Goal: Task Accomplishment & Management: Use online tool/utility

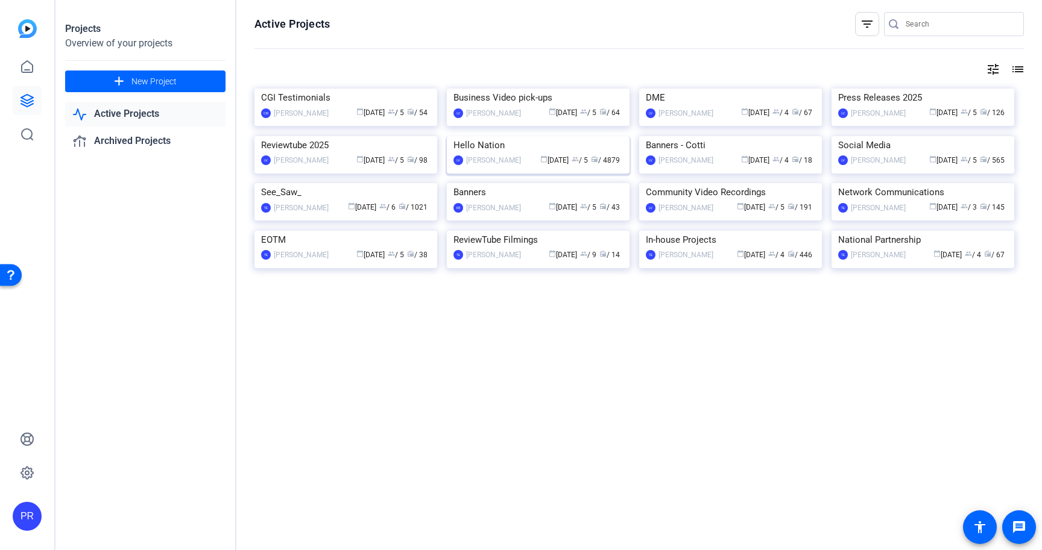
click at [487, 136] on img at bounding box center [538, 136] width 183 height 0
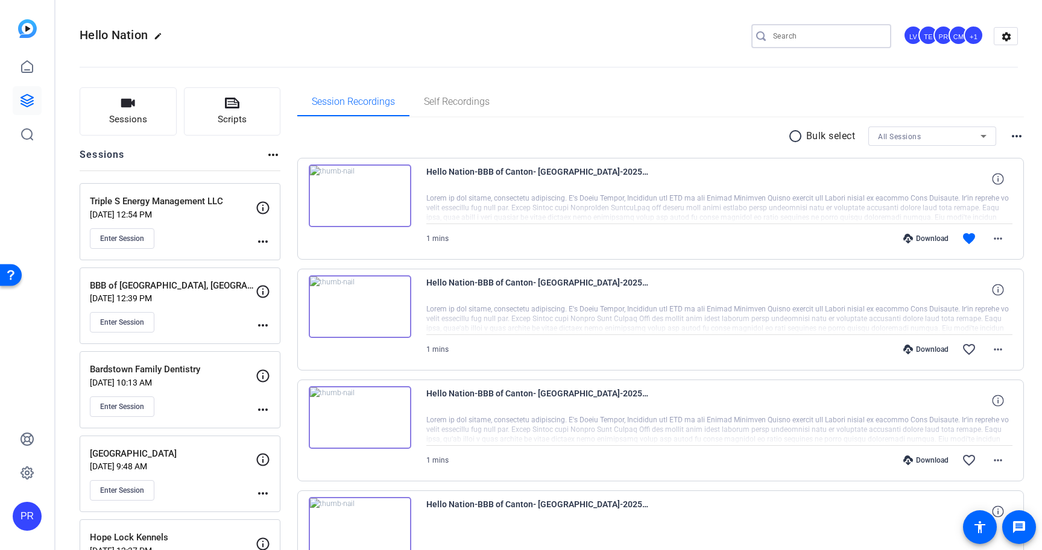
click at [804, 34] on input "Search" at bounding box center [827, 36] width 109 height 14
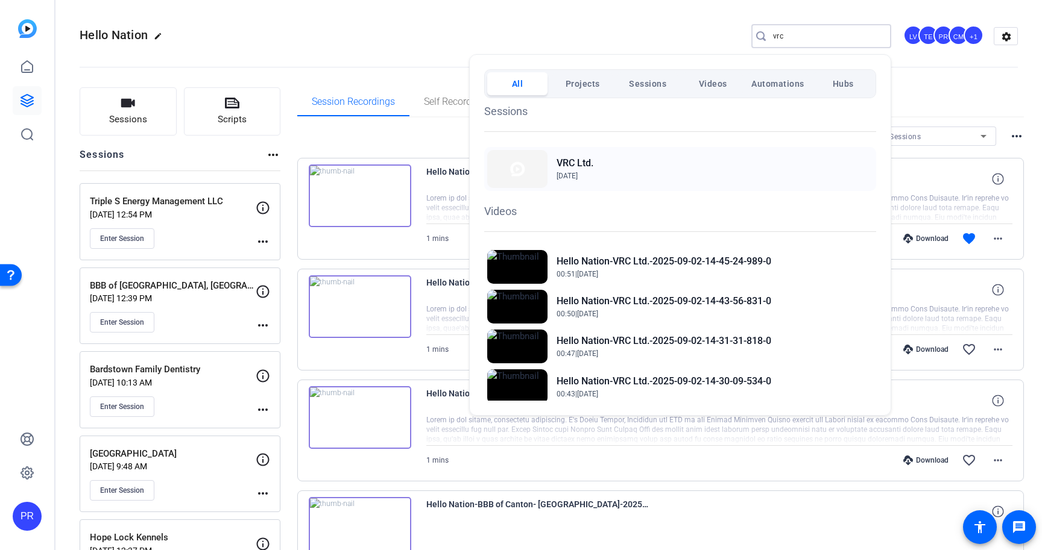
scroll to position [71, 0]
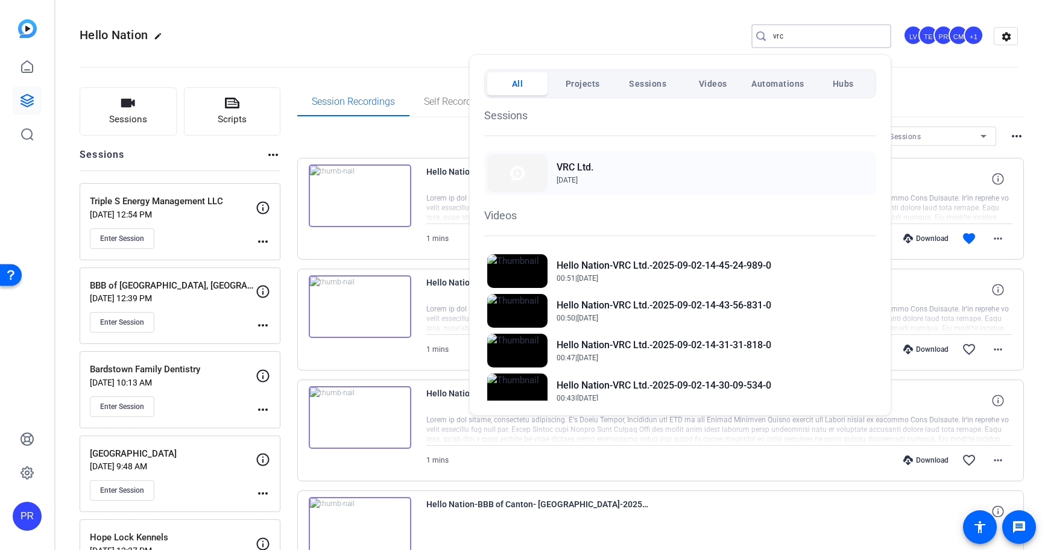
type input "vrc"
click at [574, 165] on h2 "VRC Ltd." at bounding box center [574, 167] width 37 height 14
click at [314, 132] on div at bounding box center [521, 275] width 1042 height 550
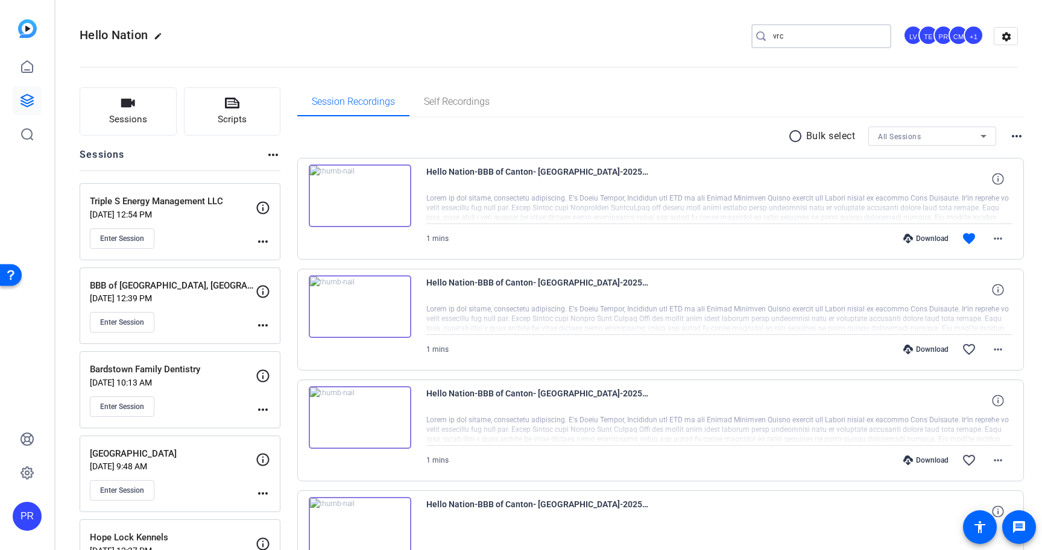
click at [824, 36] on input "vrc" at bounding box center [827, 36] width 109 height 14
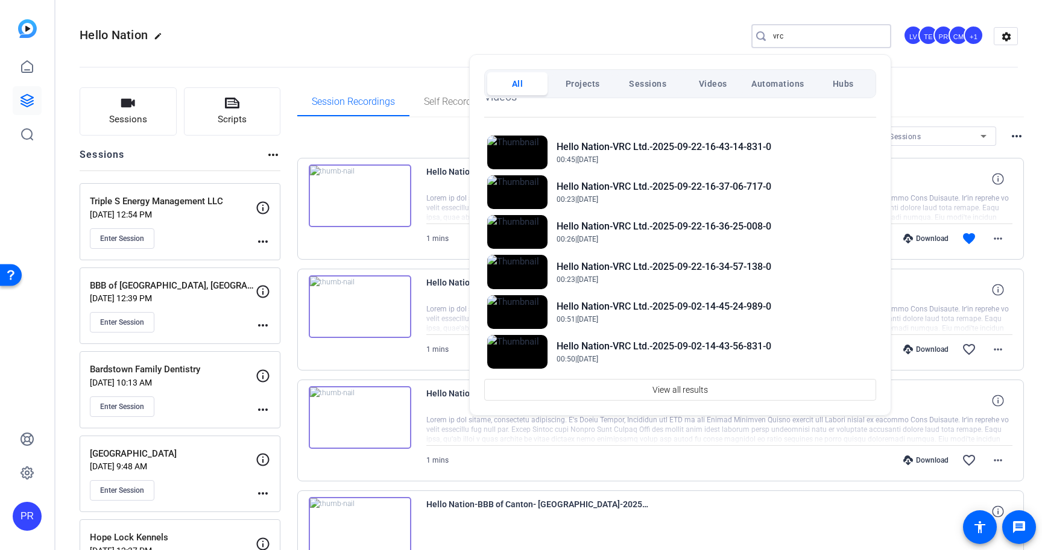
scroll to position [197, 0]
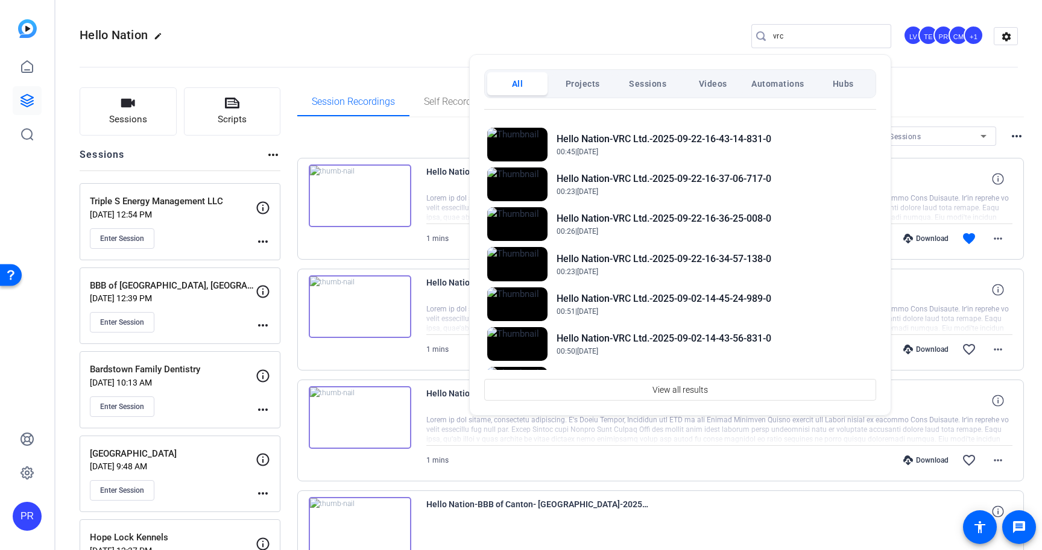
click at [351, 141] on div at bounding box center [521, 275] width 1042 height 550
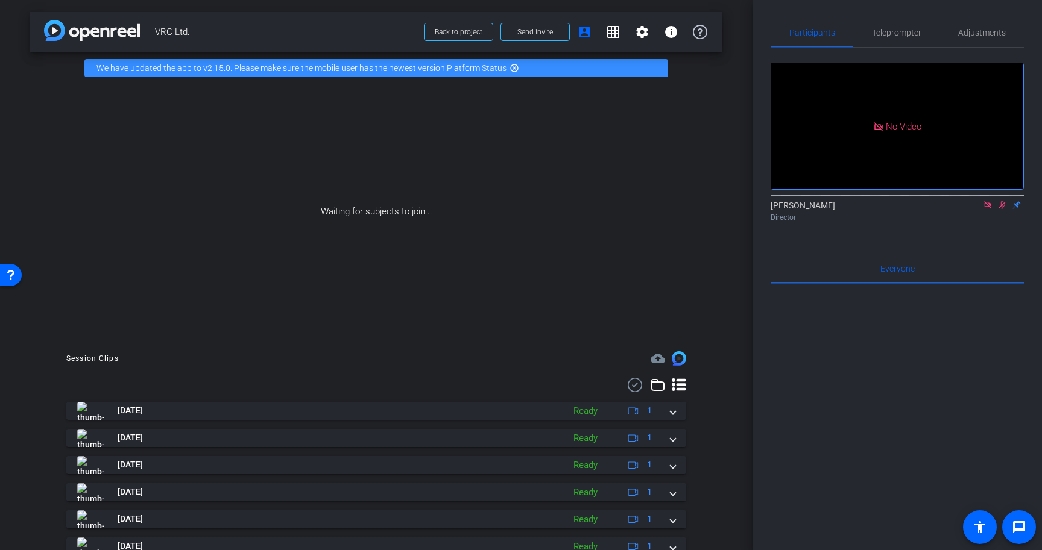
click at [987, 201] on icon at bounding box center [988, 205] width 10 height 8
click at [986, 209] on icon at bounding box center [988, 205] width 10 height 8
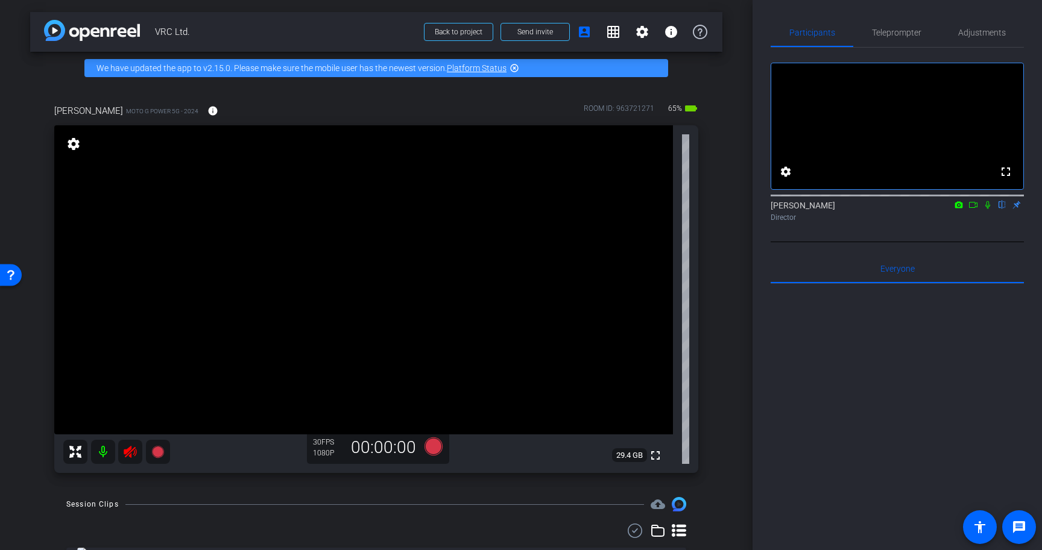
click at [128, 449] on icon at bounding box center [130, 452] width 13 height 12
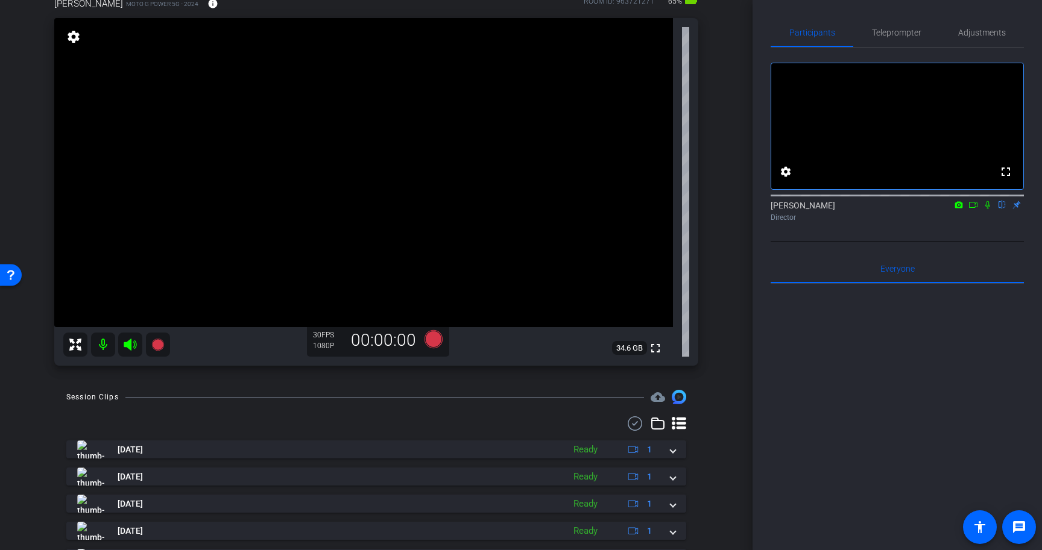
scroll to position [112, 0]
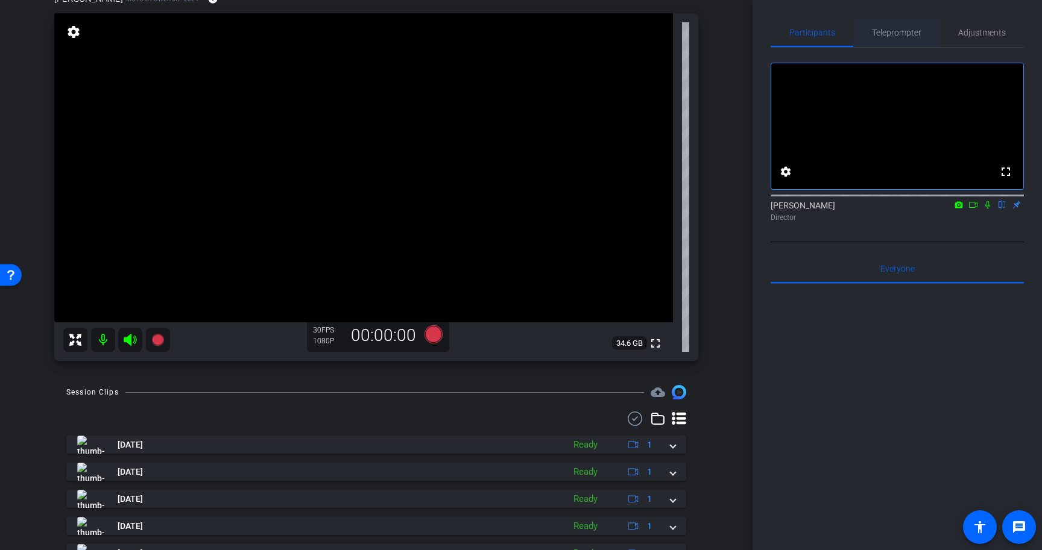
click at [890, 30] on span "Teleprompter" at bounding box center [896, 32] width 49 height 8
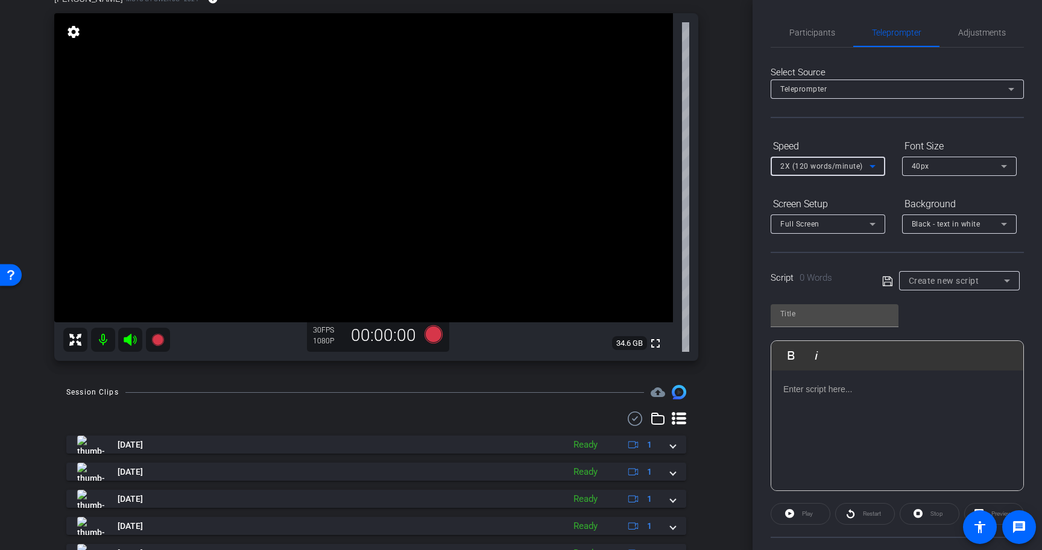
click at [856, 164] on span "2X (120 words/minute)" at bounding box center [821, 166] width 83 height 8
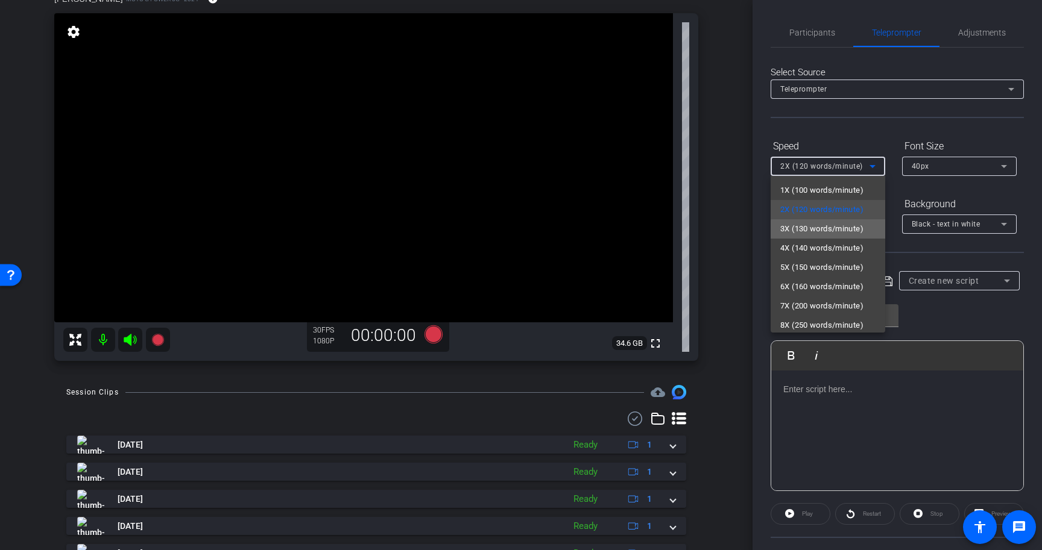
click at [850, 231] on span "3X (130 words/minute)" at bounding box center [821, 229] width 83 height 14
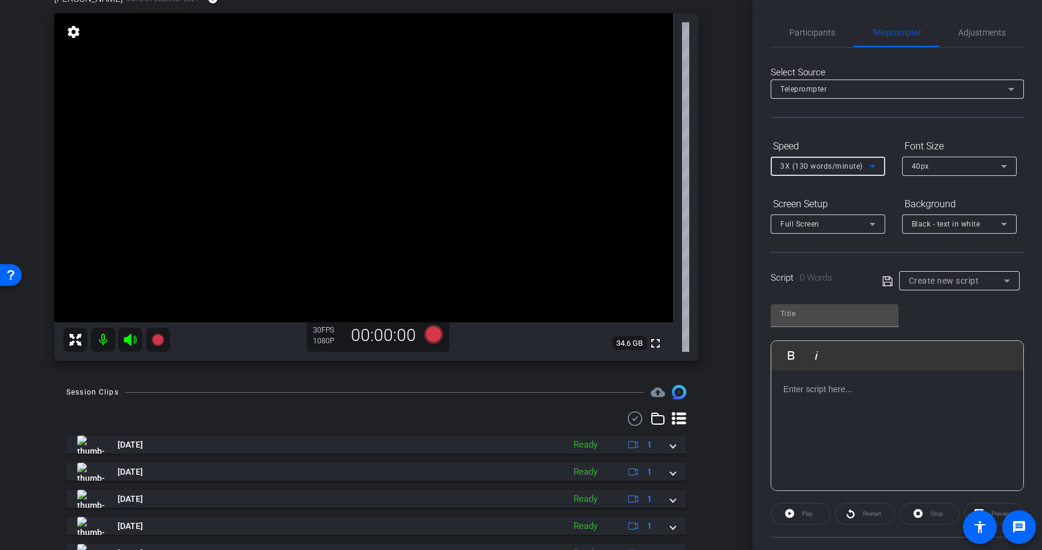
click at [854, 169] on span "3X (130 words/minute)" at bounding box center [821, 166] width 83 height 8
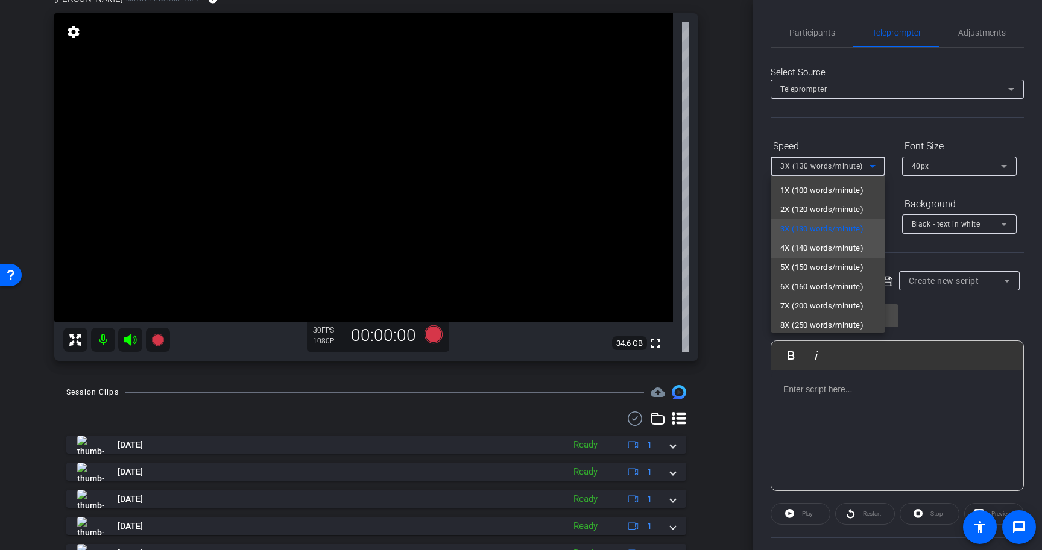
click at [845, 241] on span "4X (140 words/minute)" at bounding box center [821, 248] width 83 height 14
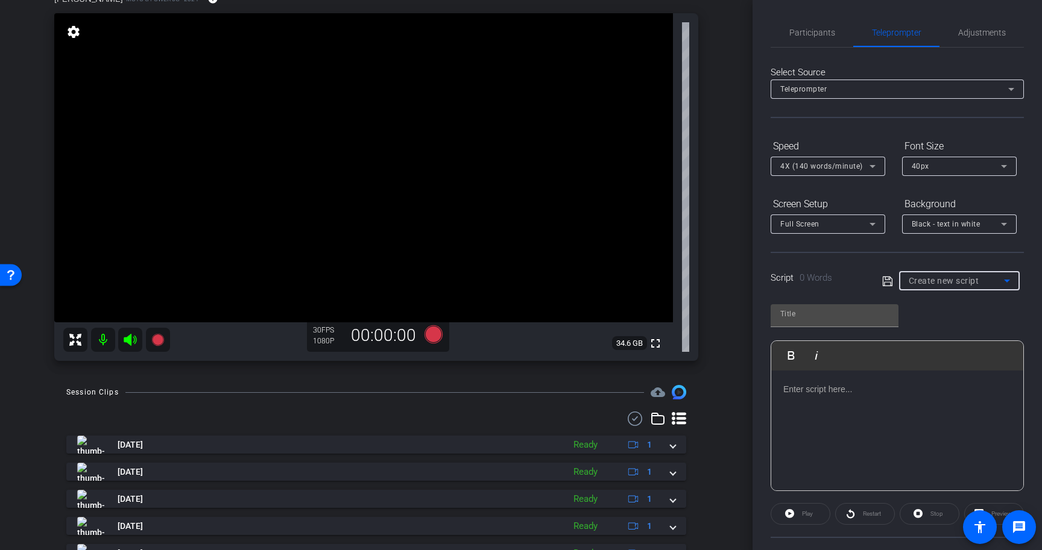
click at [930, 278] on span "Create new script" at bounding box center [943, 281] width 71 height 10
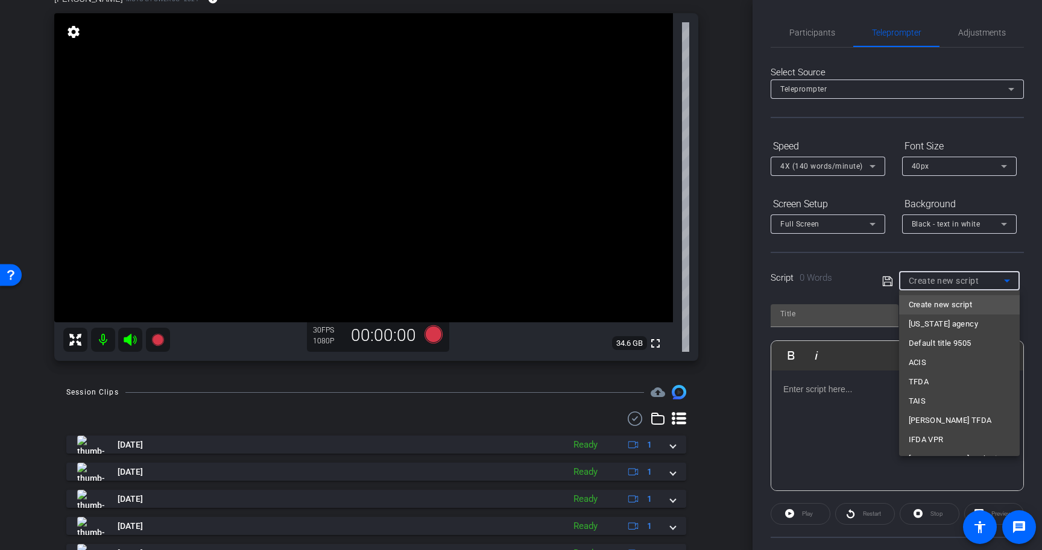
click at [930, 278] on div at bounding box center [521, 275] width 1042 height 550
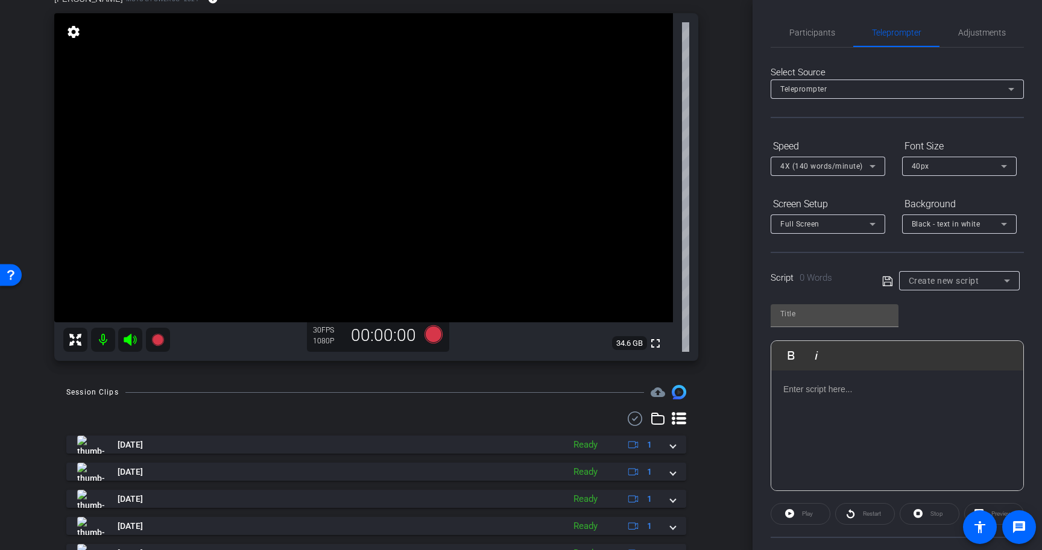
scroll to position [0, 0]
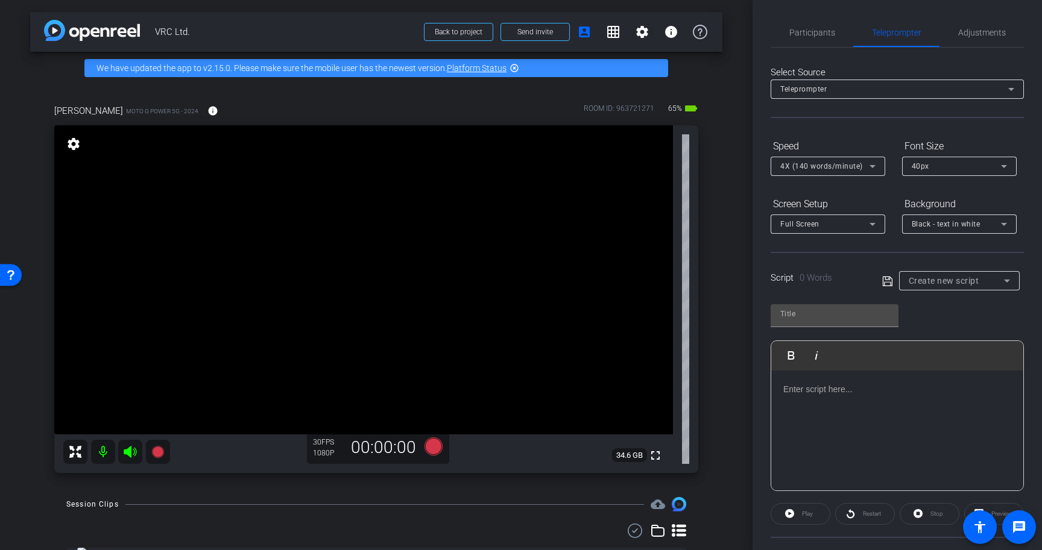
drag, startPoint x: 155, startPoint y: 30, endPoint x: 191, endPoint y: 31, distance: 36.2
click at [191, 31] on span "VRC Ltd." at bounding box center [286, 32] width 262 height 24
copy span "VRC Ltd."
click at [806, 314] on input "text" at bounding box center [834, 314] width 109 height 14
paste input "VRC Ltd."
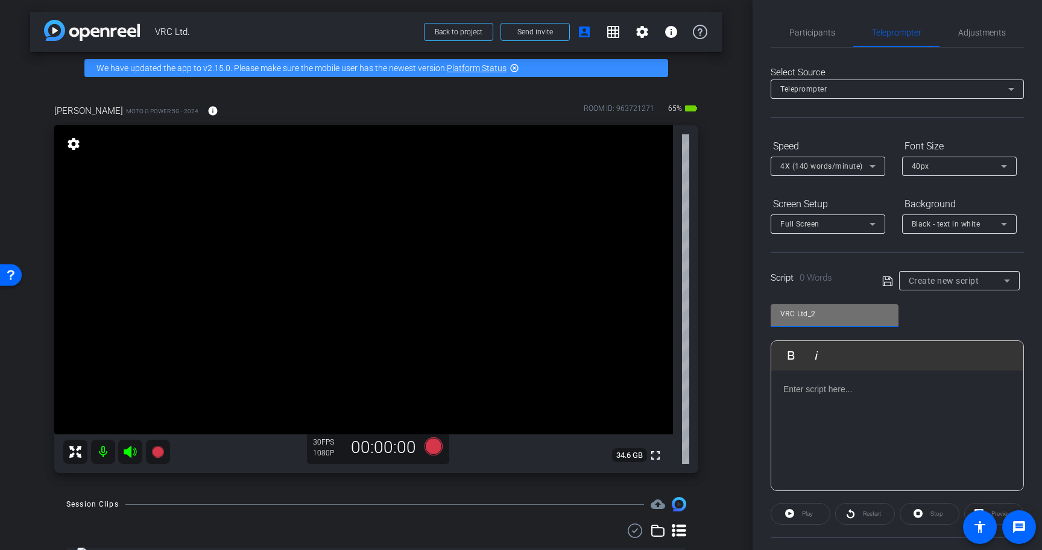
type input "VRC Ltd_2"
click at [889, 279] on icon at bounding box center [887, 281] width 10 height 10
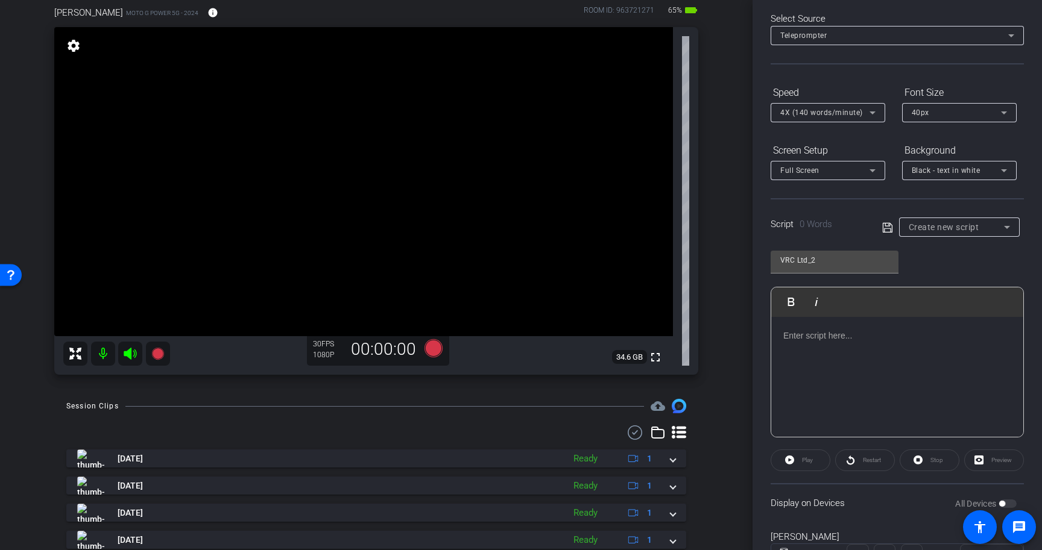
scroll to position [94, 0]
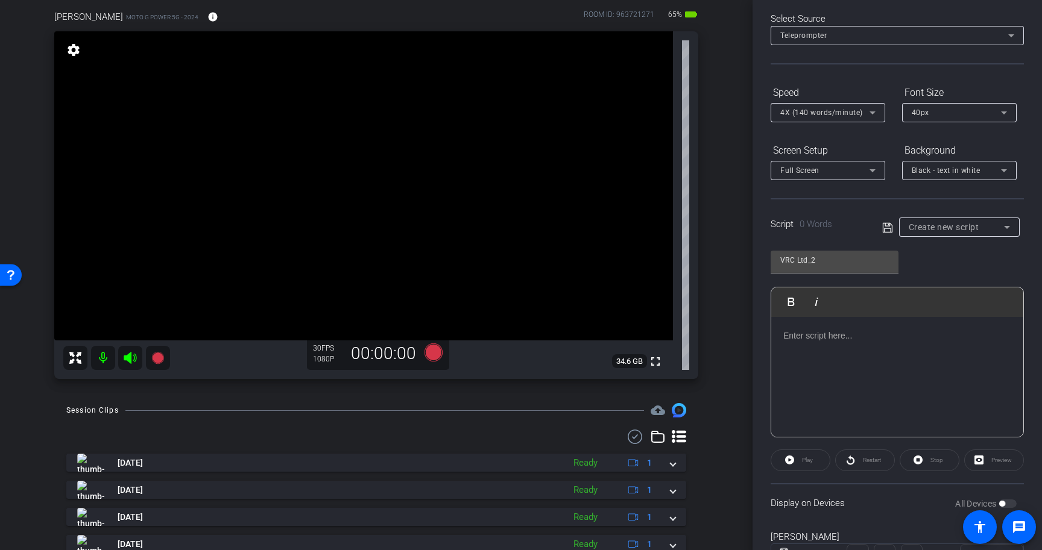
click at [827, 333] on p at bounding box center [897, 335] width 228 height 13
click at [790, 412] on div "3 2 1" at bounding box center [897, 377] width 252 height 121
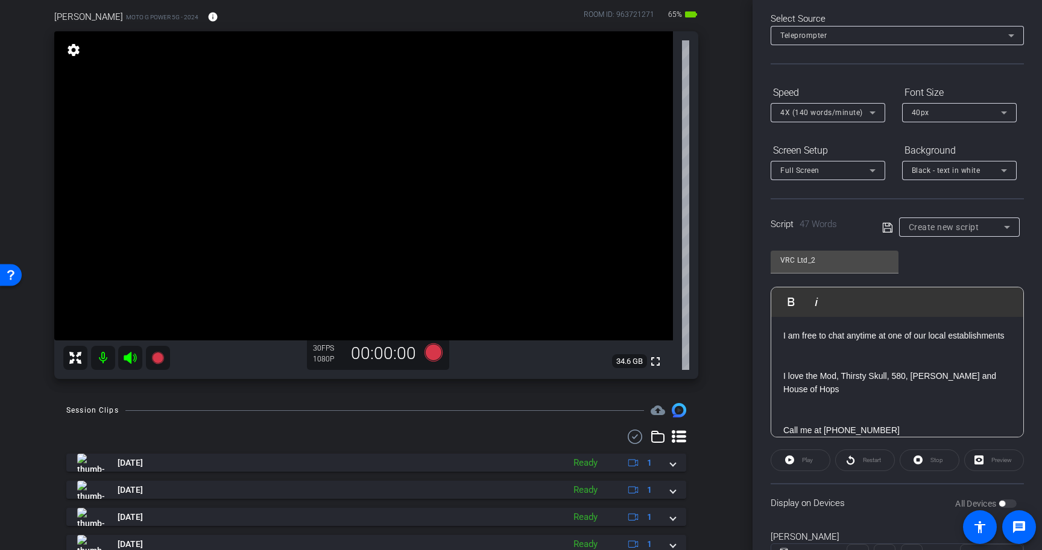
click at [819, 412] on p "Hi, I am Nick Shramek I am running for Town Board and I need your support I am …" at bounding box center [897, 335] width 228 height 203
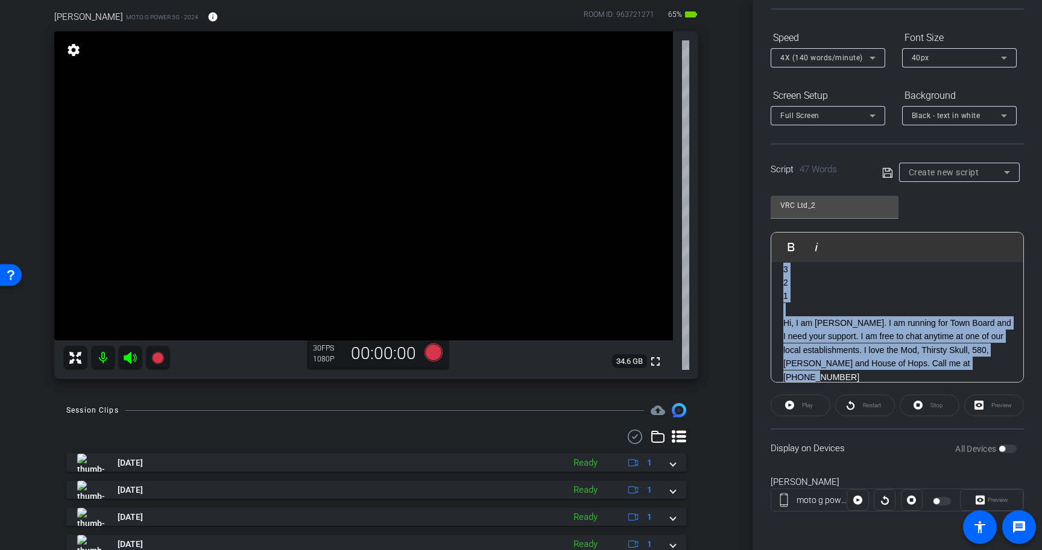
scroll to position [25, 0]
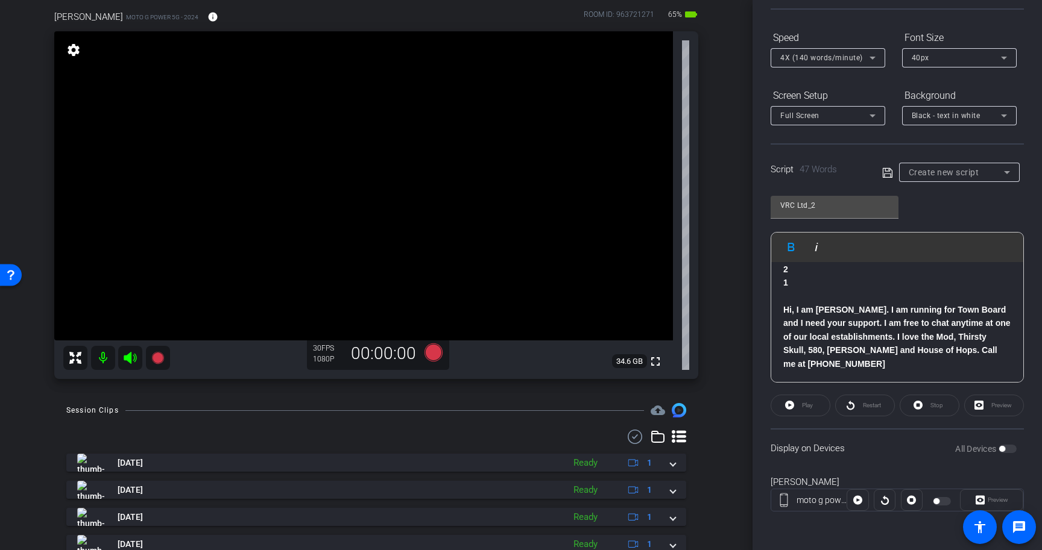
click at [917, 353] on strong "Hi, I am Nick Shramek. I am running for Town Board and I need your support. I a…" at bounding box center [896, 337] width 227 height 64
click at [886, 172] on icon at bounding box center [887, 173] width 11 height 14
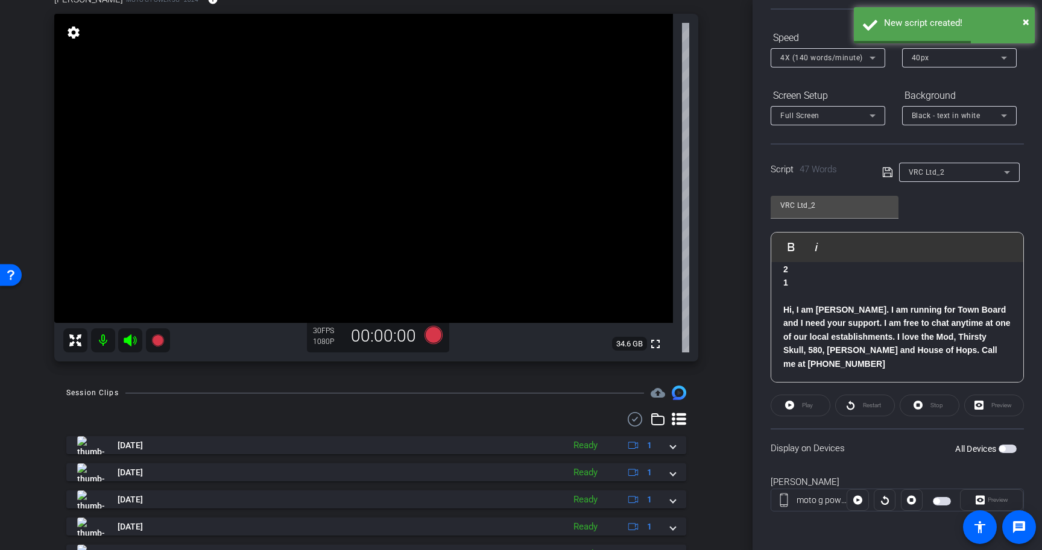
scroll to position [118, 0]
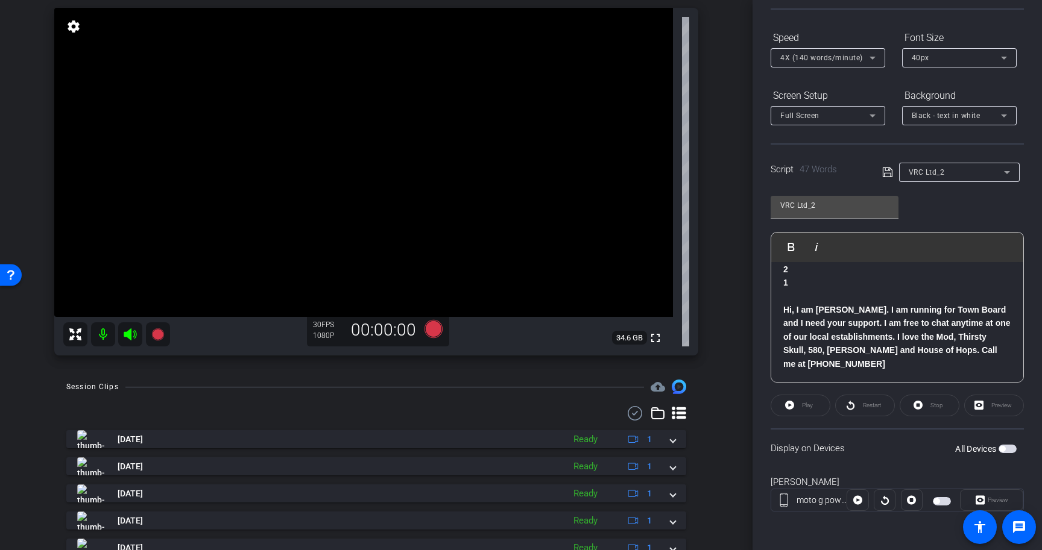
click at [1007, 452] on span "button" at bounding box center [1007, 449] width 18 height 8
click at [795, 402] on span at bounding box center [800, 405] width 58 height 29
click at [933, 409] on span "Stop" at bounding box center [935, 405] width 16 height 17
click at [1008, 447] on span "button" at bounding box center [1010, 449] width 6 height 6
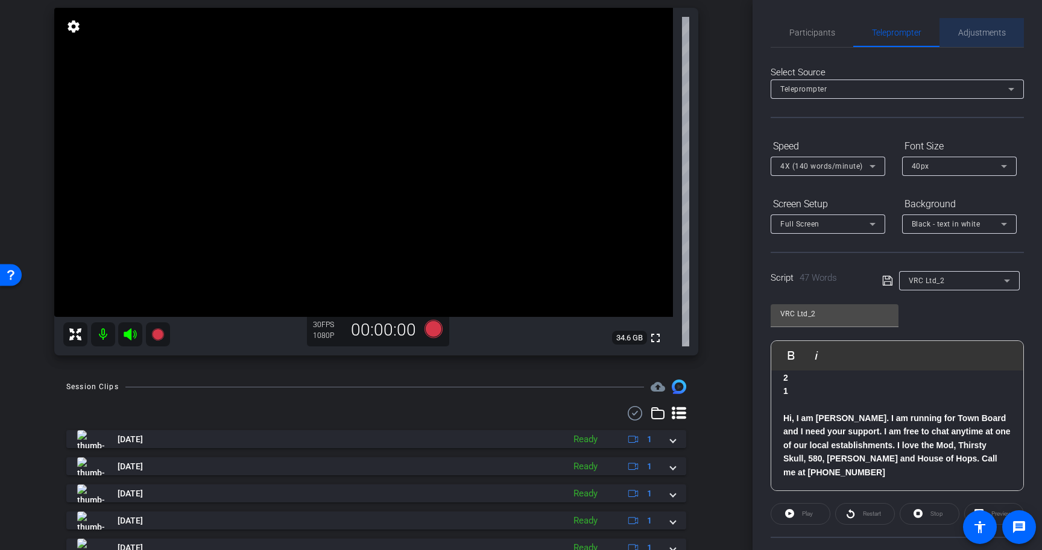
click at [991, 41] on span "Adjustments" at bounding box center [982, 32] width 48 height 29
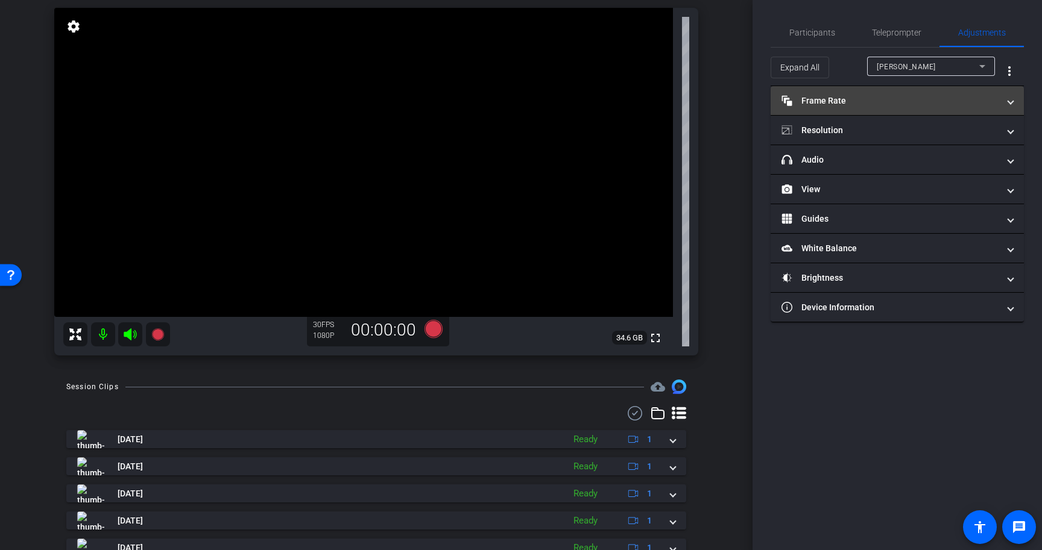
click at [887, 113] on mat-expansion-panel-header "Frame Rate Frame Rate" at bounding box center [896, 100] width 253 height 29
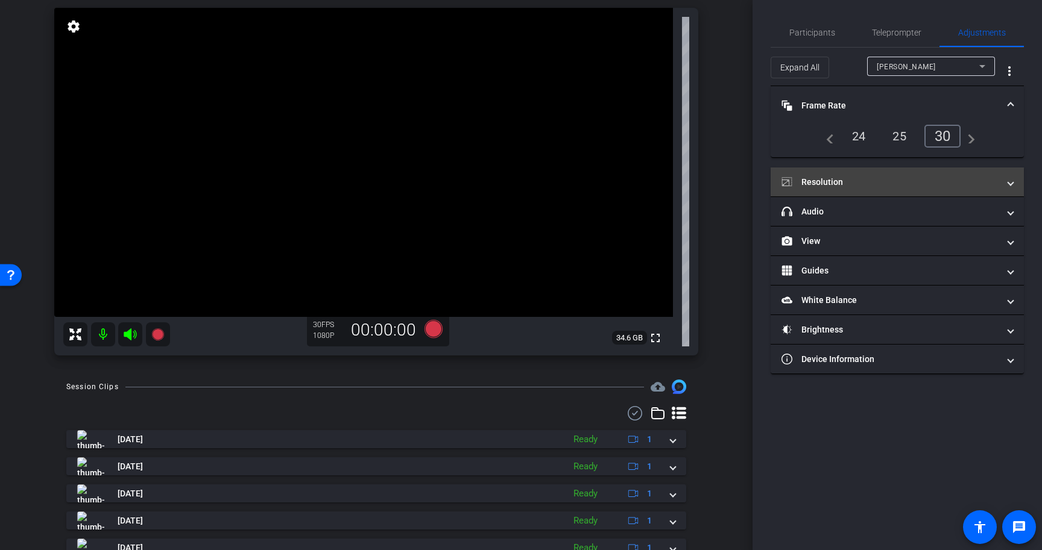
click at [887, 182] on mat-panel-title "Resolution" at bounding box center [889, 182] width 217 height 13
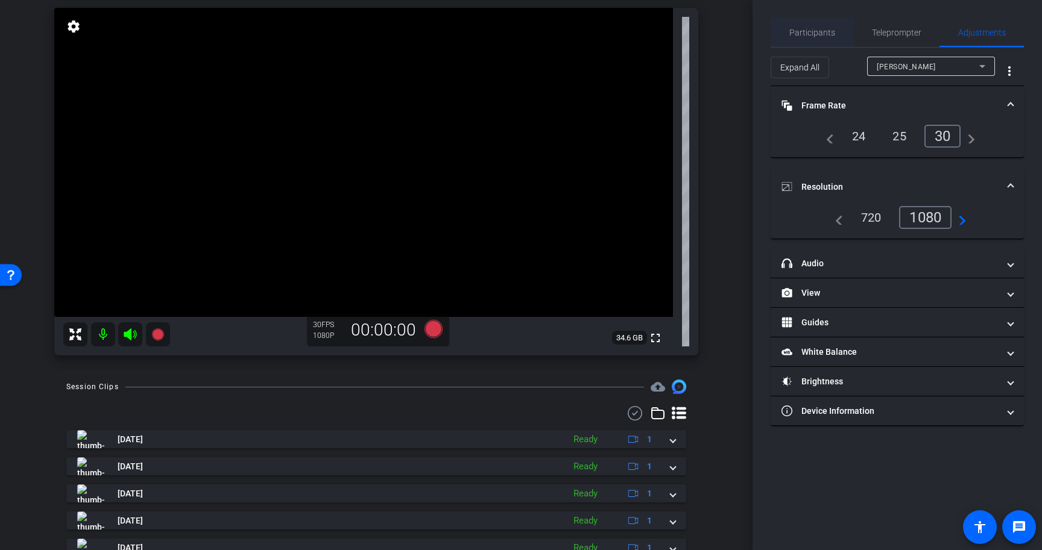
click at [846, 37] on div "Participants" at bounding box center [811, 32] width 83 height 29
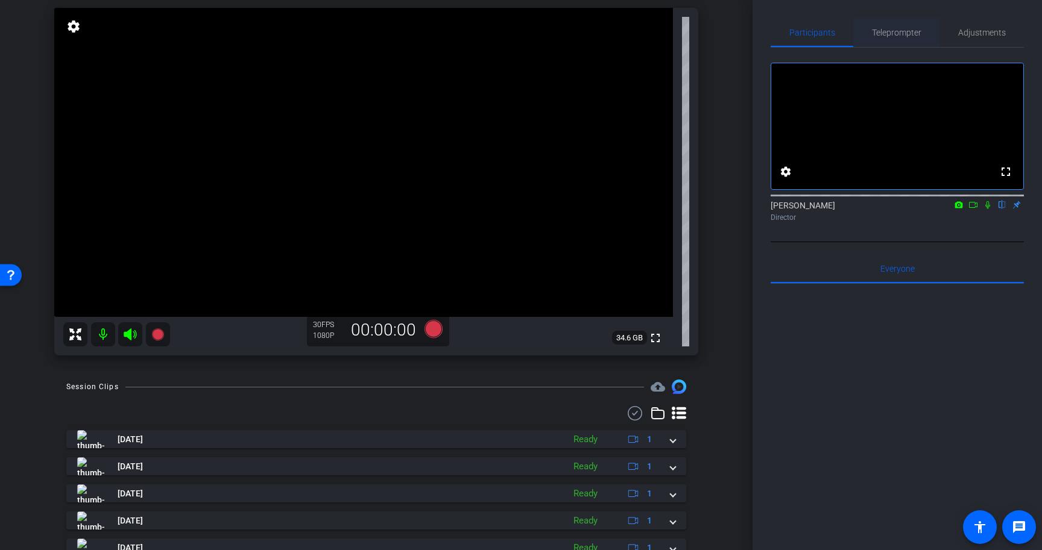
click at [886, 28] on span "Teleprompter" at bounding box center [896, 32] width 49 height 8
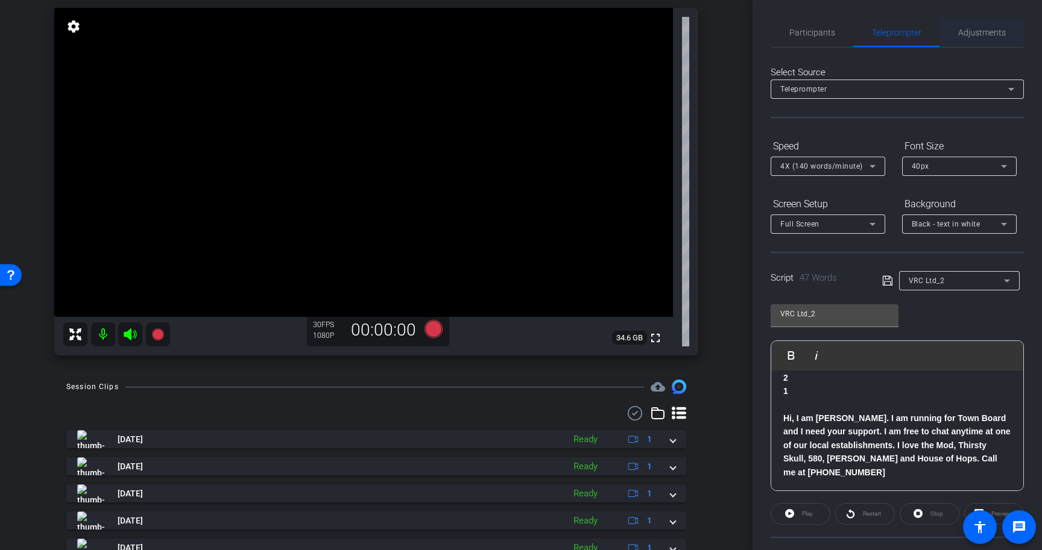
click at [974, 33] on span "Adjustments" at bounding box center [982, 32] width 48 height 8
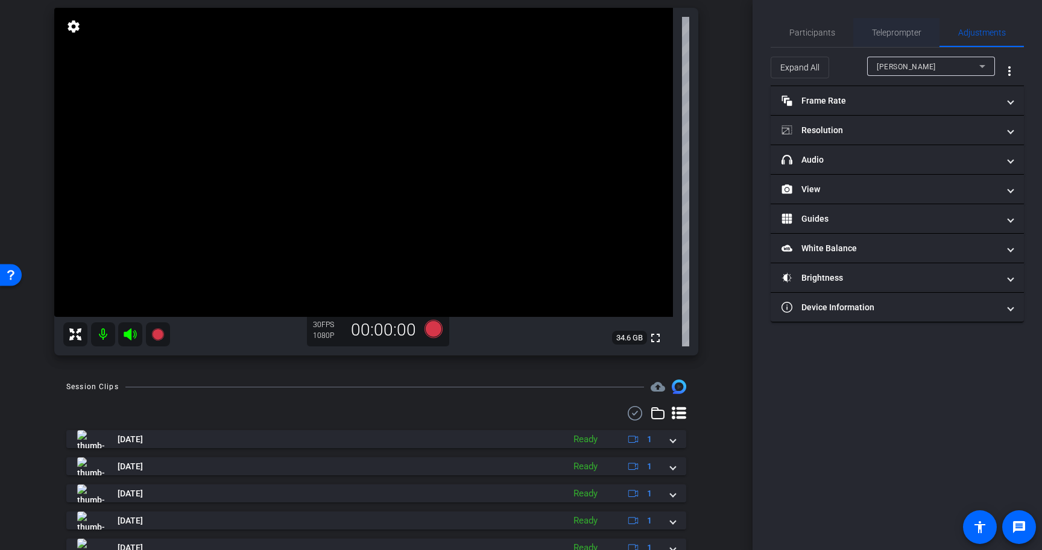
click at [881, 26] on span "Teleprompter" at bounding box center [896, 32] width 49 height 29
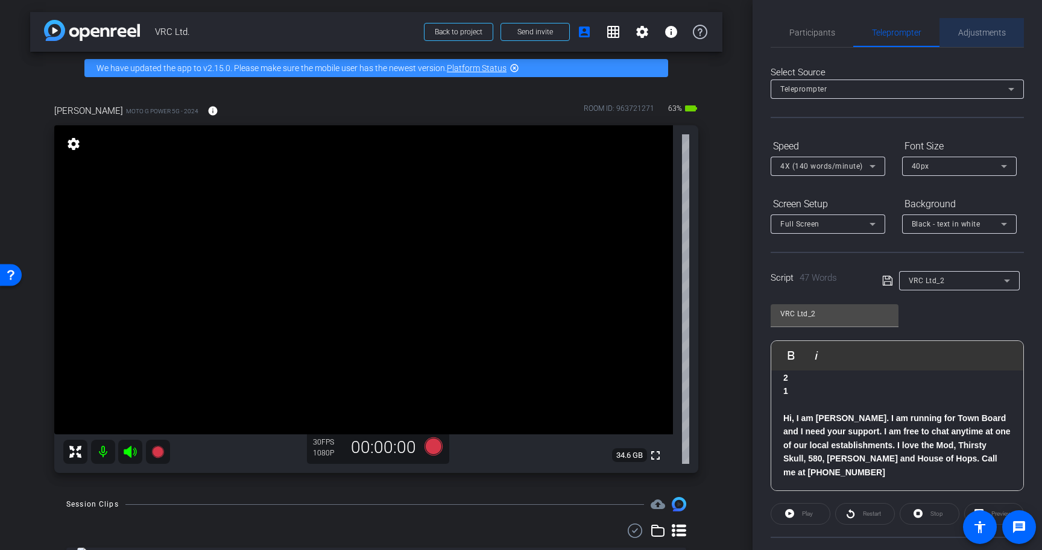
click at [952, 26] on div "Adjustments" at bounding box center [981, 32] width 84 height 29
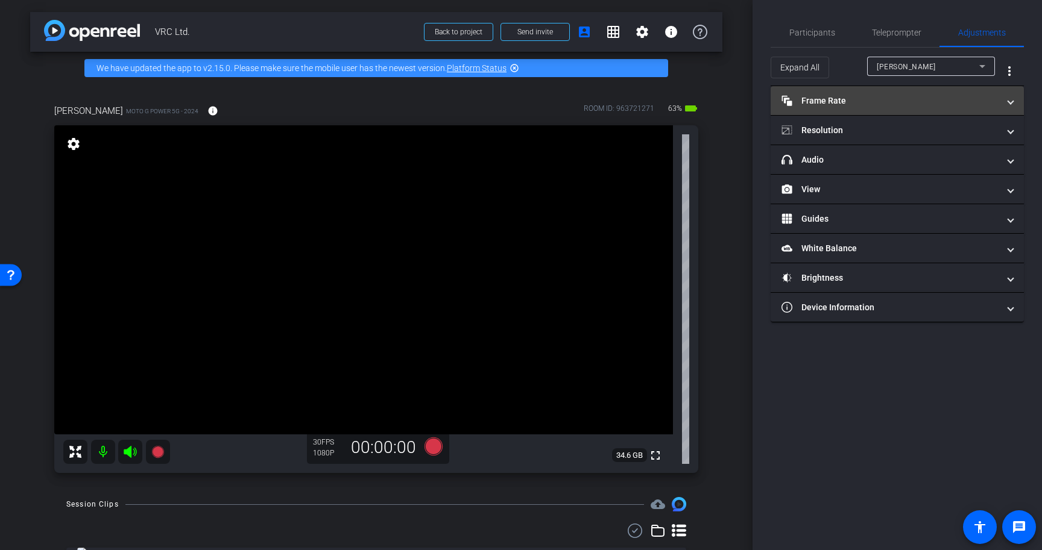
click at [935, 97] on mat-panel-title "Frame Rate Frame Rate" at bounding box center [889, 101] width 217 height 13
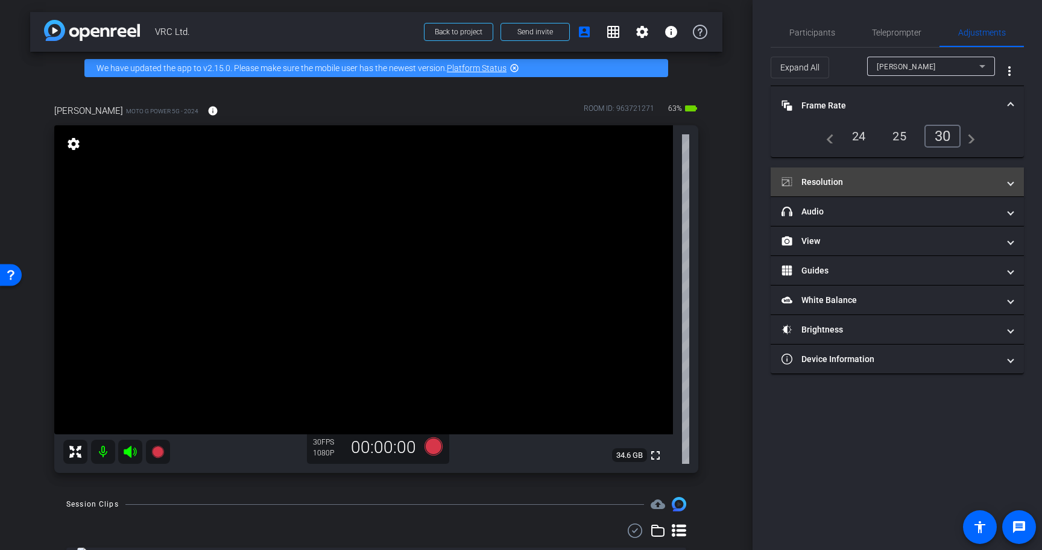
click at [917, 172] on mat-expansion-panel-header "Resolution" at bounding box center [896, 182] width 253 height 29
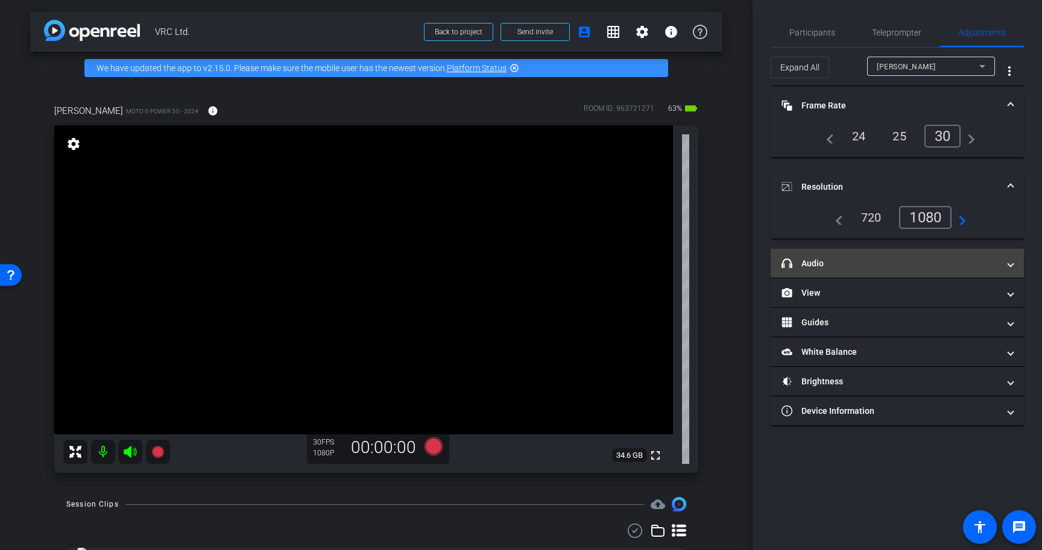
click at [912, 262] on mat-panel-title "headphone icon Audio" at bounding box center [889, 263] width 217 height 13
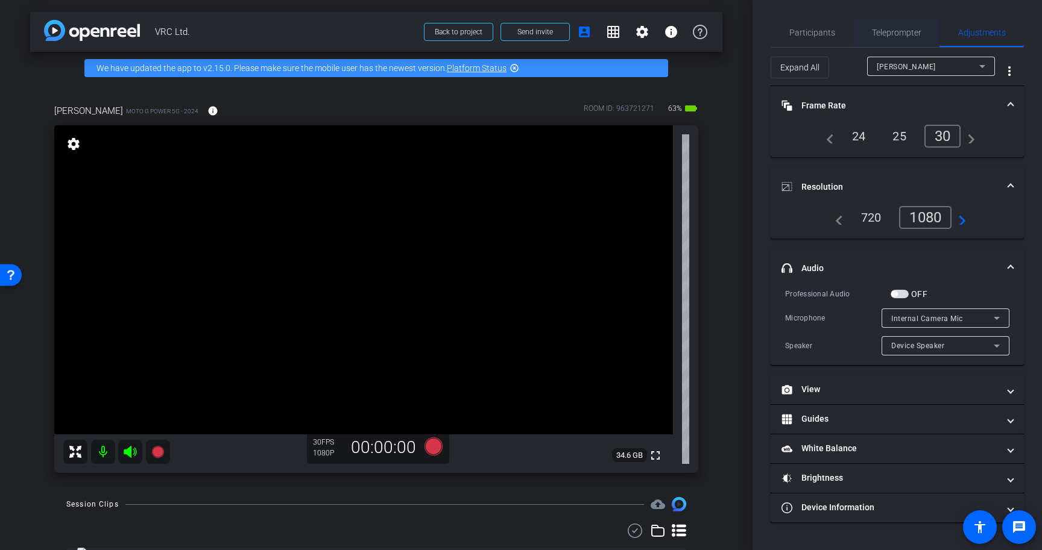
click at [905, 43] on span "Teleprompter" at bounding box center [896, 32] width 49 height 29
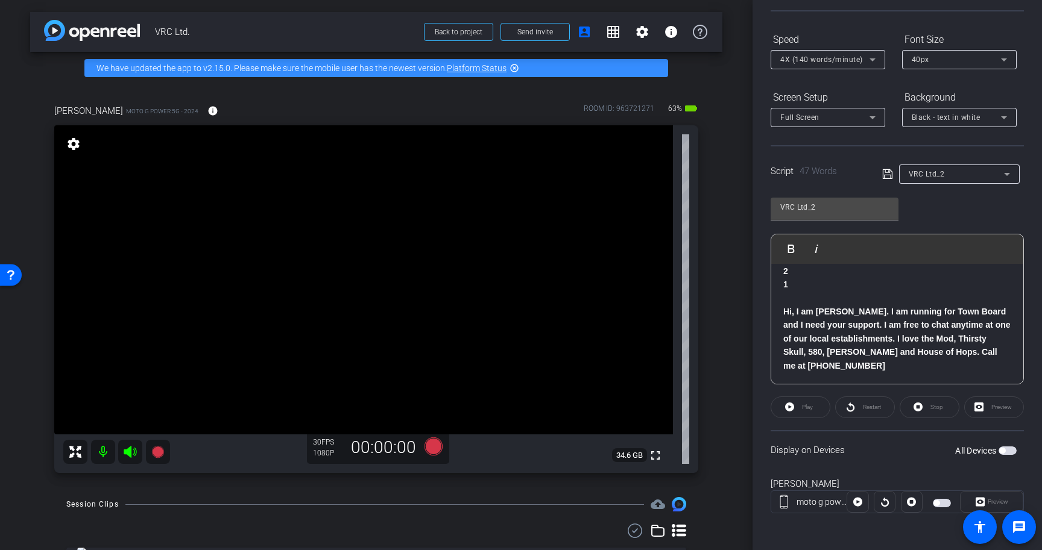
scroll to position [109, 0]
click at [1011, 448] on span "button" at bounding box center [1007, 449] width 18 height 8
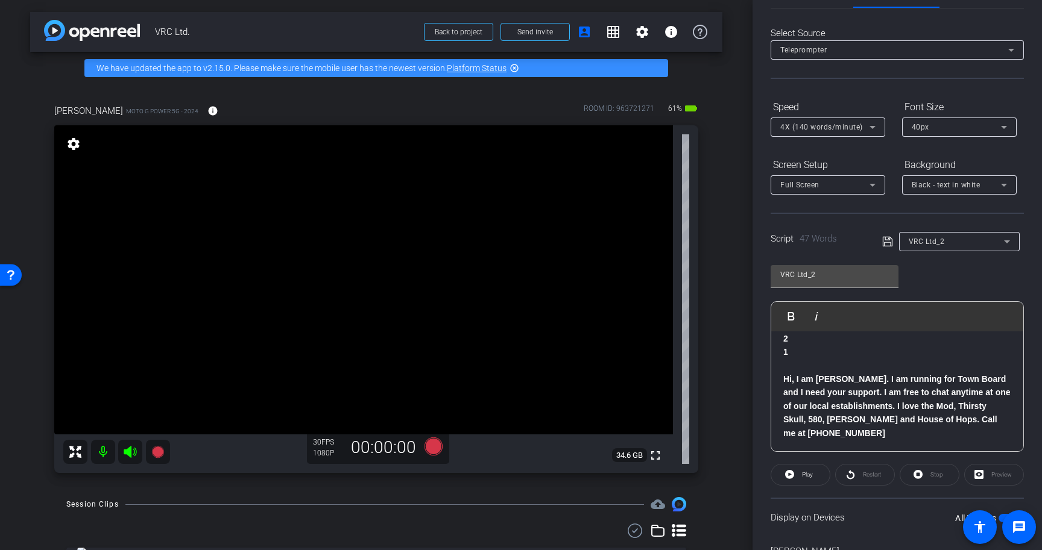
scroll to position [0, 0]
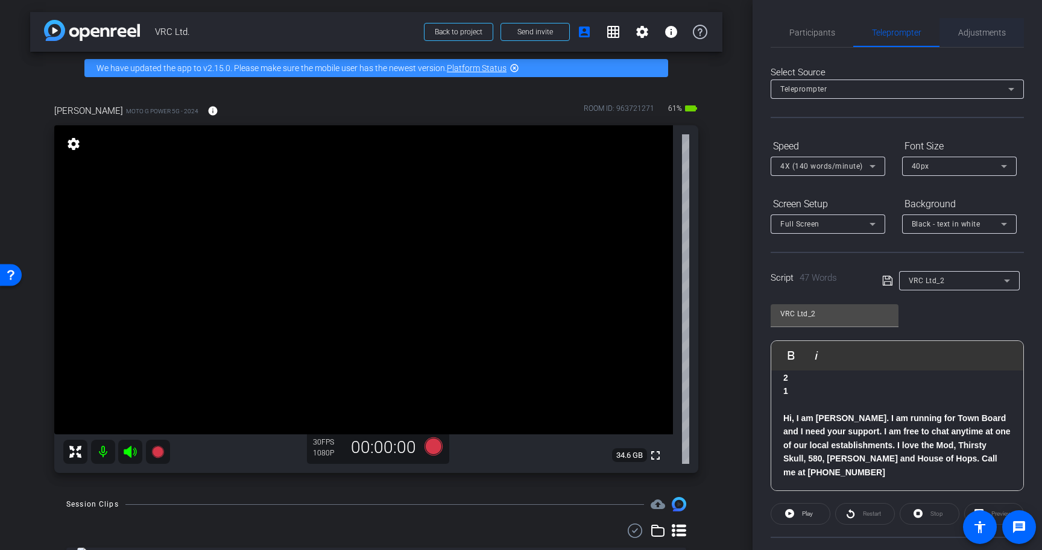
click at [986, 29] on span "Adjustments" at bounding box center [982, 32] width 48 height 8
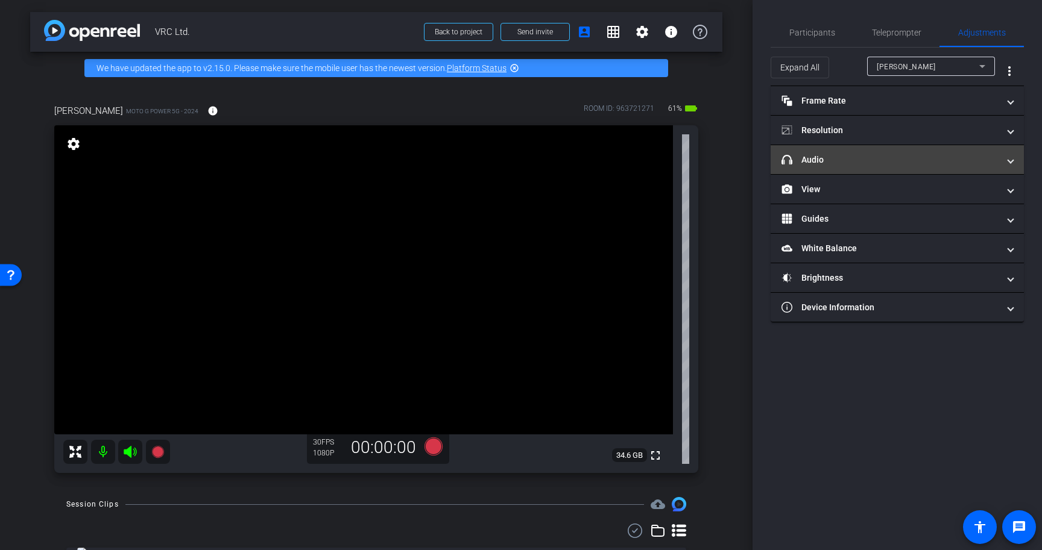
click at [878, 154] on mat-panel-title "headphone icon Audio" at bounding box center [889, 160] width 217 height 13
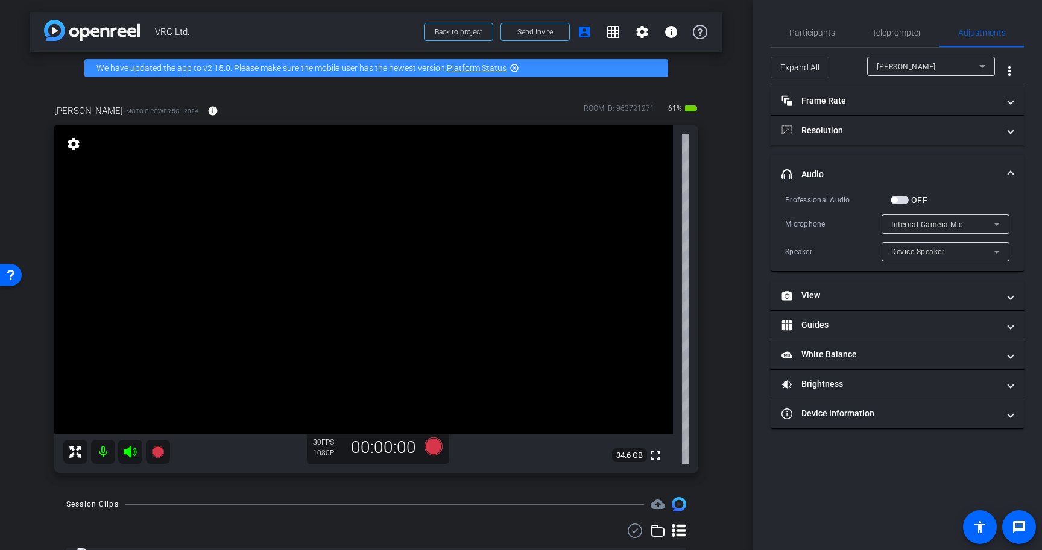
click at [902, 200] on span "button" at bounding box center [899, 200] width 18 height 8
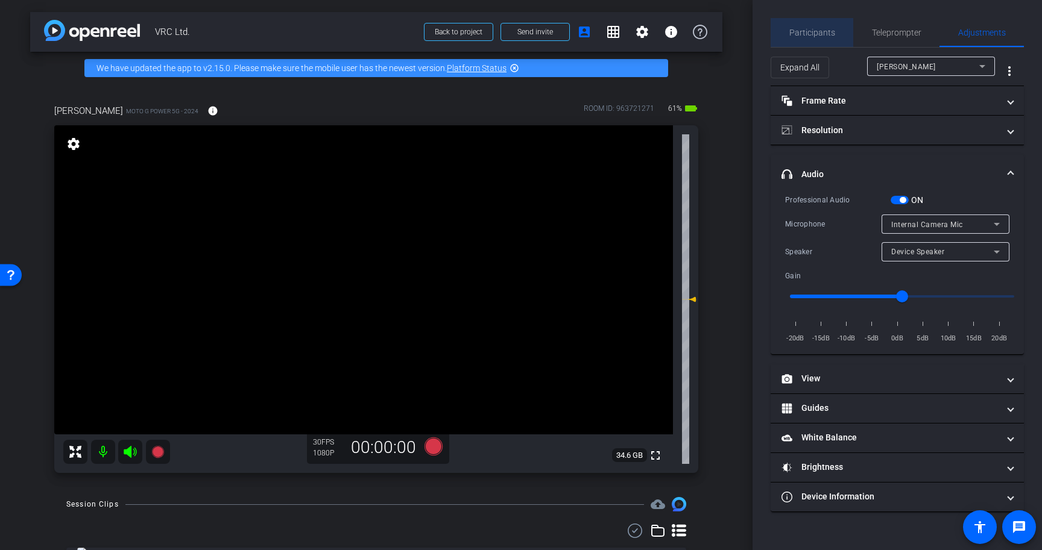
click at [812, 32] on span "Participants" at bounding box center [812, 32] width 46 height 8
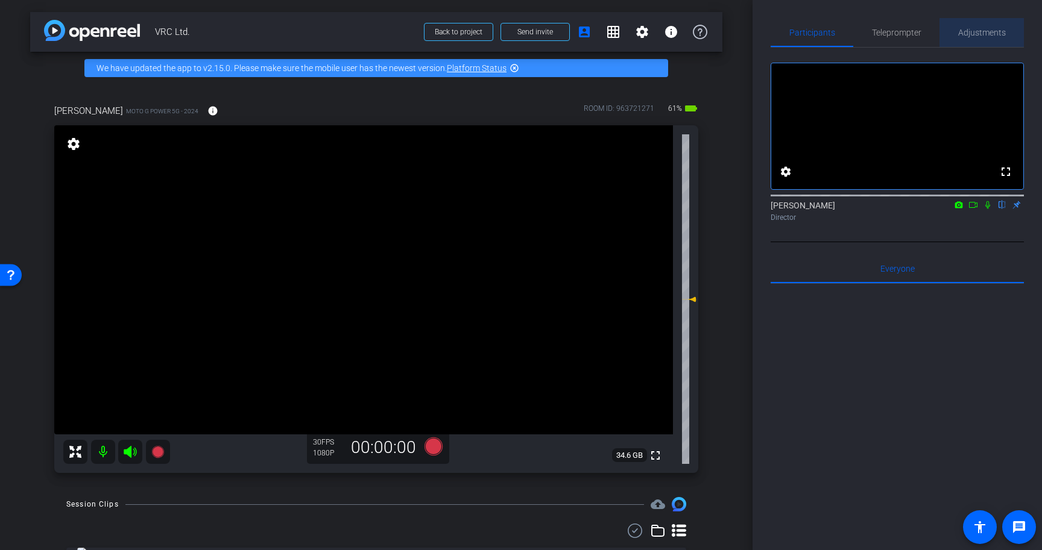
click at [993, 30] on span "Adjustments" at bounding box center [982, 32] width 48 height 8
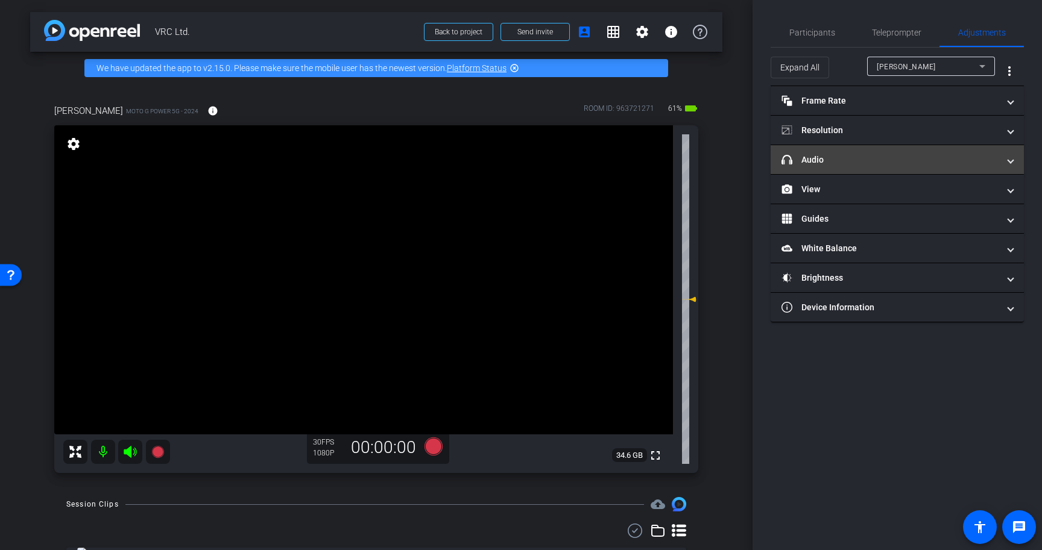
click at [851, 165] on mat-panel-title "headphone icon Audio" at bounding box center [889, 160] width 217 height 13
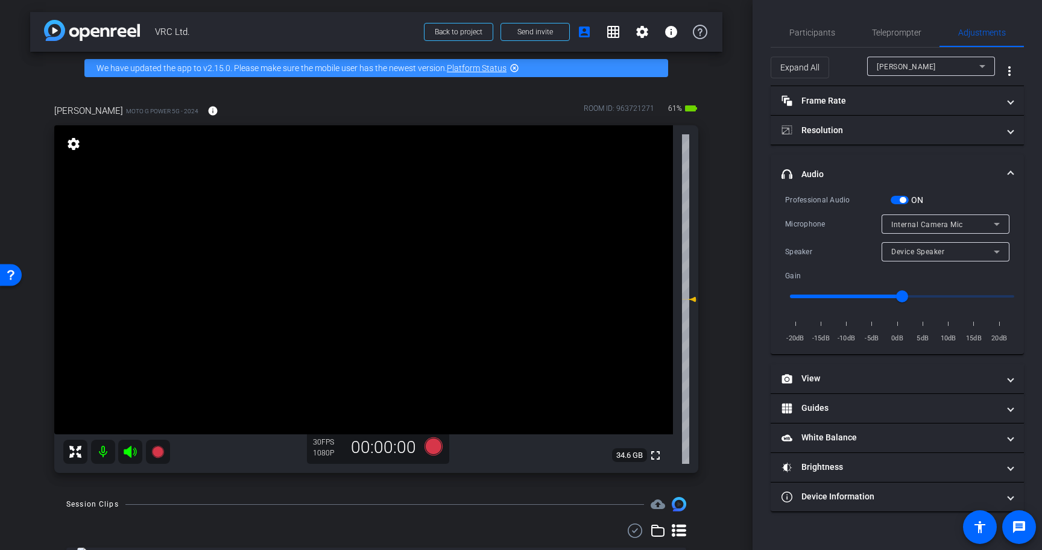
click at [925, 221] on span "Internal Camera Mic" at bounding box center [927, 225] width 72 height 8
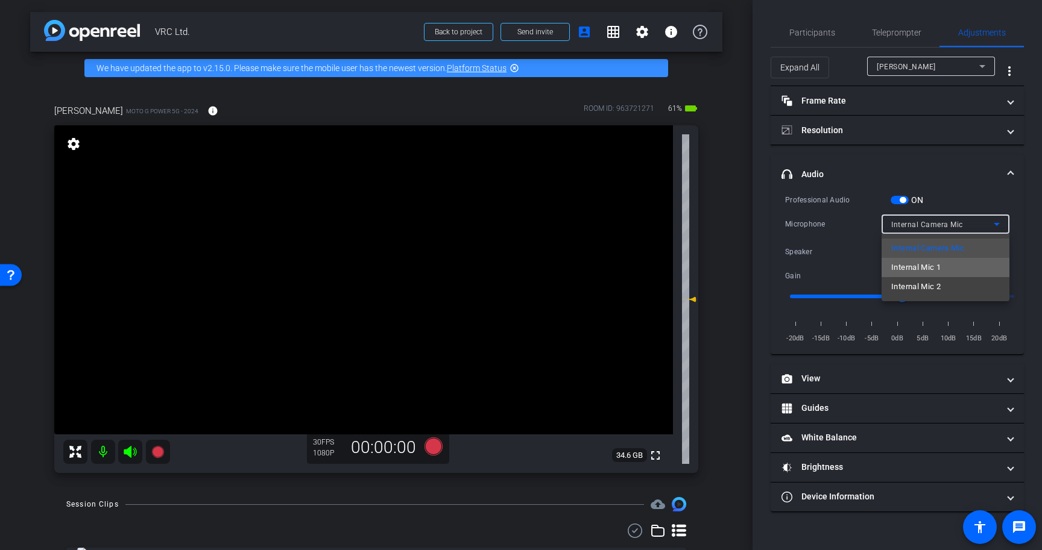
click at [928, 263] on span "Internal Mic 1" at bounding box center [915, 267] width 49 height 14
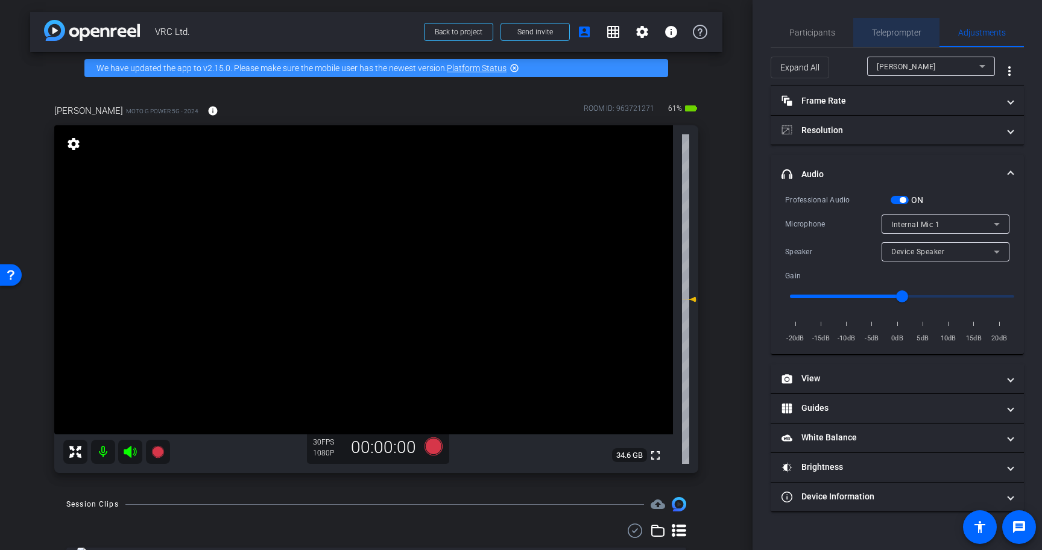
click at [905, 28] on span "Teleprompter" at bounding box center [896, 32] width 49 height 8
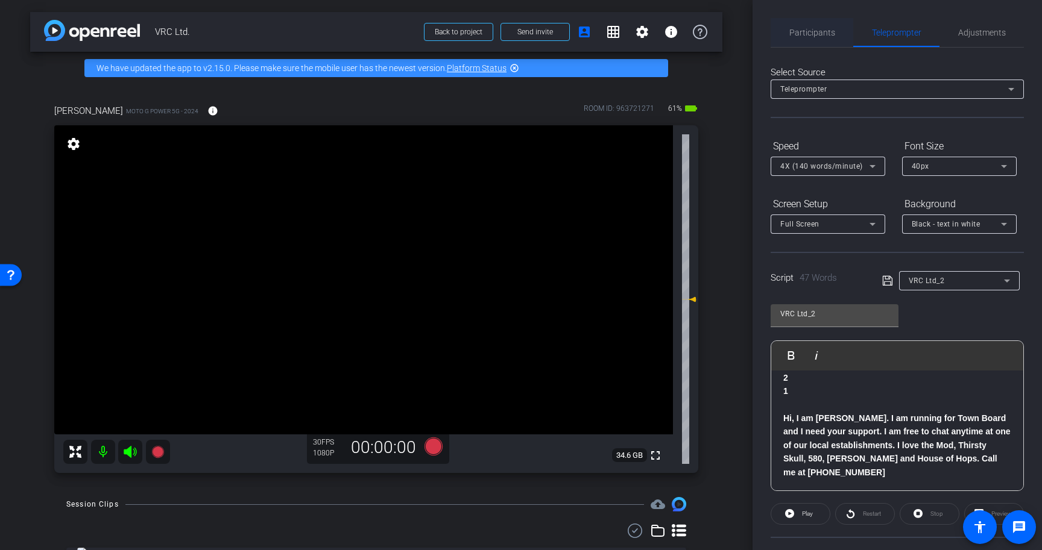
click at [805, 35] on span "Participants" at bounding box center [812, 32] width 46 height 8
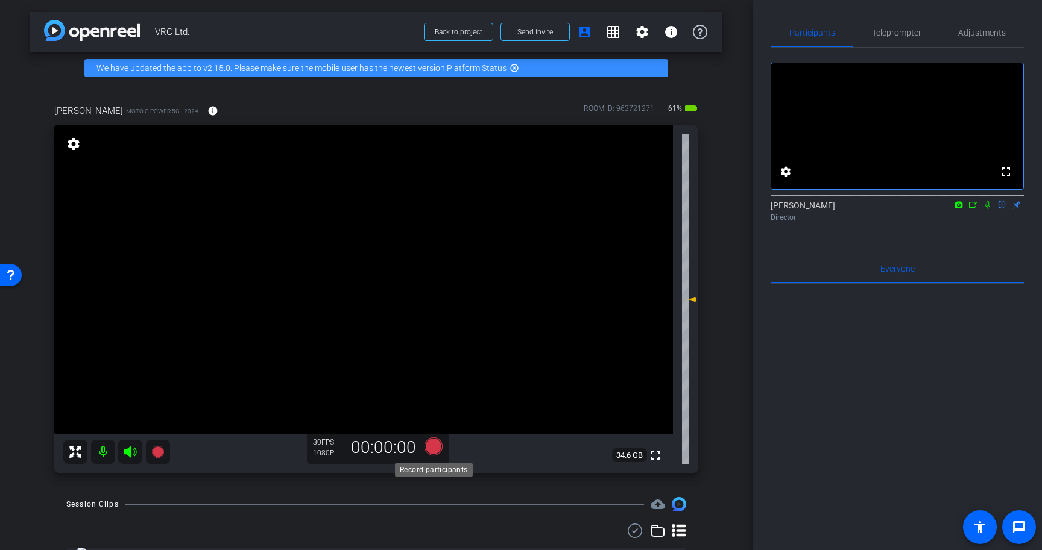
click at [435, 447] on icon at bounding box center [433, 447] width 18 height 18
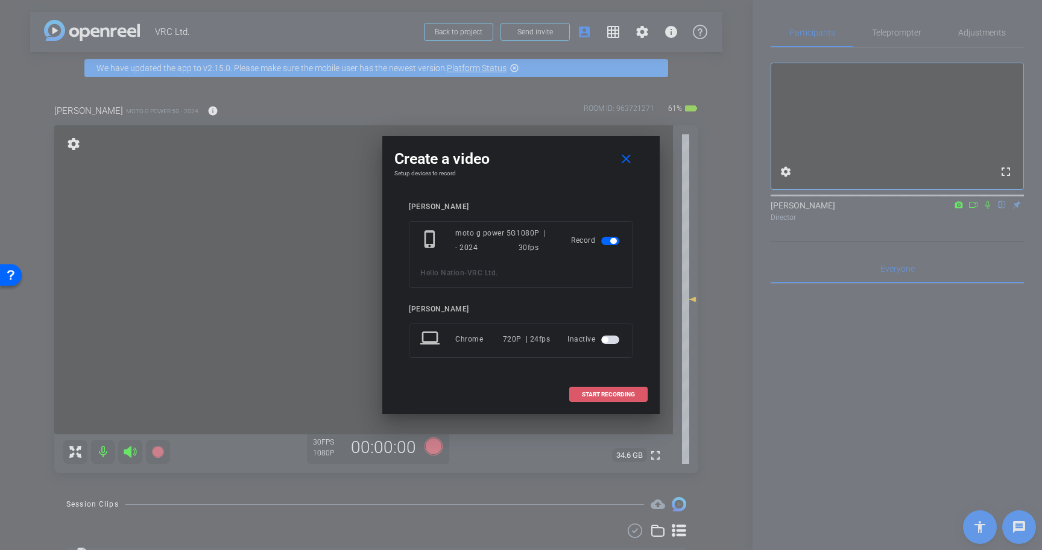
click at [623, 394] on span "START RECORDING" at bounding box center [608, 395] width 53 height 6
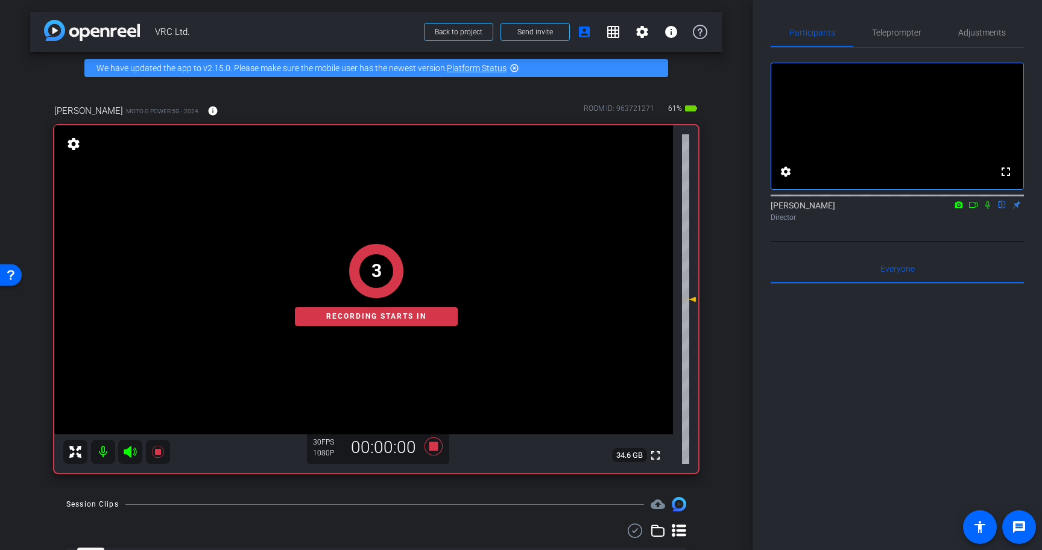
click at [988, 209] on icon at bounding box center [987, 205] width 5 height 8
click at [919, 34] on span "Teleprompter" at bounding box center [896, 32] width 49 height 8
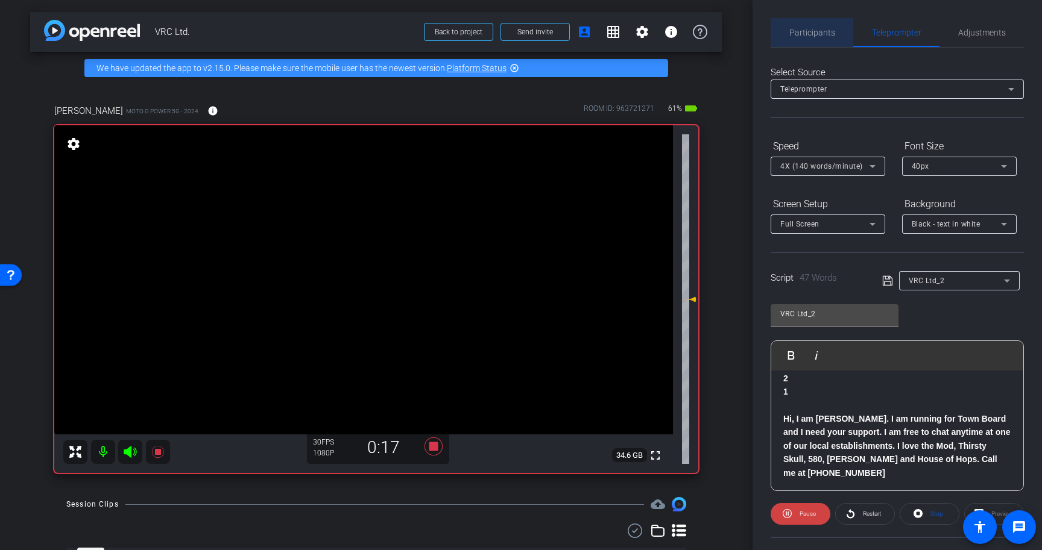
click at [822, 39] on span "Participants" at bounding box center [812, 32] width 46 height 29
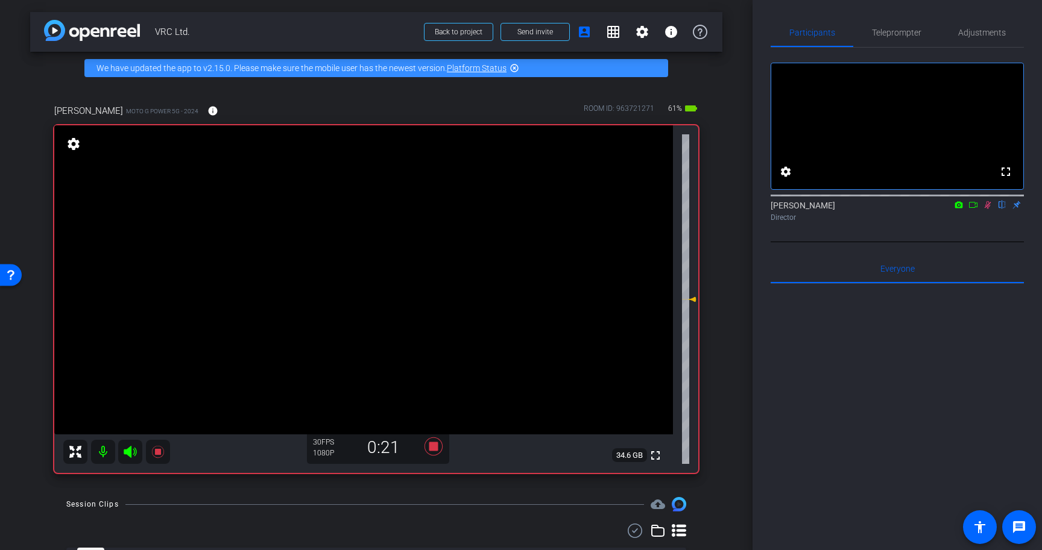
click at [988, 209] on icon at bounding box center [987, 205] width 7 height 8
click at [441, 442] on icon at bounding box center [433, 447] width 18 height 18
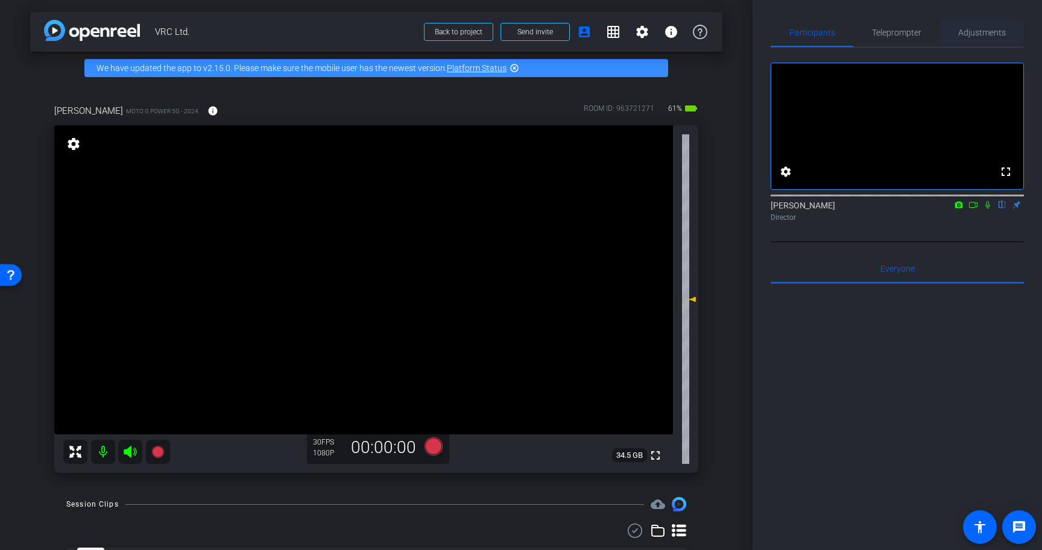
click at [971, 30] on span "Adjustments" at bounding box center [982, 32] width 48 height 8
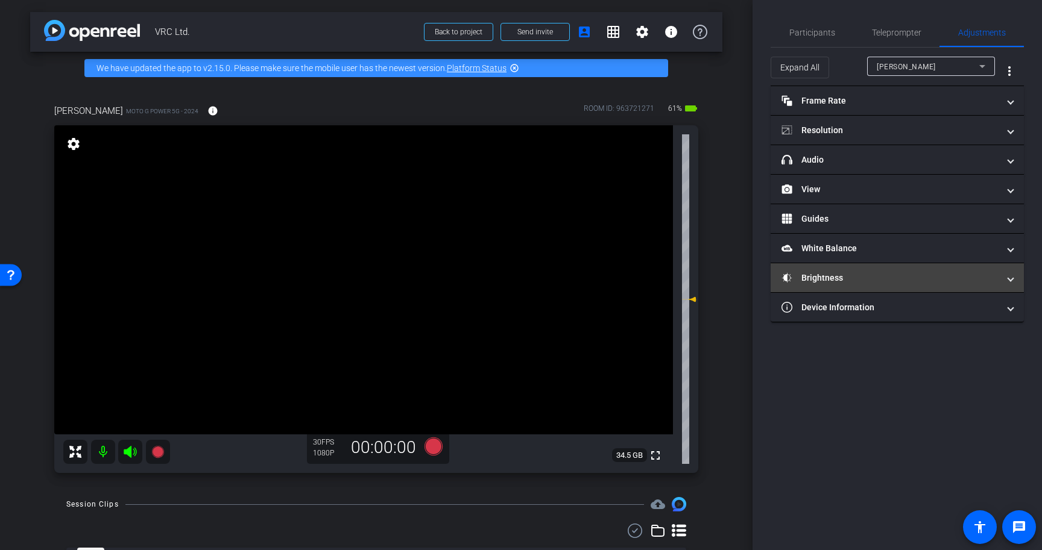
click at [872, 271] on mat-expansion-panel-header "Brightness" at bounding box center [896, 277] width 253 height 29
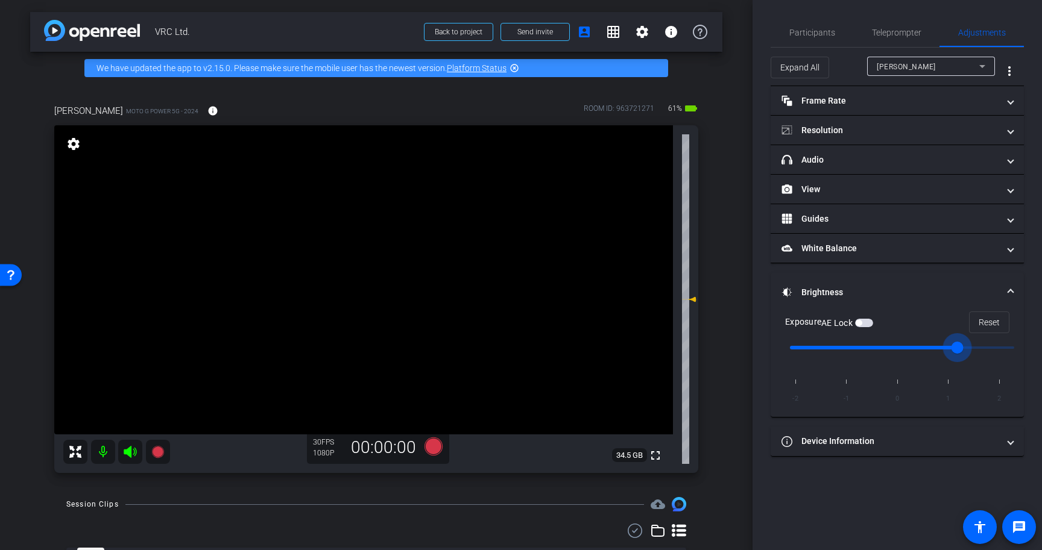
click at [946, 351] on input "range" at bounding box center [902, 348] width 250 height 27
drag, startPoint x: 958, startPoint y: 347, endPoint x: 939, endPoint y: 351, distance: 19.9
click at [939, 351] on input "range" at bounding box center [902, 348] width 250 height 27
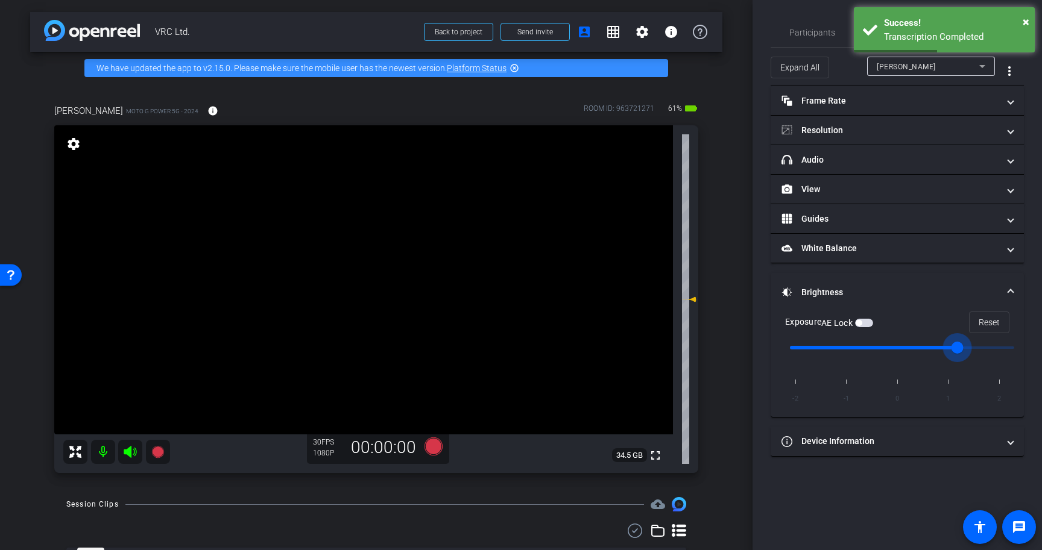
drag, startPoint x: 955, startPoint y: 348, endPoint x: 933, endPoint y: 347, distance: 21.7
click at [933, 347] on input "range" at bounding box center [902, 348] width 250 height 27
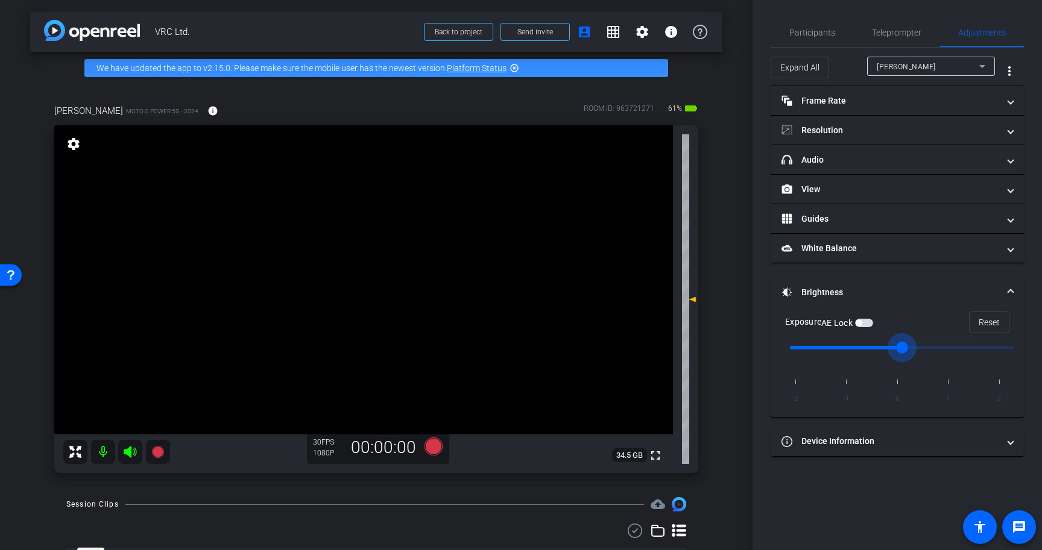
click at [893, 348] on input "range" at bounding box center [902, 348] width 250 height 27
click at [926, 351] on input "range" at bounding box center [902, 348] width 250 height 27
click at [929, 346] on input "range" at bounding box center [902, 348] width 250 height 27
type input "1"
click at [940, 345] on input "range" at bounding box center [902, 348] width 250 height 27
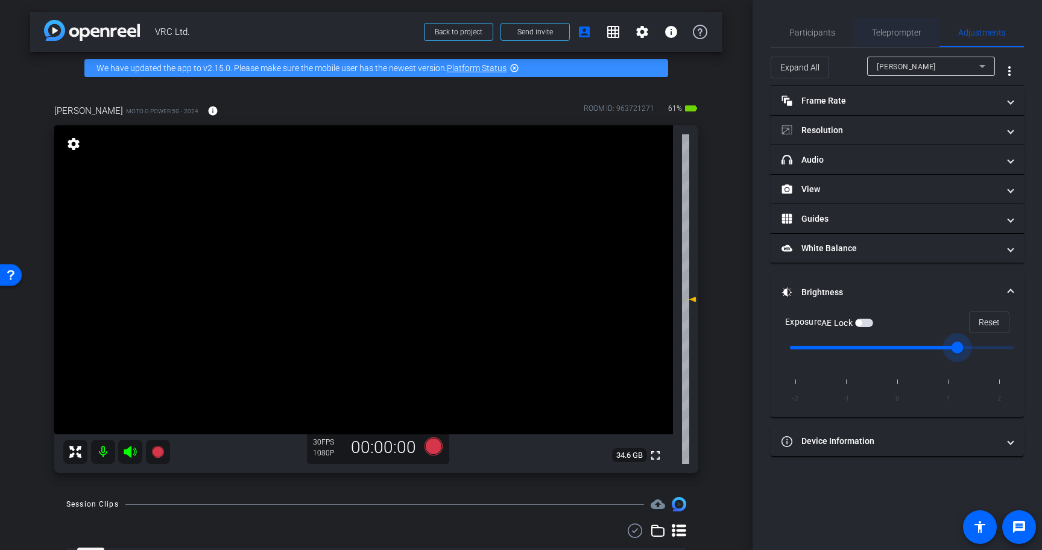
click at [881, 28] on span "Teleprompter" at bounding box center [896, 32] width 49 height 8
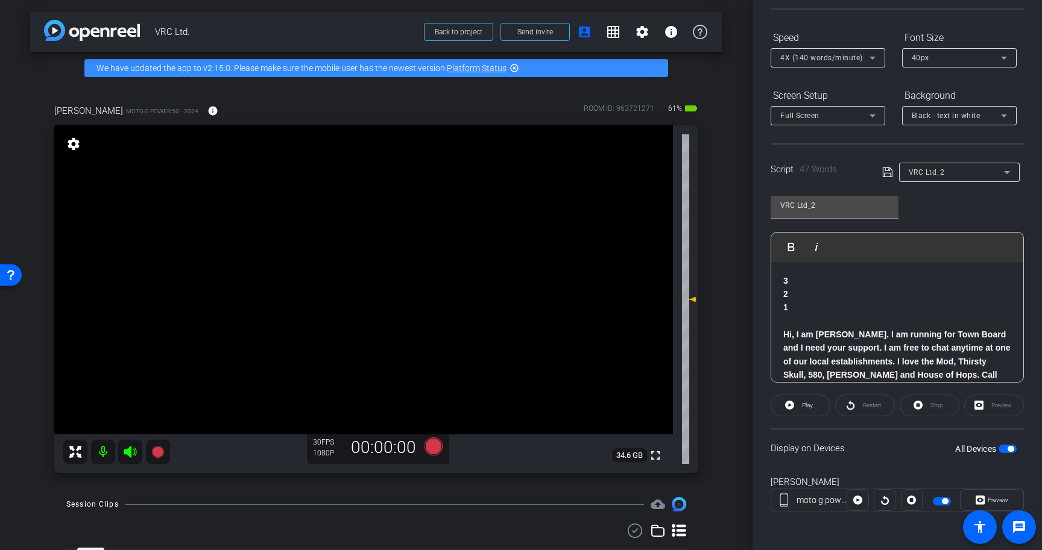
click at [1013, 458] on div "Display on Devices All Devices" at bounding box center [896, 448] width 253 height 39
click at [1013, 455] on div "All Devices" at bounding box center [985, 449] width 61 height 12
click at [1011, 448] on span "button" at bounding box center [1010, 449] width 6 height 6
click at [892, 170] on icon at bounding box center [887, 173] width 10 height 10
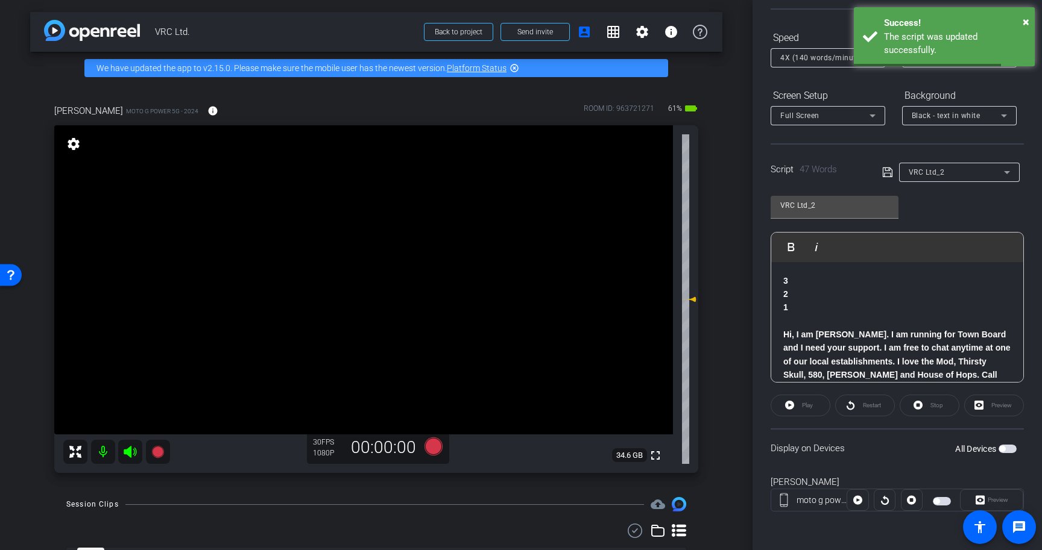
click at [1008, 450] on span "button" at bounding box center [1007, 449] width 18 height 8
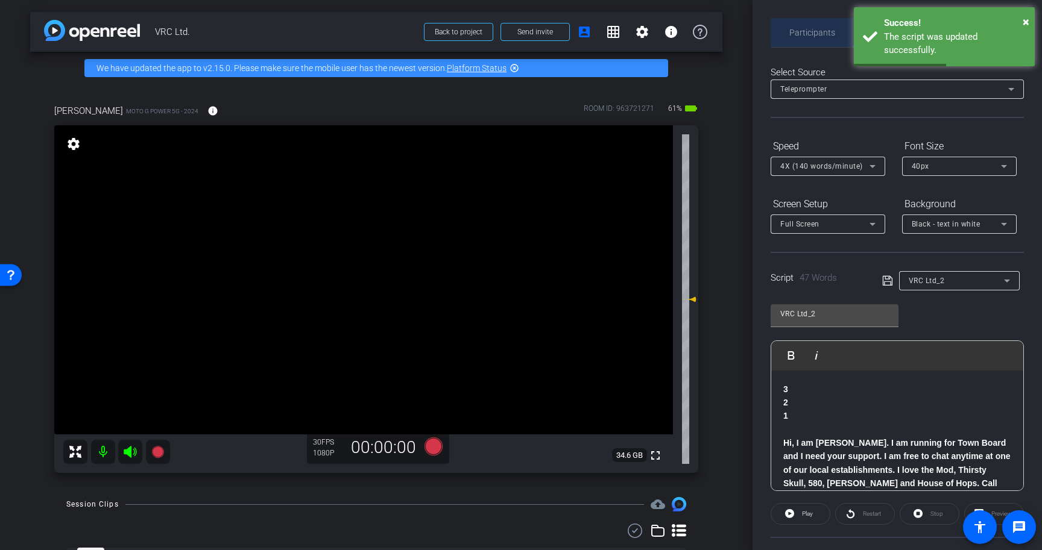
click at [814, 22] on span "Participants" at bounding box center [812, 32] width 46 height 29
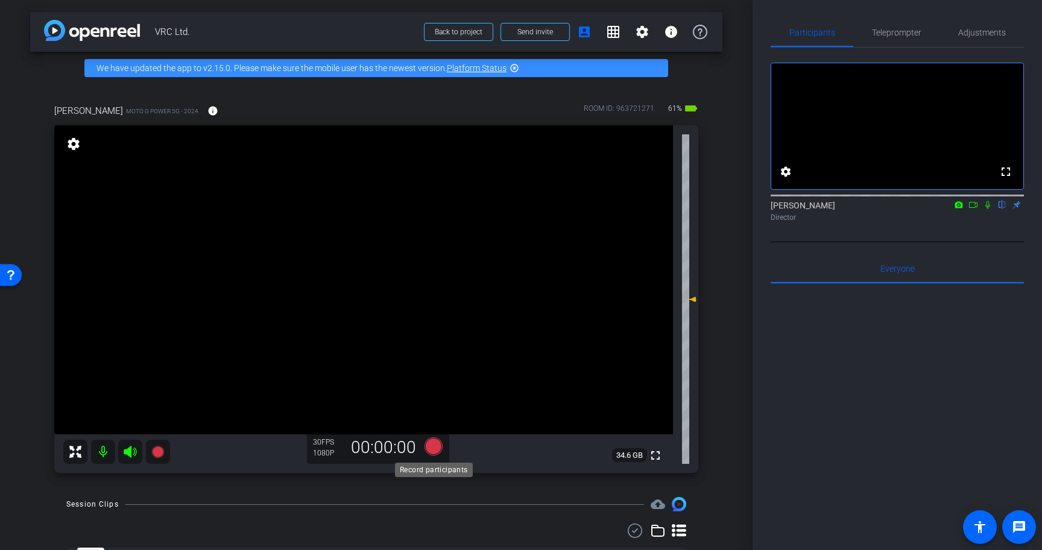
click at [436, 447] on icon at bounding box center [433, 447] width 18 height 18
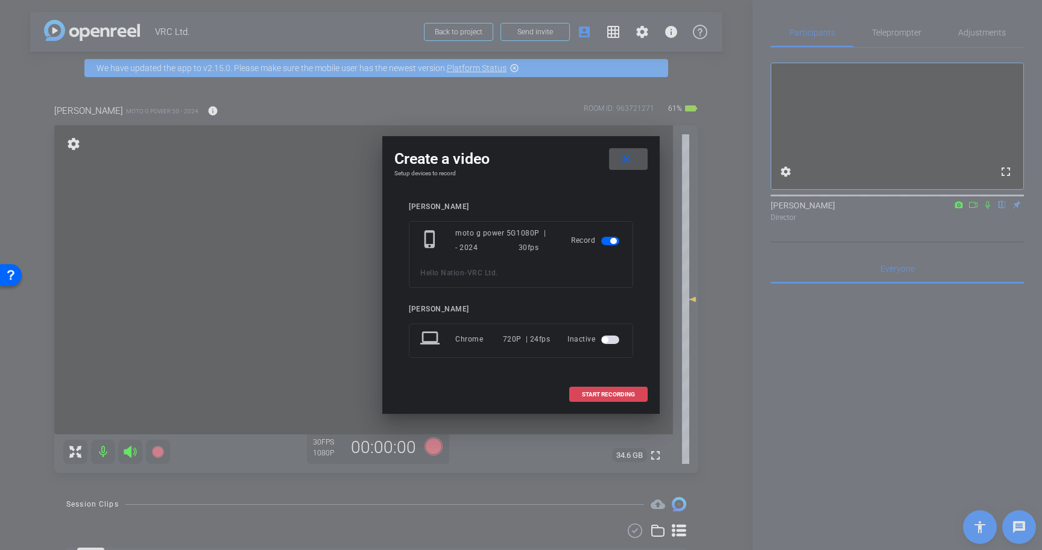
click at [615, 392] on span "START RECORDING" at bounding box center [608, 395] width 53 height 6
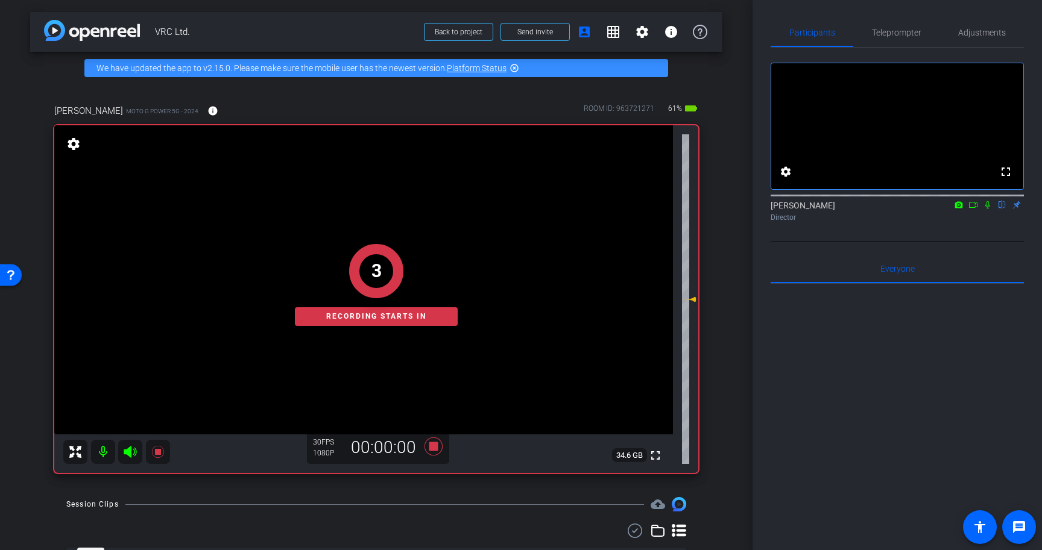
click at [987, 209] on icon at bounding box center [988, 205] width 10 height 8
click at [905, 39] on span "Teleprompter" at bounding box center [896, 32] width 49 height 29
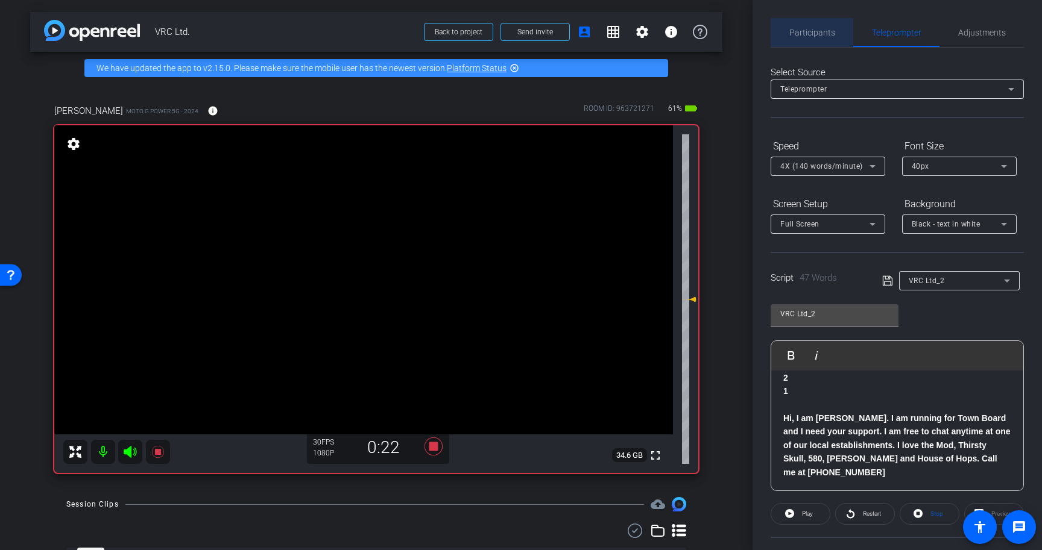
click at [817, 28] on span "Participants" at bounding box center [812, 32] width 46 height 8
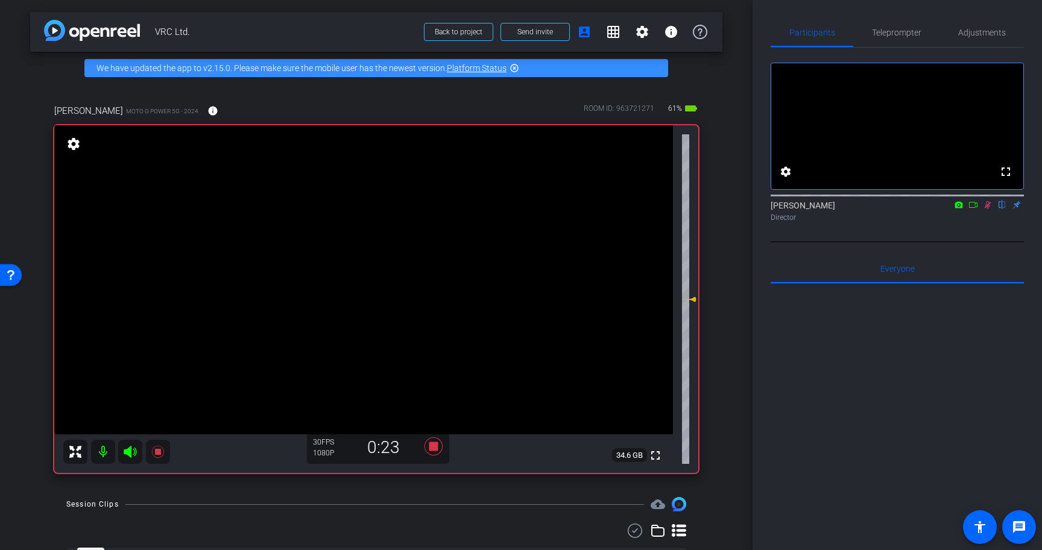
click at [986, 209] on icon at bounding box center [987, 205] width 7 height 8
click at [433, 446] on icon at bounding box center [433, 447] width 18 height 18
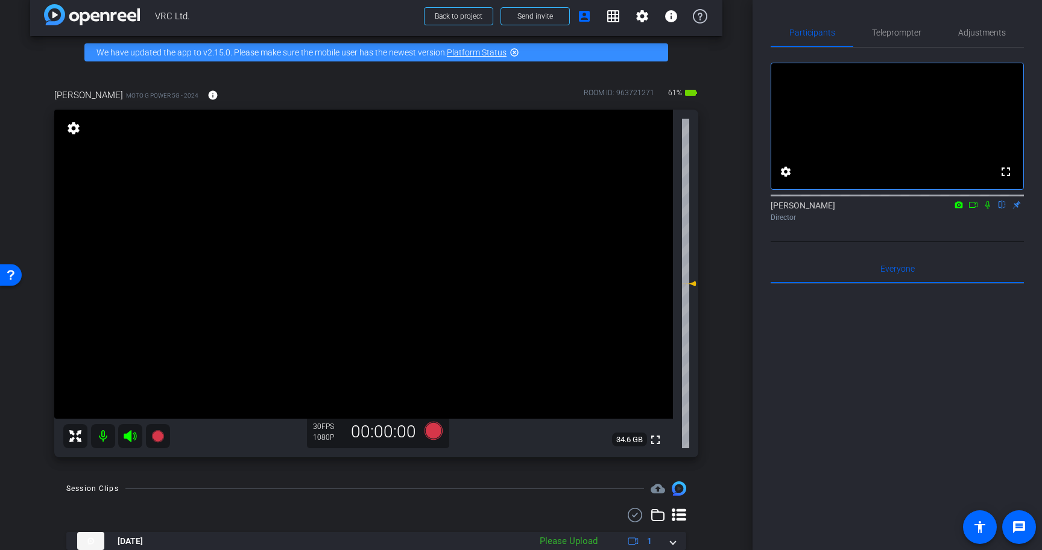
scroll to position [23, 0]
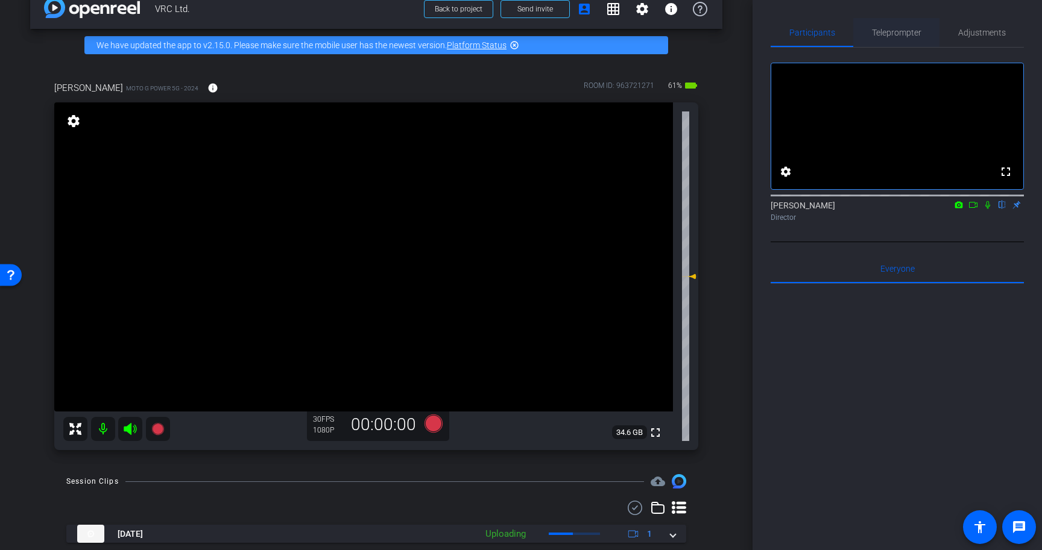
click at [896, 32] on span "Teleprompter" at bounding box center [896, 32] width 49 height 8
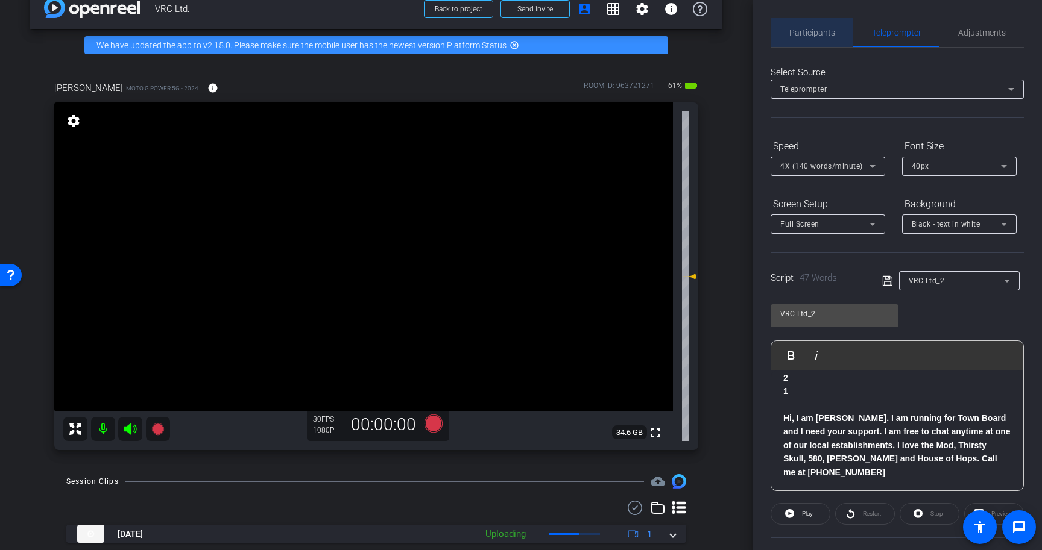
click at [816, 33] on span "Participants" at bounding box center [812, 32] width 46 height 8
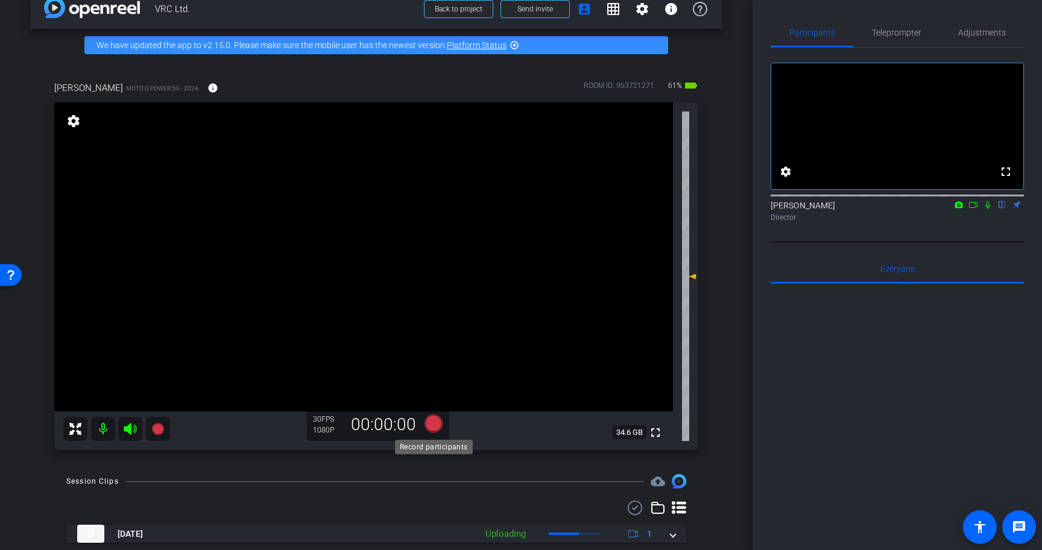
click at [438, 431] on icon at bounding box center [433, 424] width 18 height 18
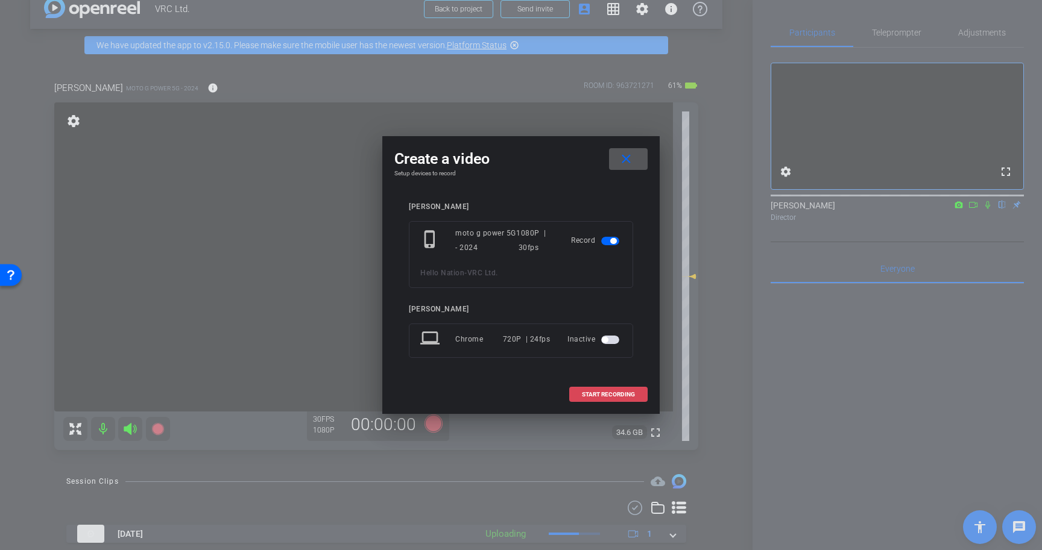
click at [624, 394] on span "START RECORDING" at bounding box center [608, 395] width 53 height 6
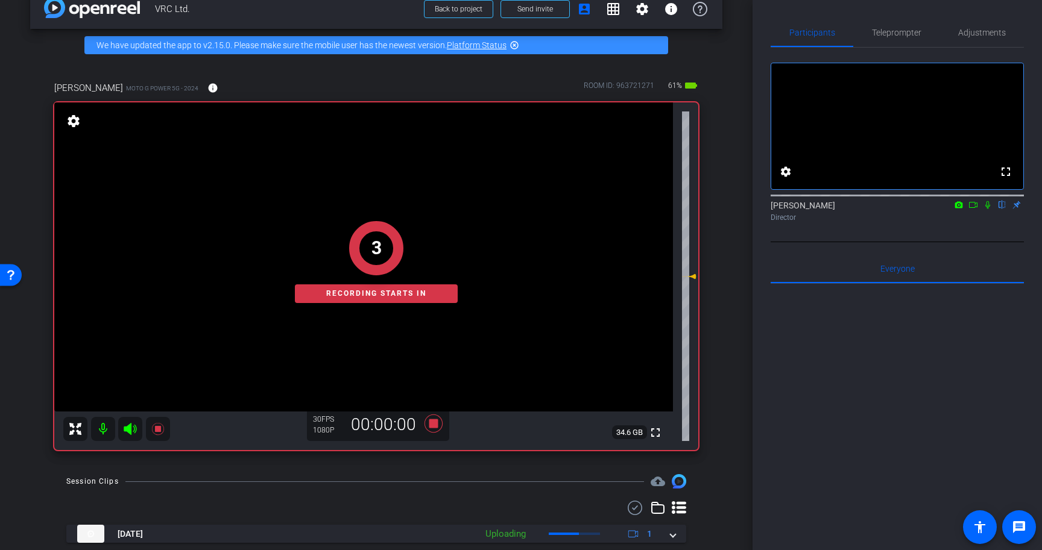
click at [990, 209] on icon at bounding box center [988, 205] width 10 height 8
click at [917, 30] on span "Teleprompter" at bounding box center [896, 32] width 49 height 8
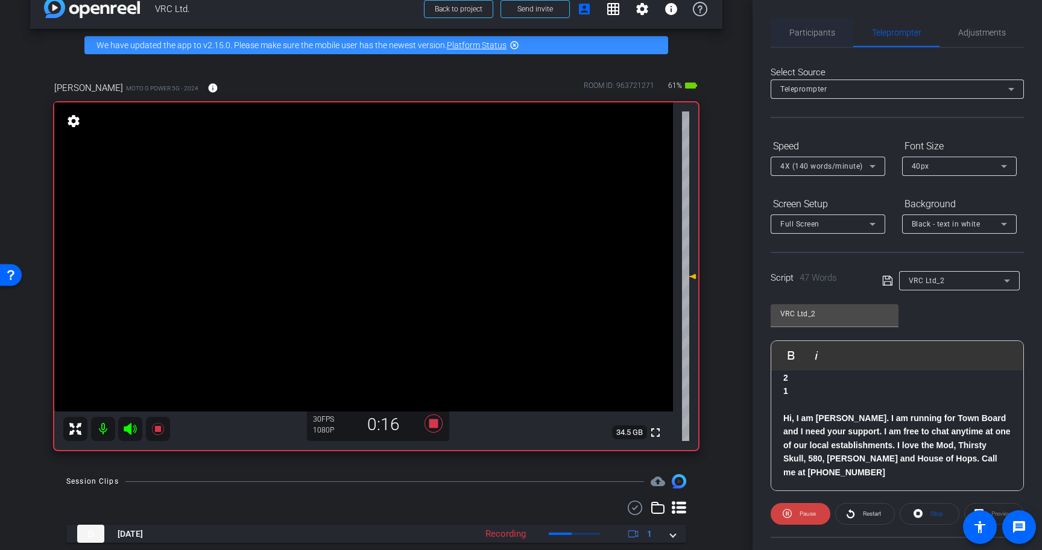
click at [819, 39] on span "Participants" at bounding box center [812, 32] width 46 height 29
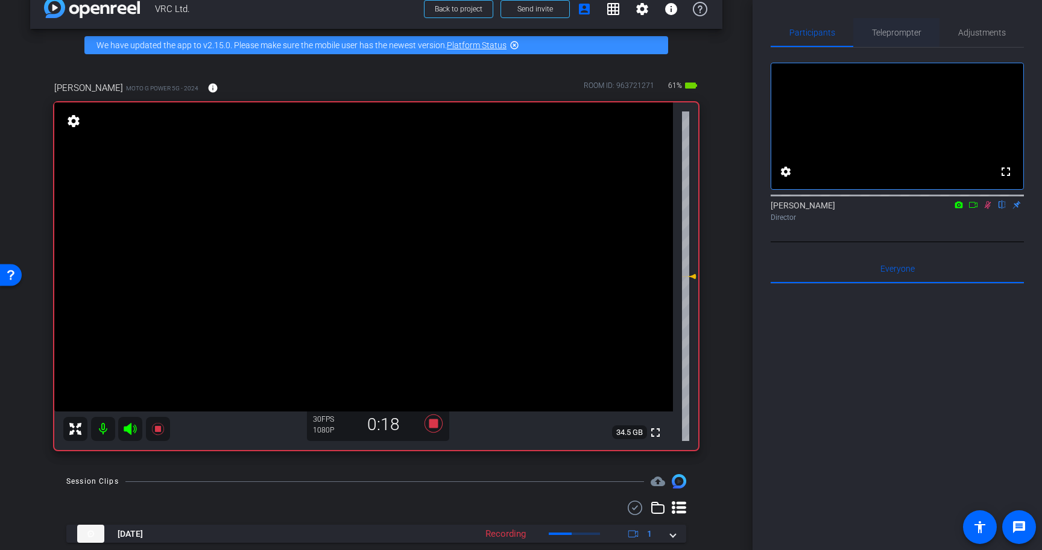
click at [882, 31] on span "Teleprompter" at bounding box center [896, 32] width 49 height 8
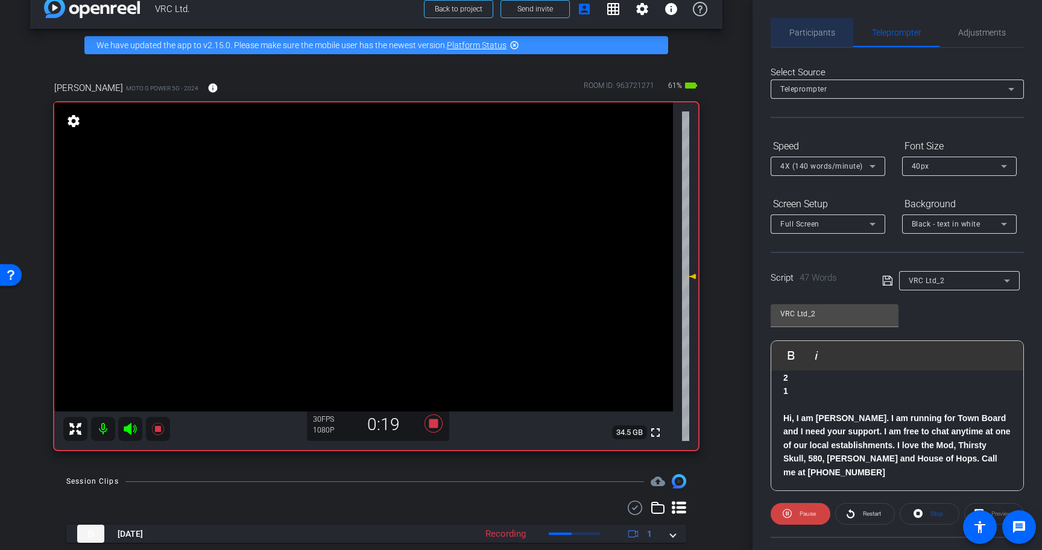
click at [821, 33] on span "Participants" at bounding box center [812, 32] width 46 height 8
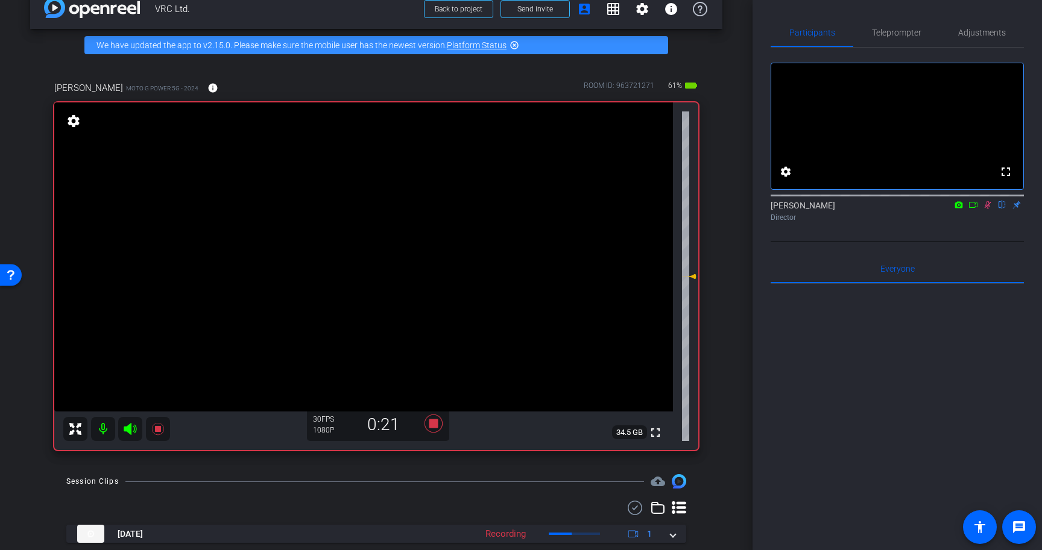
click at [989, 209] on icon at bounding box center [987, 205] width 7 height 8
click at [433, 424] on icon at bounding box center [433, 424] width 18 height 18
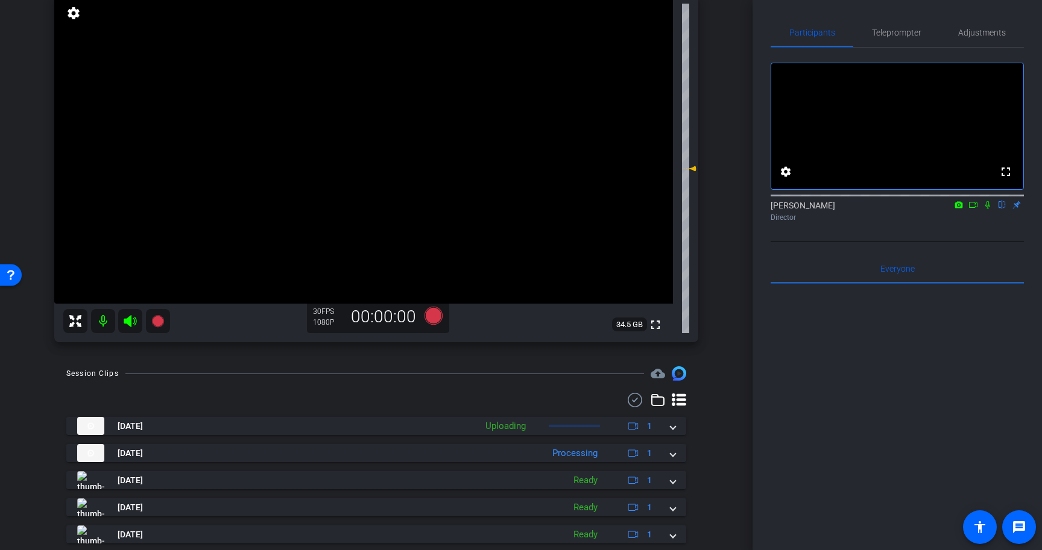
scroll to position [160, 0]
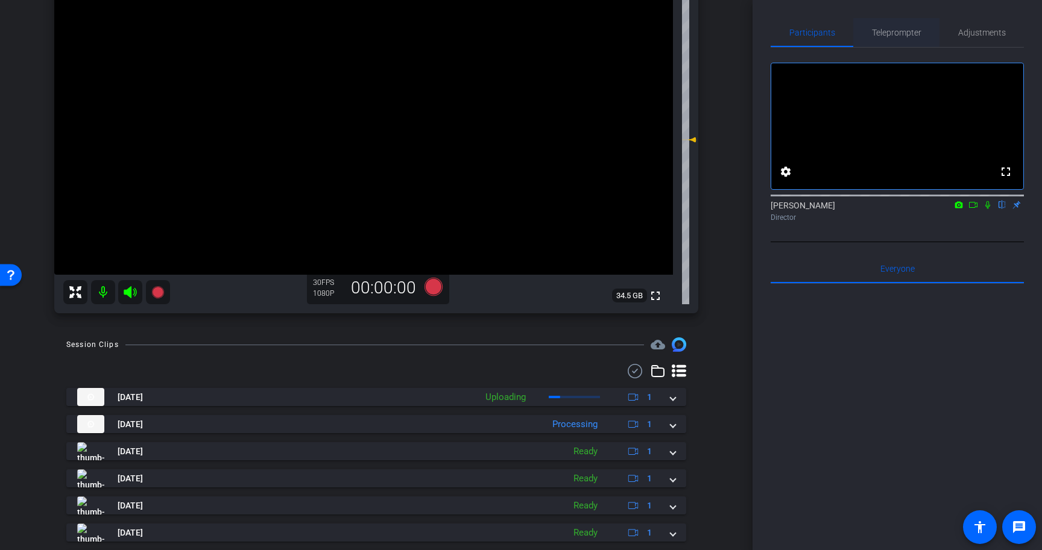
click at [902, 35] on span "Teleprompter" at bounding box center [896, 32] width 49 height 8
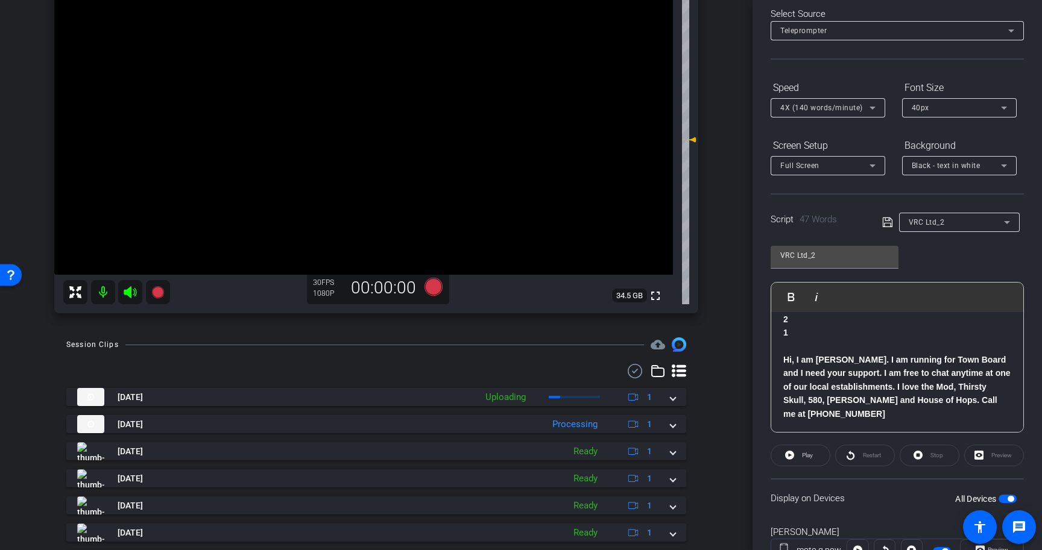
scroll to position [109, 0]
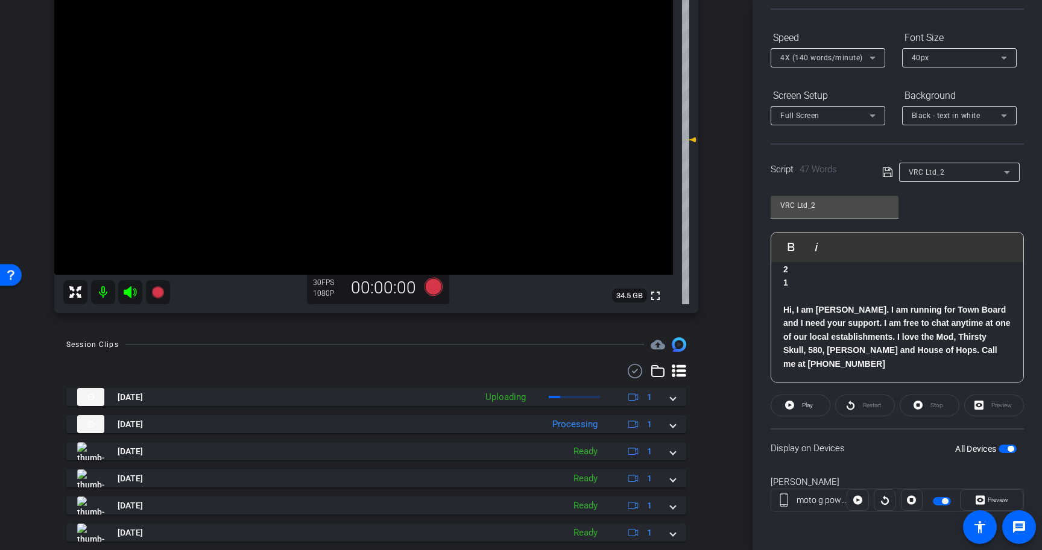
click at [1005, 447] on span "button" at bounding box center [1007, 449] width 18 height 8
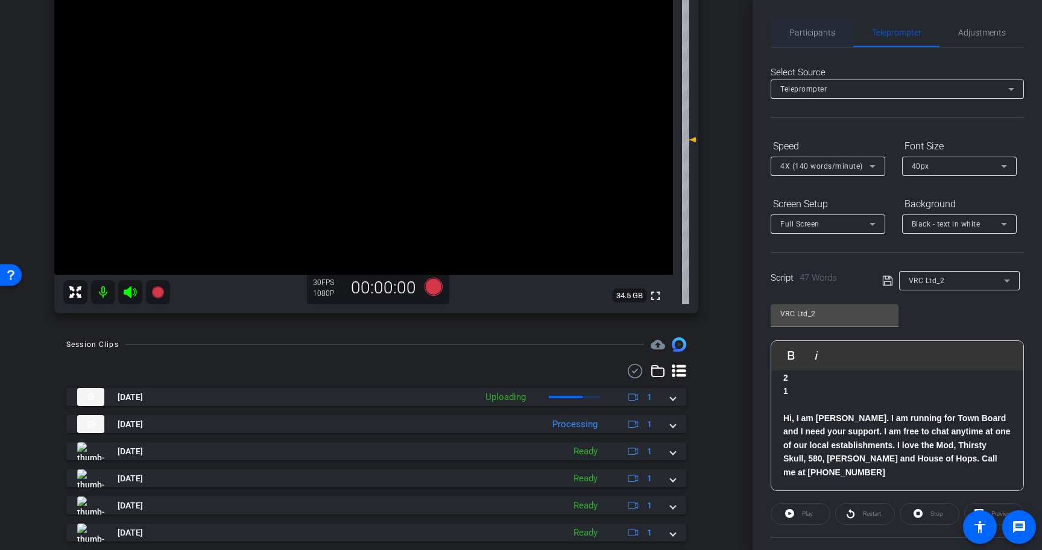
click at [824, 28] on span "Participants" at bounding box center [812, 32] width 46 height 8
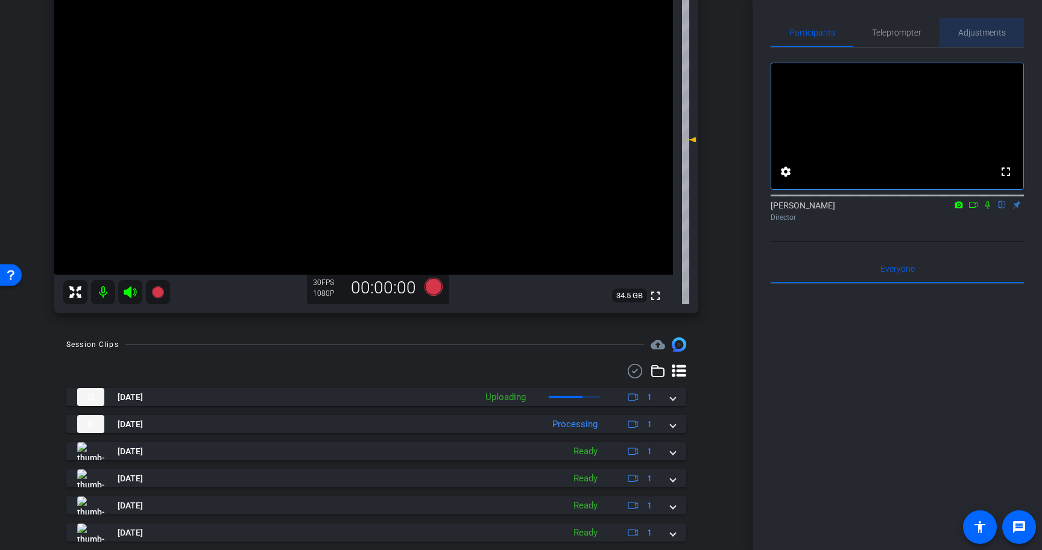
click at [985, 40] on span "Adjustments" at bounding box center [982, 32] width 48 height 29
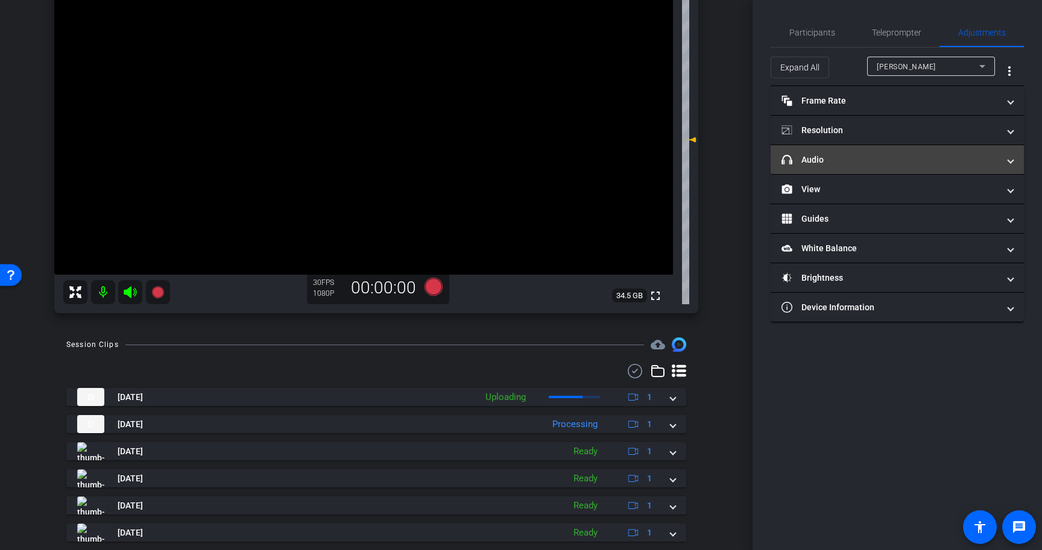
click at [814, 156] on mat-panel-title "headphone icon Audio" at bounding box center [889, 160] width 217 height 13
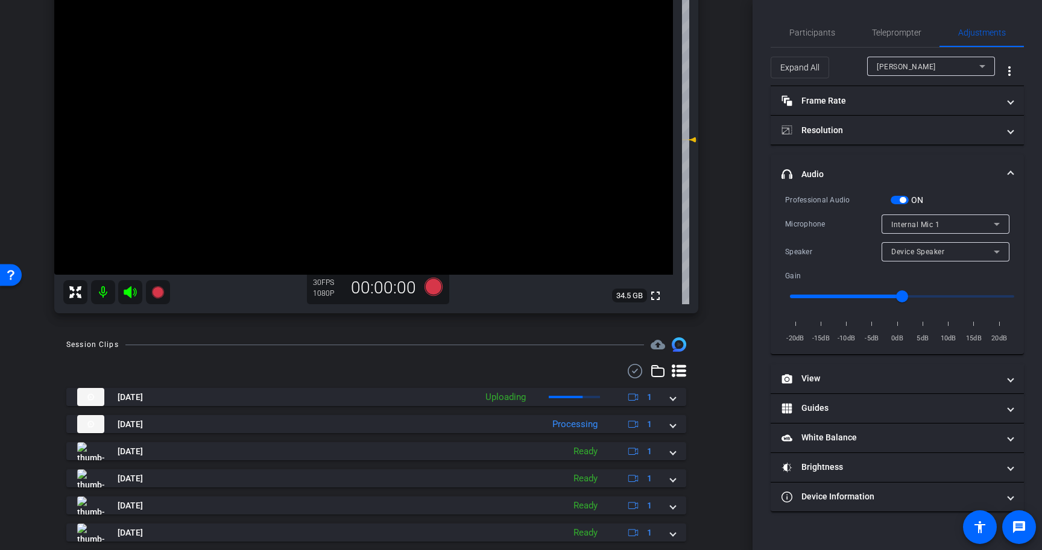
click at [904, 200] on span "button" at bounding box center [902, 200] width 6 height 6
click at [891, 28] on span "Teleprompter" at bounding box center [896, 32] width 49 height 8
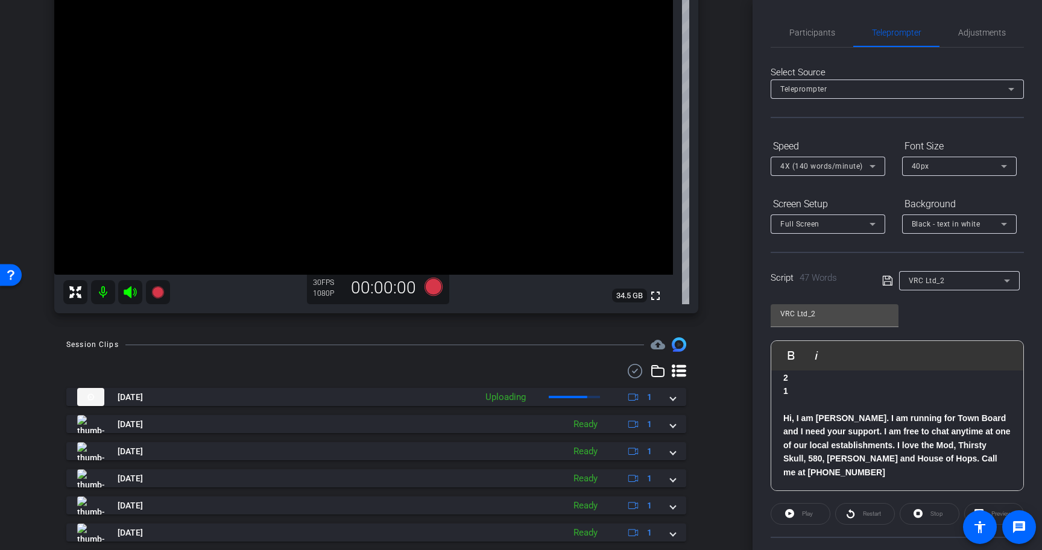
scroll to position [109, 0]
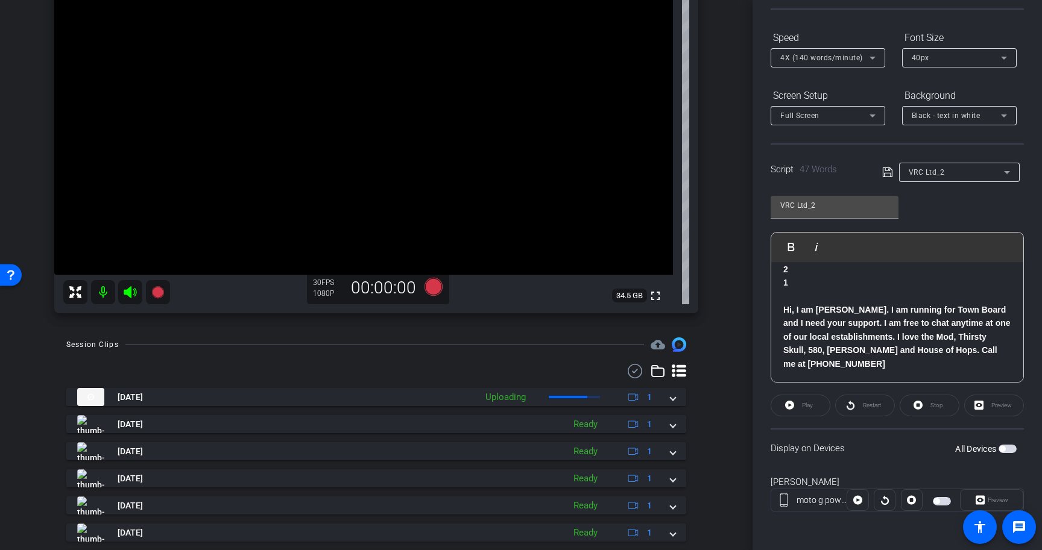
click at [781, 309] on div "3 2 1 Hi, I am Nick Shramek. I am running for Town Board and I need your suppor…" at bounding box center [897, 311] width 252 height 146
click at [815, 361] on p "Hi, I am Nick Shramek. I am running for Town Board and I need your support. I a…" at bounding box center [897, 337] width 228 height 68
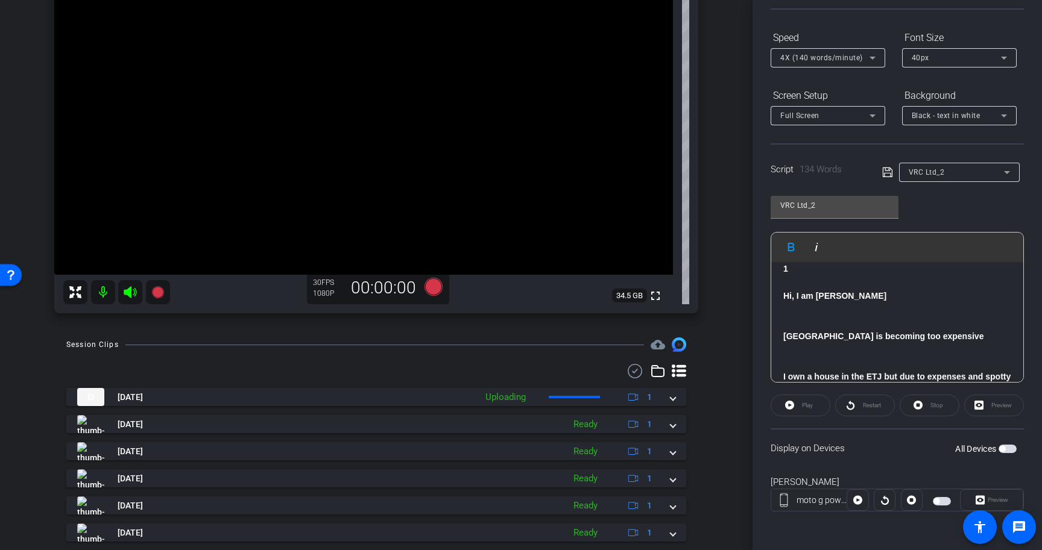
scroll to position [27, 0]
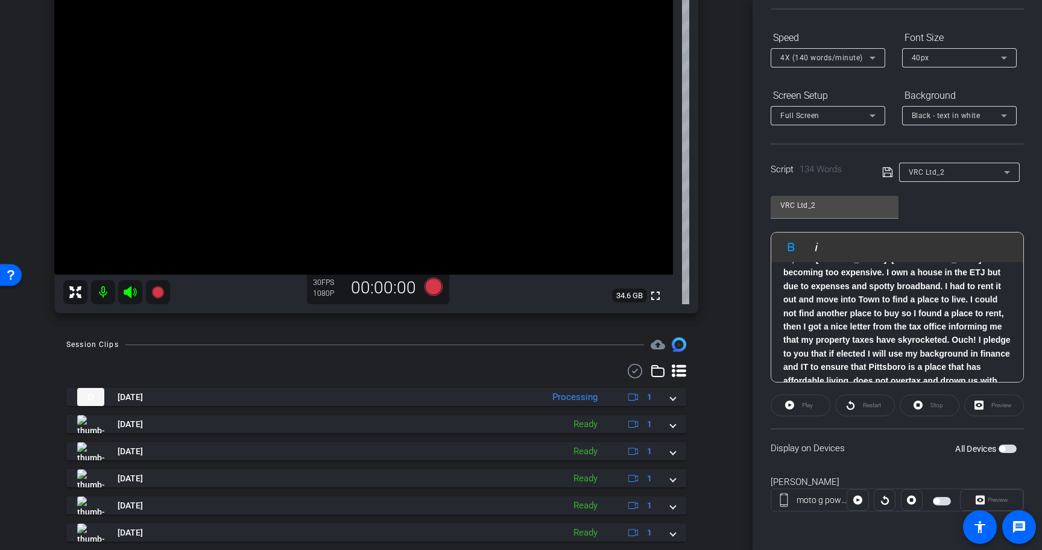
scroll to position [53, 0]
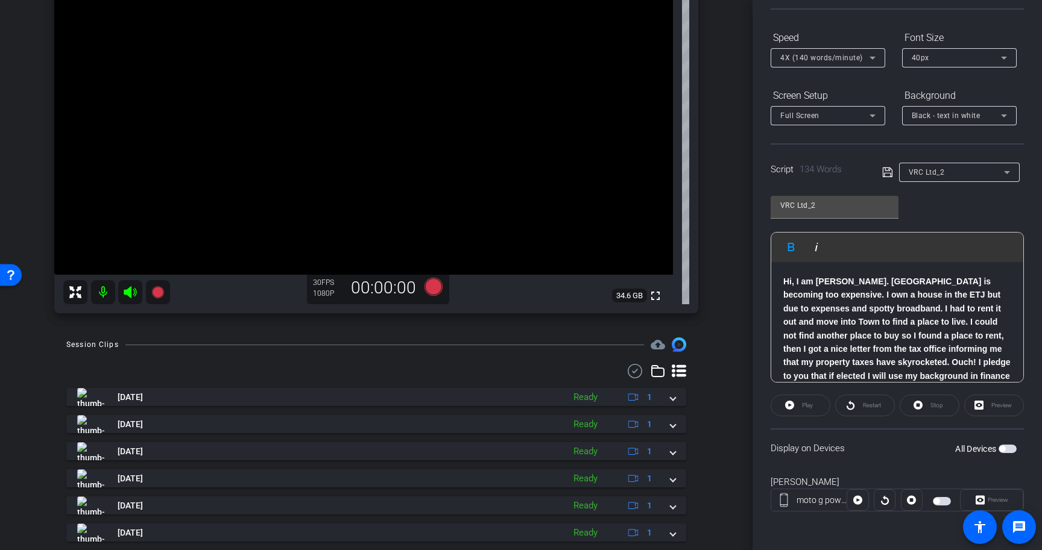
click at [930, 295] on strong "Hi, I am Nick Shramek. Pittsboro is becoming too expensive. I own a house in th…" at bounding box center [896, 363] width 227 height 172
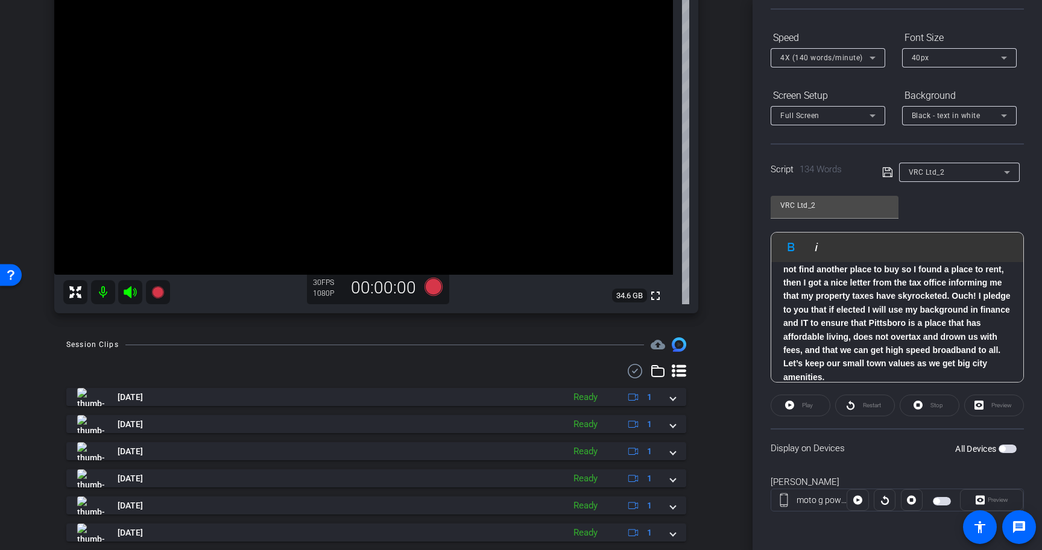
click at [888, 174] on icon at bounding box center [887, 172] width 11 height 14
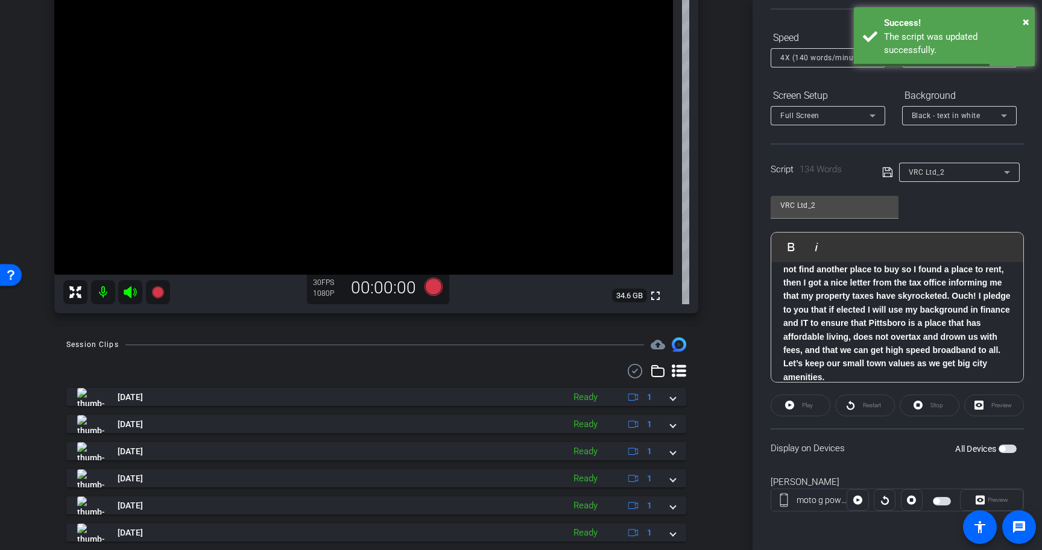
click at [1009, 451] on span "button" at bounding box center [1007, 449] width 18 height 8
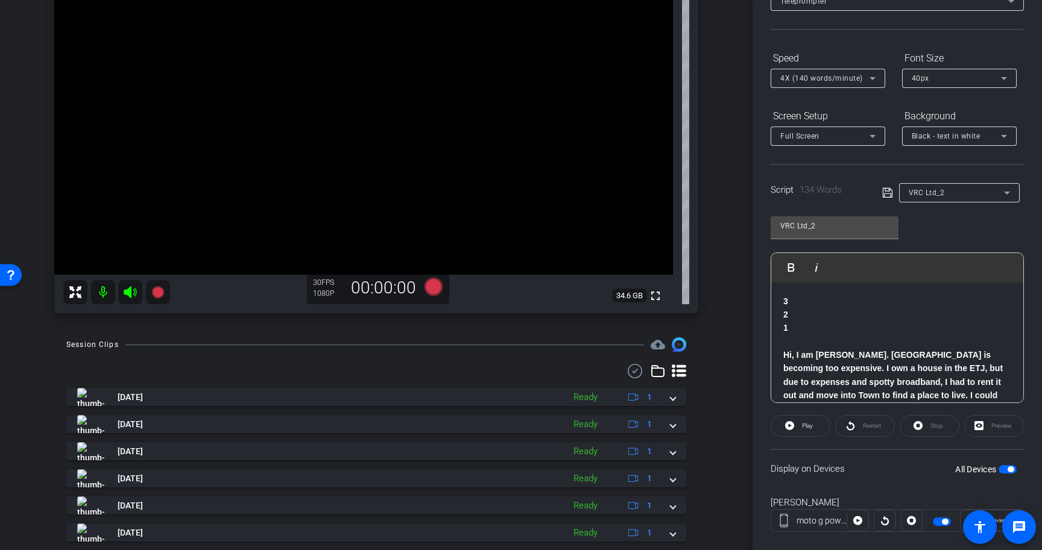
scroll to position [109, 0]
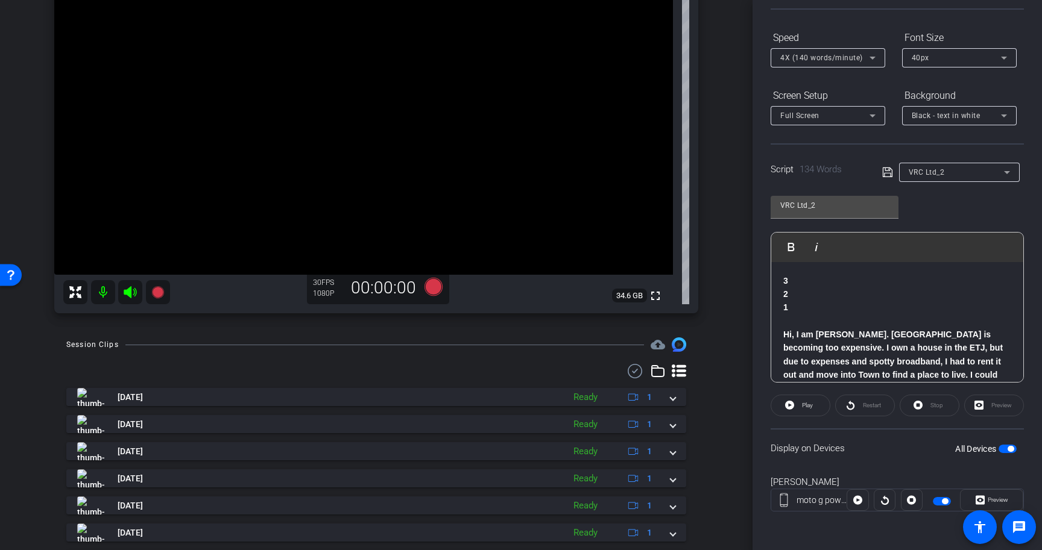
click at [1004, 450] on span "button" at bounding box center [1007, 449] width 18 height 8
click at [837, 55] on span "4X (140 words/minute)" at bounding box center [821, 58] width 83 height 8
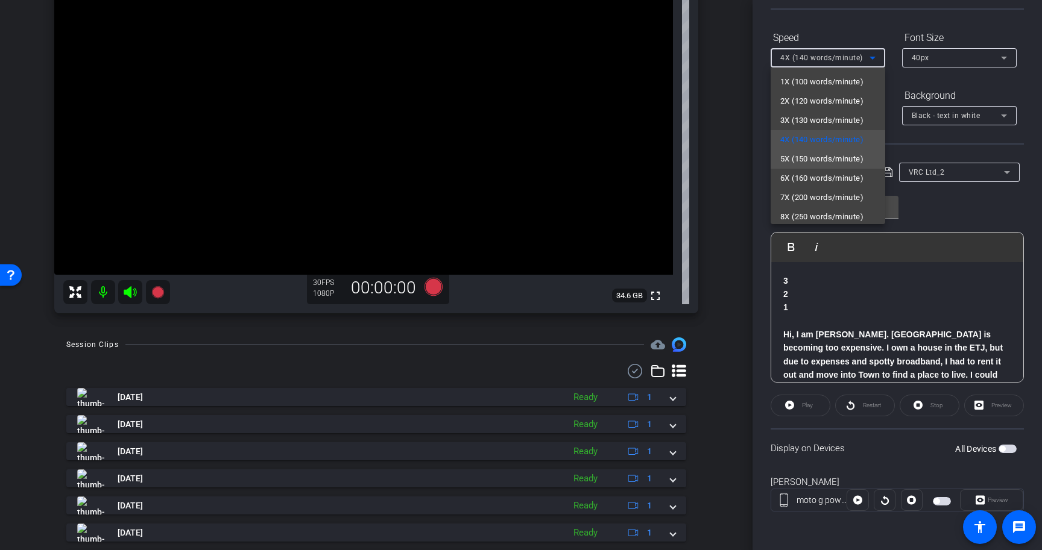
click at [836, 154] on span "5X (150 words/minute)" at bounding box center [821, 159] width 83 height 14
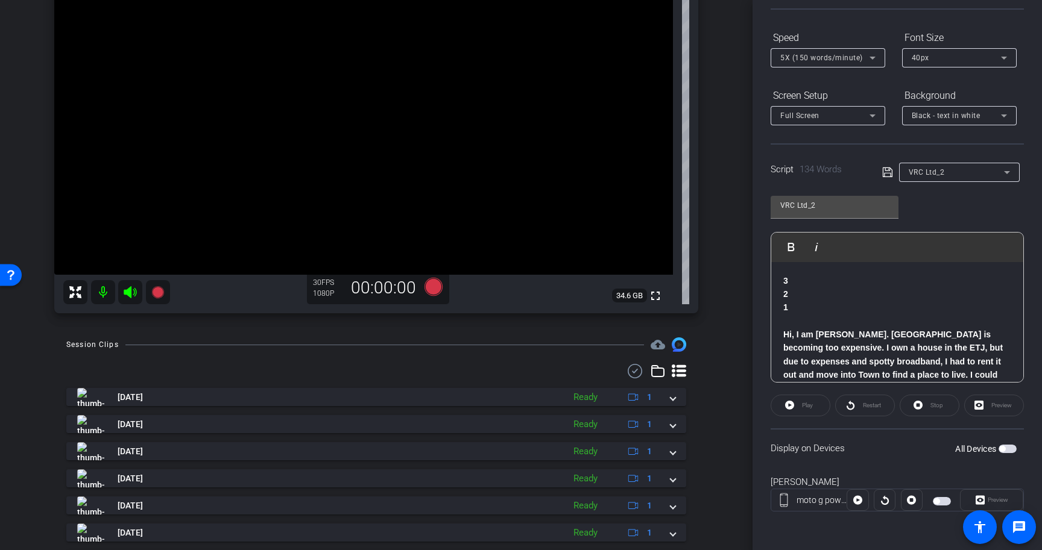
click at [889, 177] on icon at bounding box center [887, 172] width 11 height 14
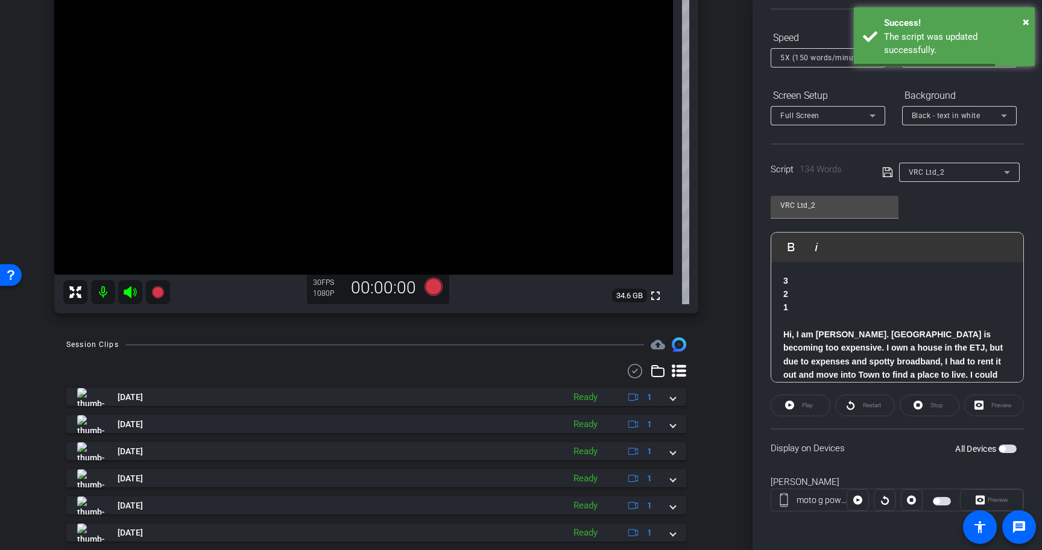
click at [1010, 449] on span "button" at bounding box center [1007, 449] width 18 height 8
click at [793, 407] on icon at bounding box center [789, 405] width 9 height 9
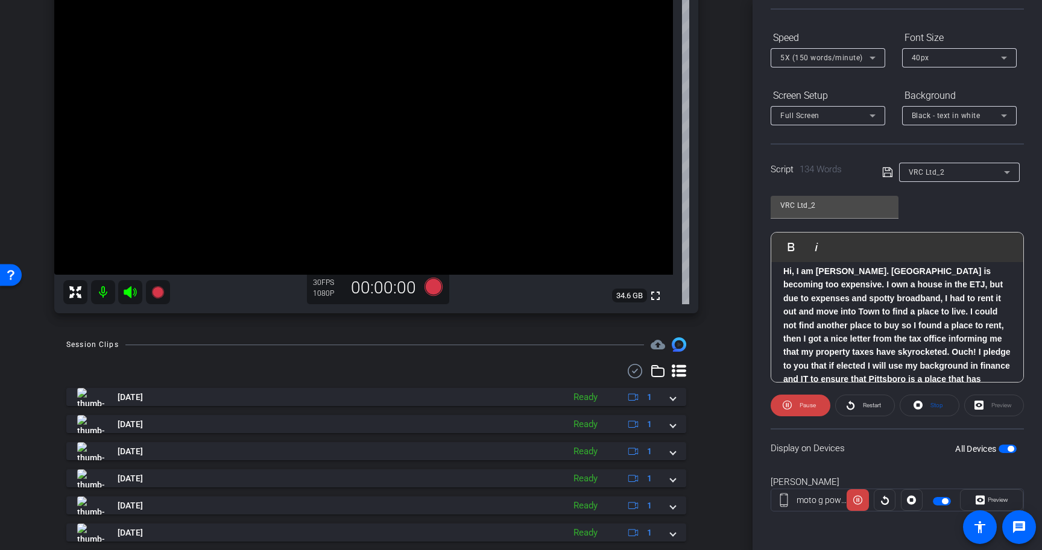
scroll to position [66, 0]
click at [929, 409] on span "Stop" at bounding box center [935, 405] width 16 height 17
click at [1006, 450] on span "button" at bounding box center [1007, 449] width 18 height 8
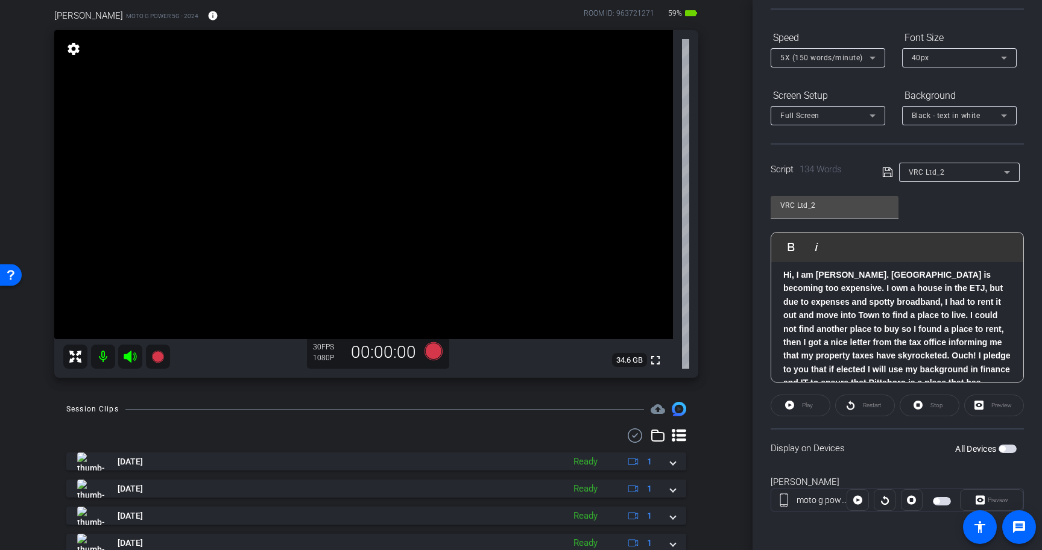
scroll to position [91, 0]
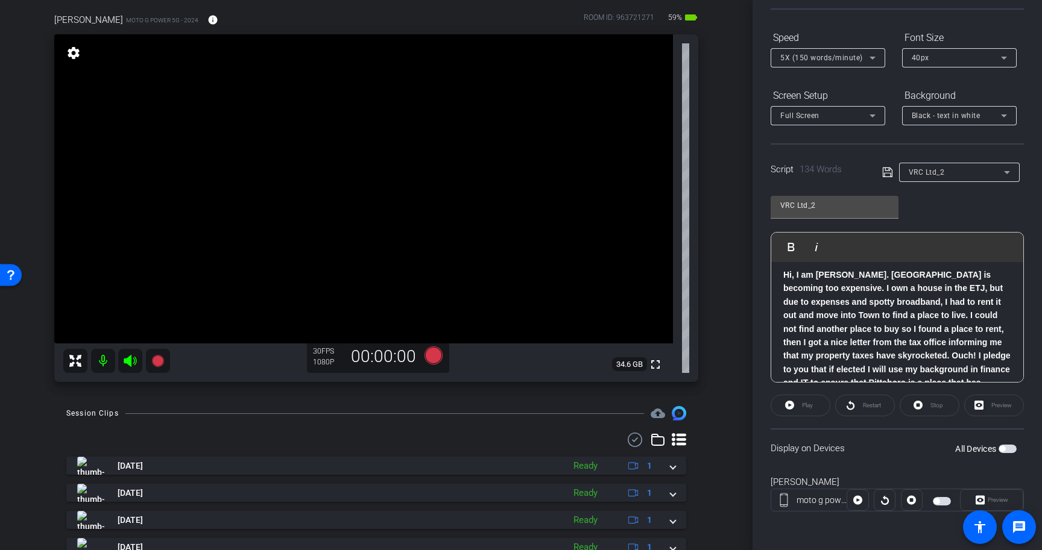
click at [1008, 453] on div "All Devices" at bounding box center [985, 449] width 61 height 12
click at [1010, 450] on span "button" at bounding box center [1007, 449] width 18 height 8
click at [831, 63] on div "5X (150 words/minute)" at bounding box center [824, 57] width 89 height 15
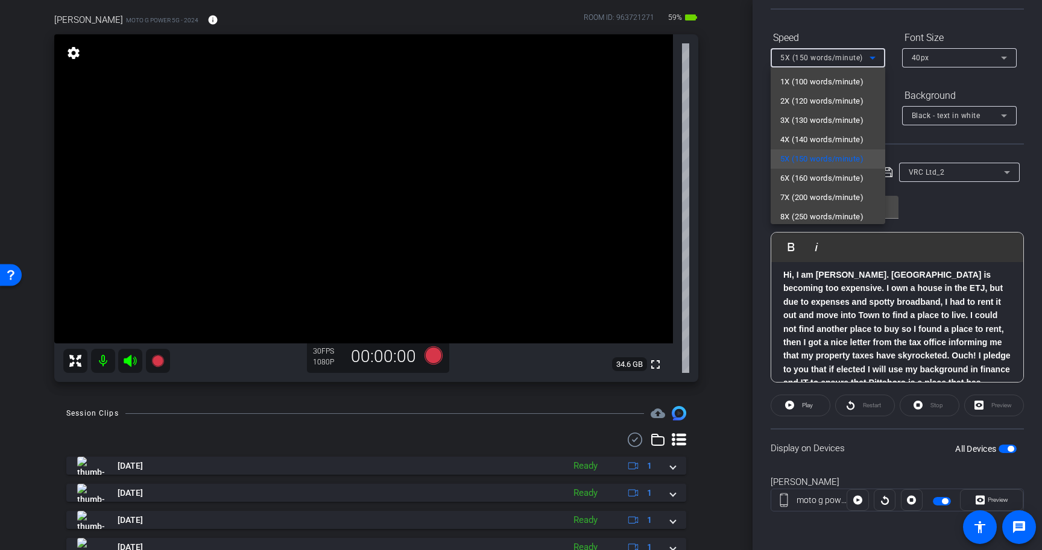
click at [1005, 451] on div at bounding box center [521, 275] width 1042 height 550
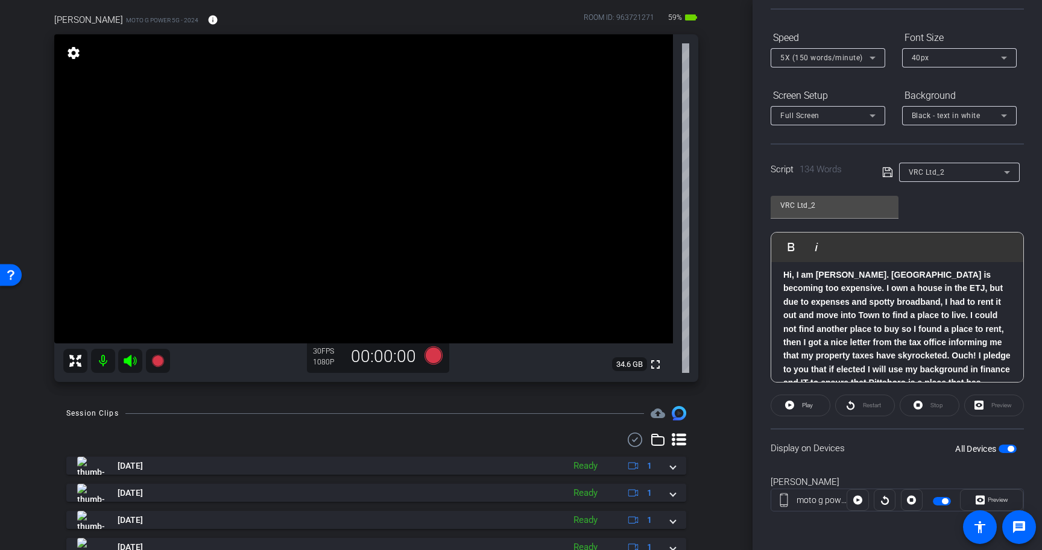
click at [1005, 451] on span "button" at bounding box center [1007, 449] width 18 height 8
click at [840, 43] on div "Speed" at bounding box center [827, 38] width 115 height 20
click at [839, 52] on div "5X (150 words/minute)" at bounding box center [824, 57] width 89 height 15
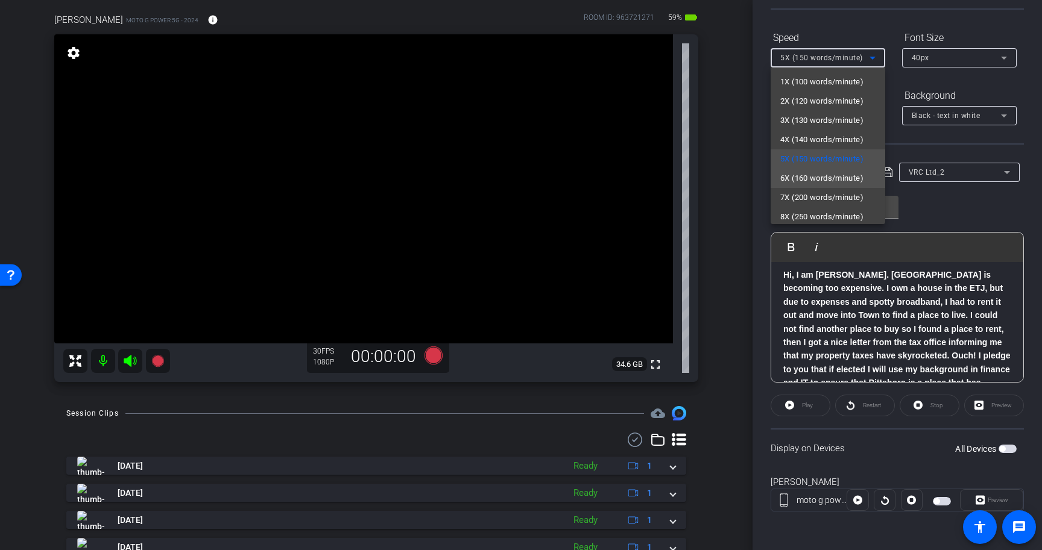
click at [846, 181] on span "6X (160 words/minute)" at bounding box center [821, 178] width 83 height 14
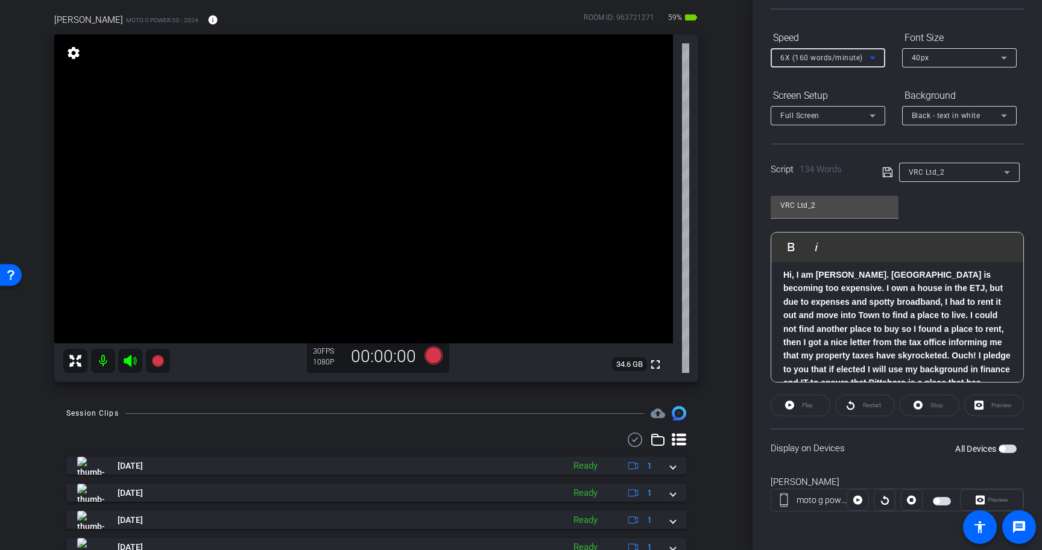
click at [886, 172] on icon at bounding box center [887, 172] width 11 height 14
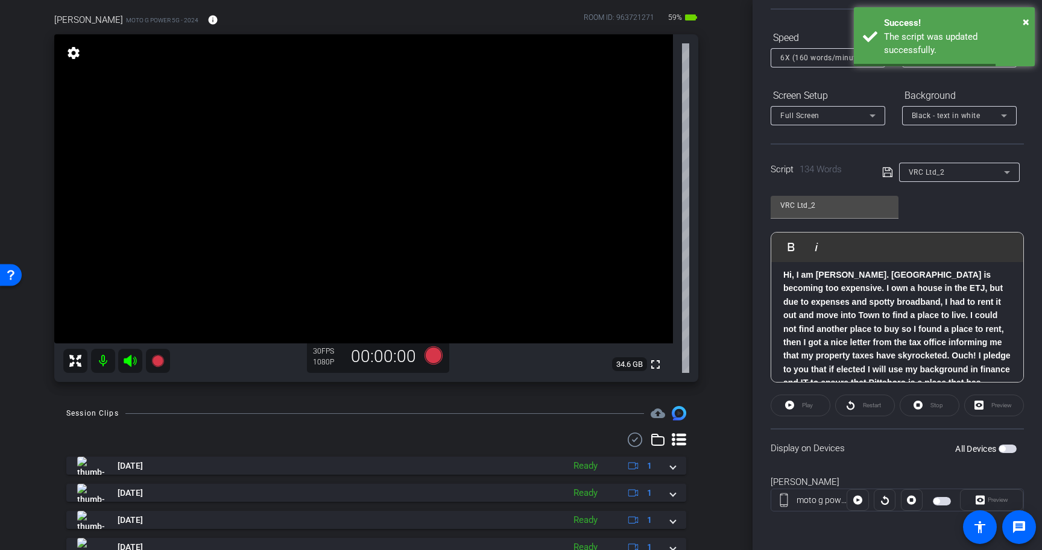
click at [1011, 451] on span "button" at bounding box center [1007, 449] width 18 height 8
click at [798, 405] on span at bounding box center [800, 405] width 58 height 29
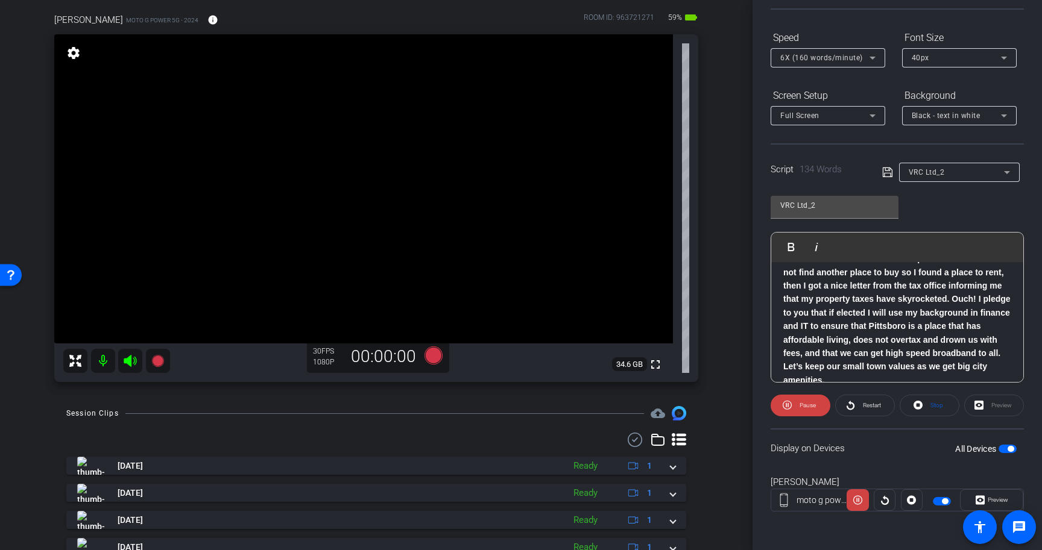
scroll to position [119, 0]
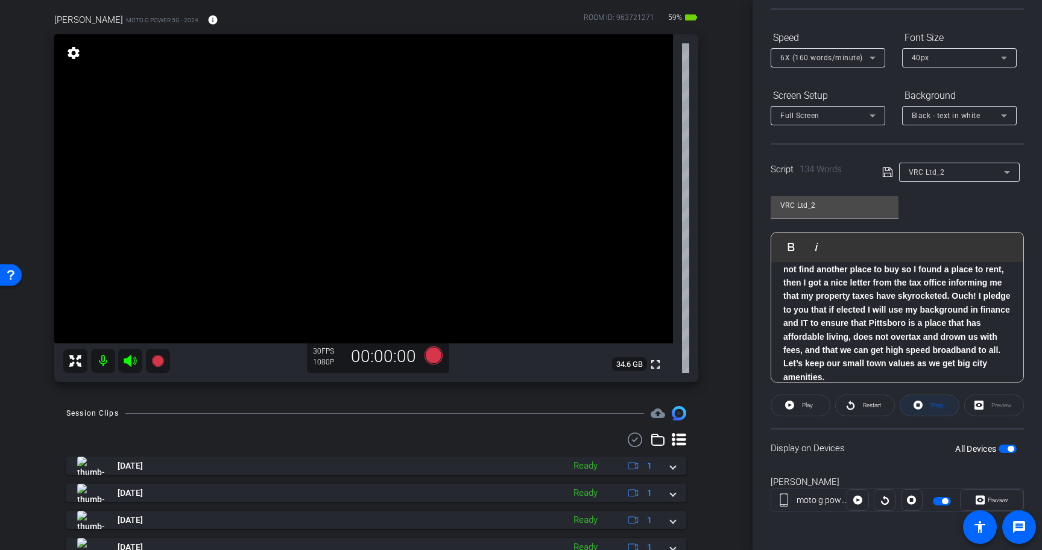
click at [924, 403] on span at bounding box center [929, 405] width 58 height 29
click at [1010, 450] on span "button" at bounding box center [1010, 449] width 6 height 6
click at [831, 65] on div "6X (160 words/minute)" at bounding box center [827, 57] width 95 height 19
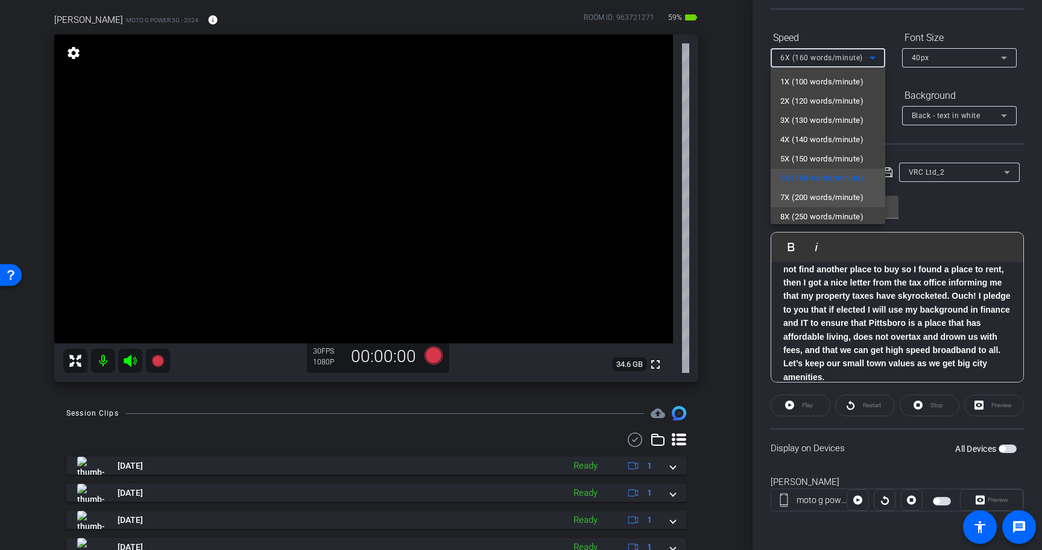
click at [846, 203] on span "7X (200 words/minute)" at bounding box center [821, 197] width 83 height 14
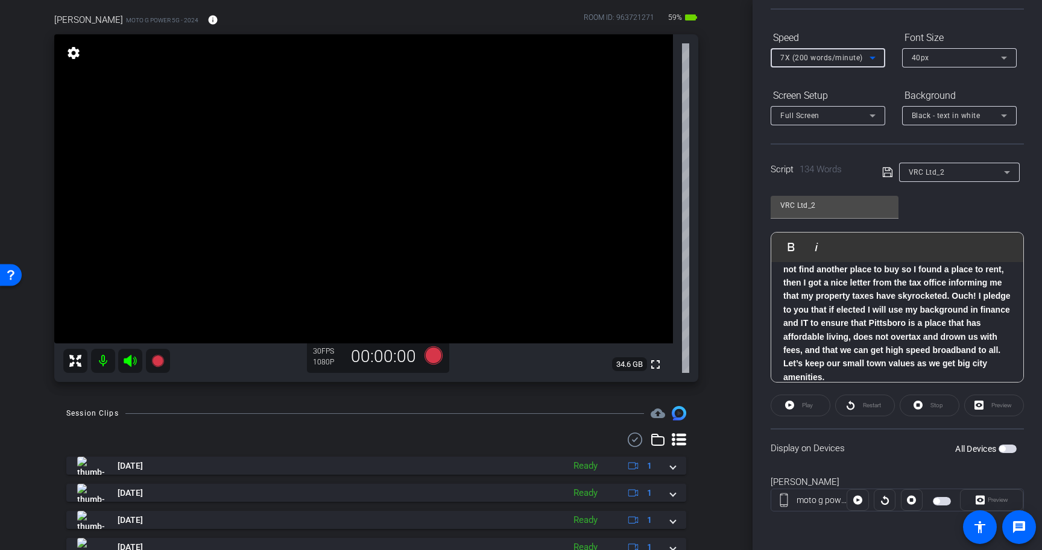
click at [887, 174] on icon at bounding box center [887, 172] width 11 height 14
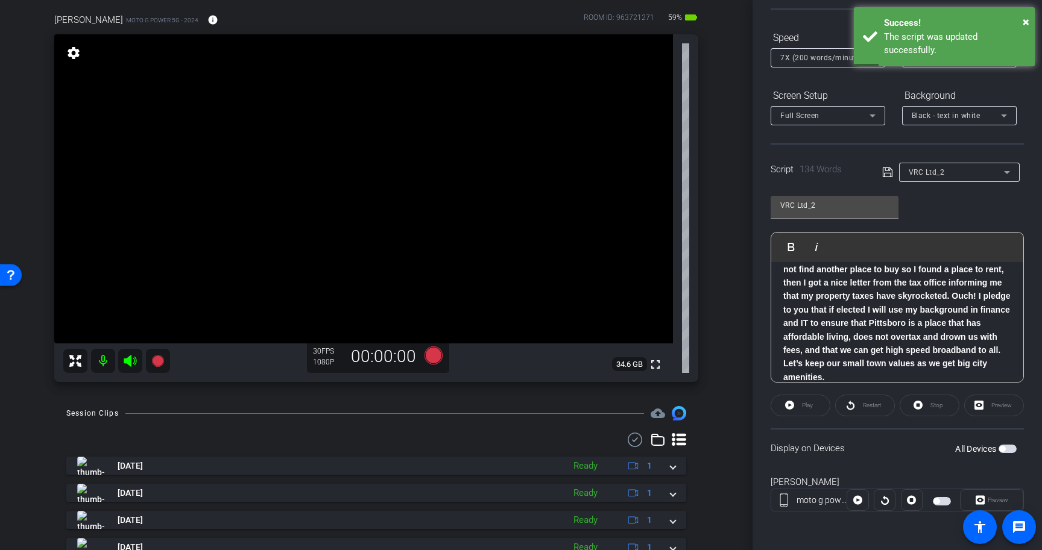
click at [1008, 448] on span "button" at bounding box center [1007, 449] width 18 height 8
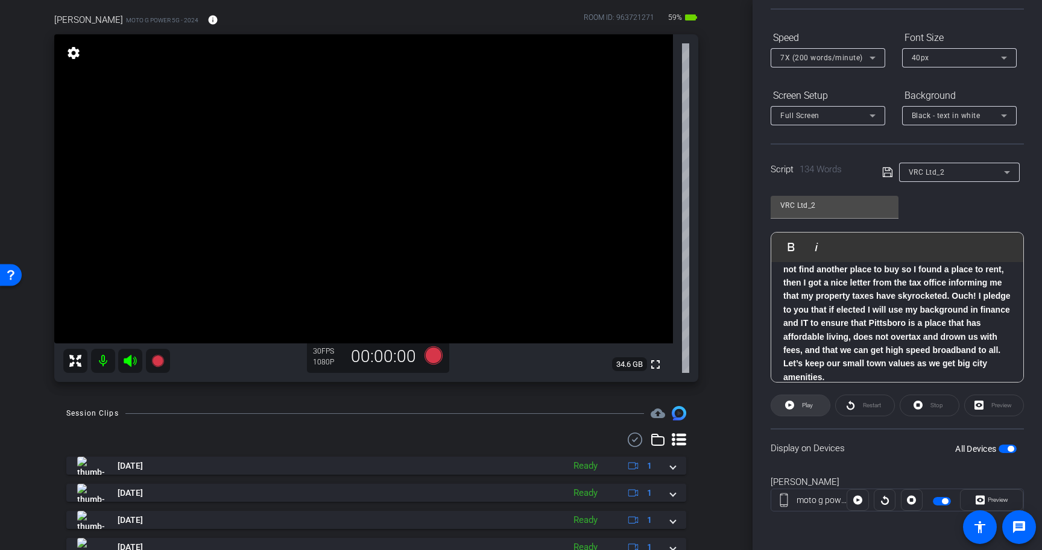
click at [805, 406] on span "Play" at bounding box center [807, 405] width 11 height 7
click at [919, 405] on icon at bounding box center [917, 405] width 9 height 15
click at [1010, 449] on span "button" at bounding box center [1010, 449] width 6 height 6
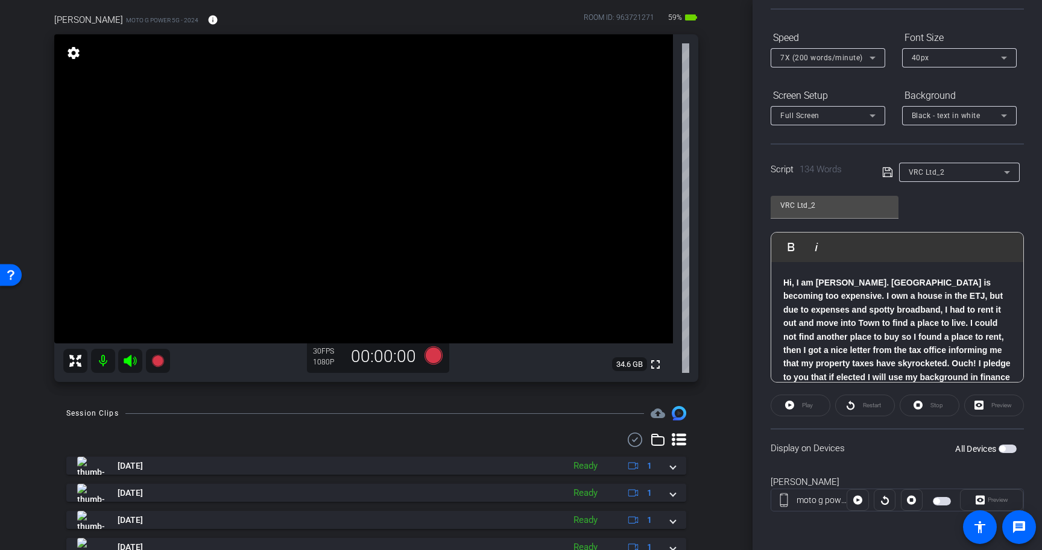
scroll to position [0, 0]
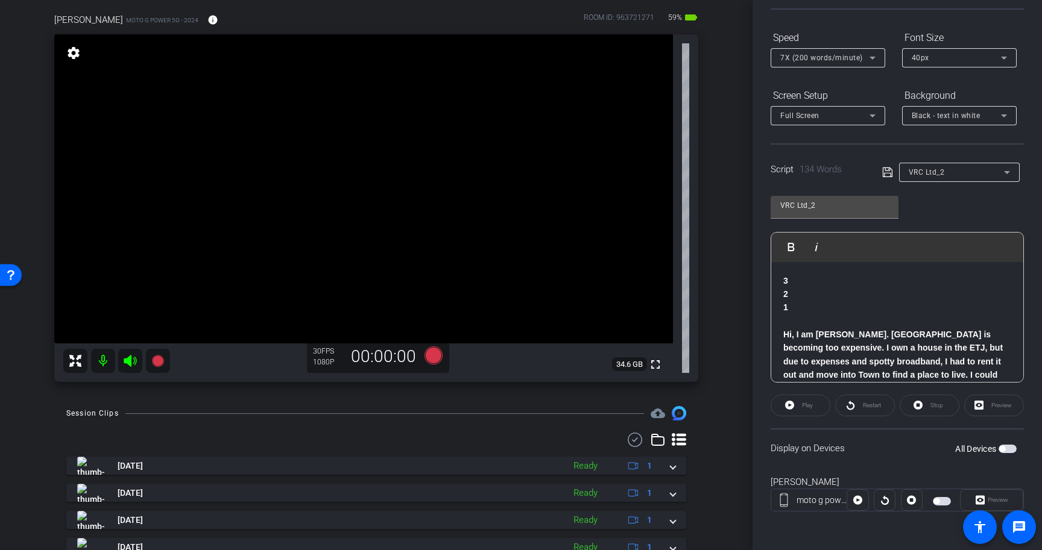
click at [1008, 449] on span "button" at bounding box center [1007, 449] width 18 height 8
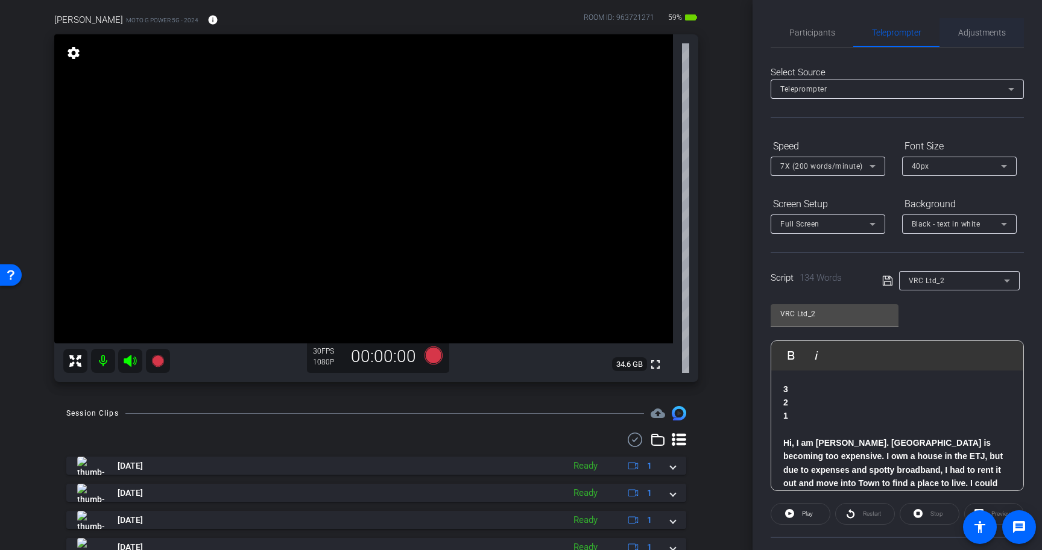
click at [980, 30] on span "Adjustments" at bounding box center [982, 32] width 48 height 8
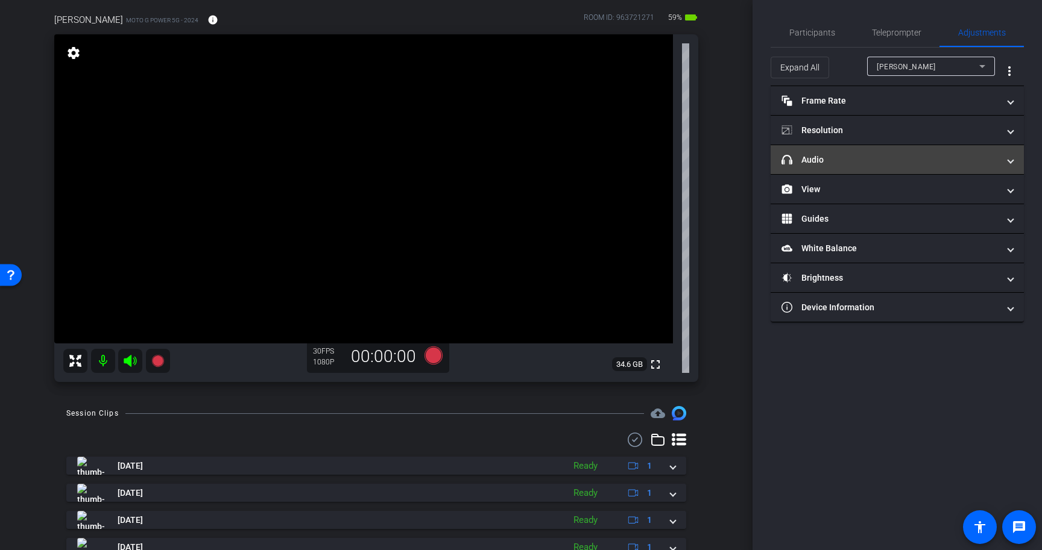
click at [820, 165] on mat-panel-title "headphone icon Audio" at bounding box center [889, 160] width 217 height 13
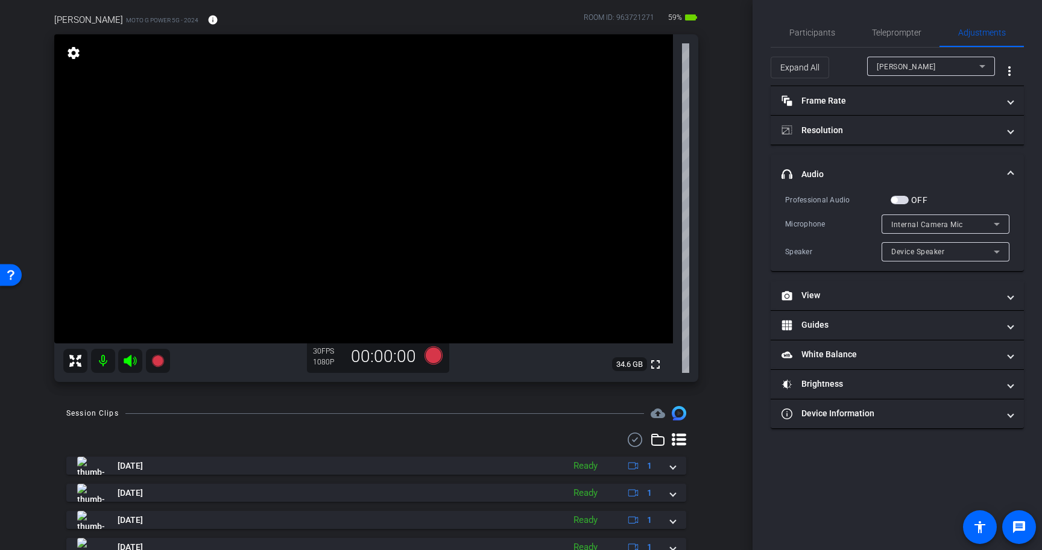
click at [901, 202] on span "button" at bounding box center [899, 200] width 18 height 8
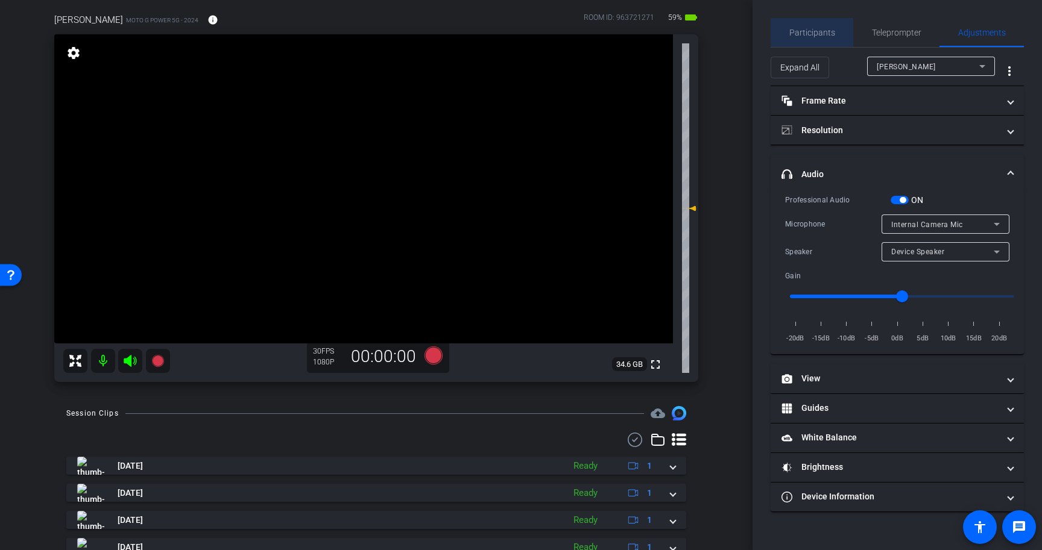
click at [822, 33] on span "Participants" at bounding box center [812, 32] width 46 height 8
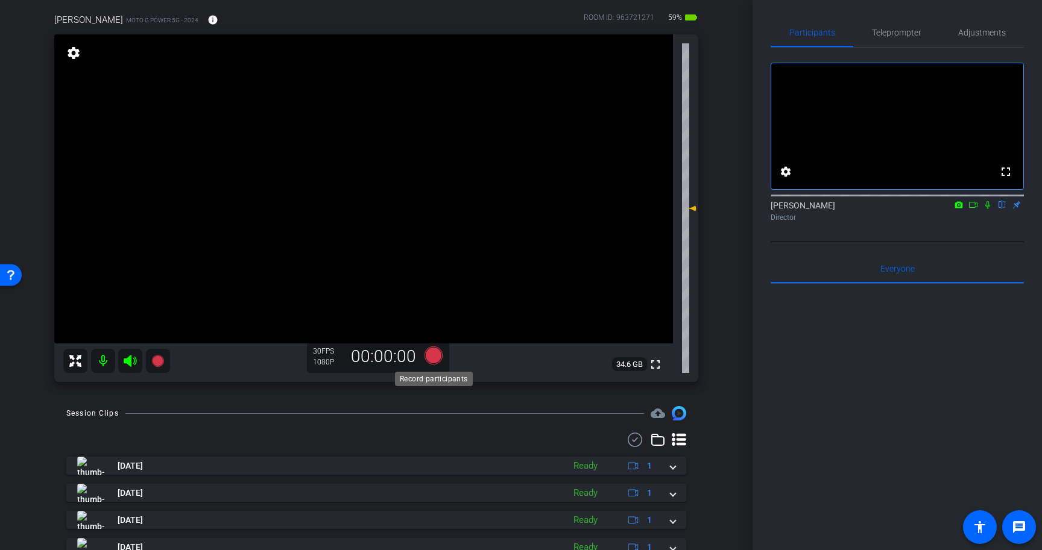
click at [435, 354] on icon at bounding box center [433, 356] width 18 height 18
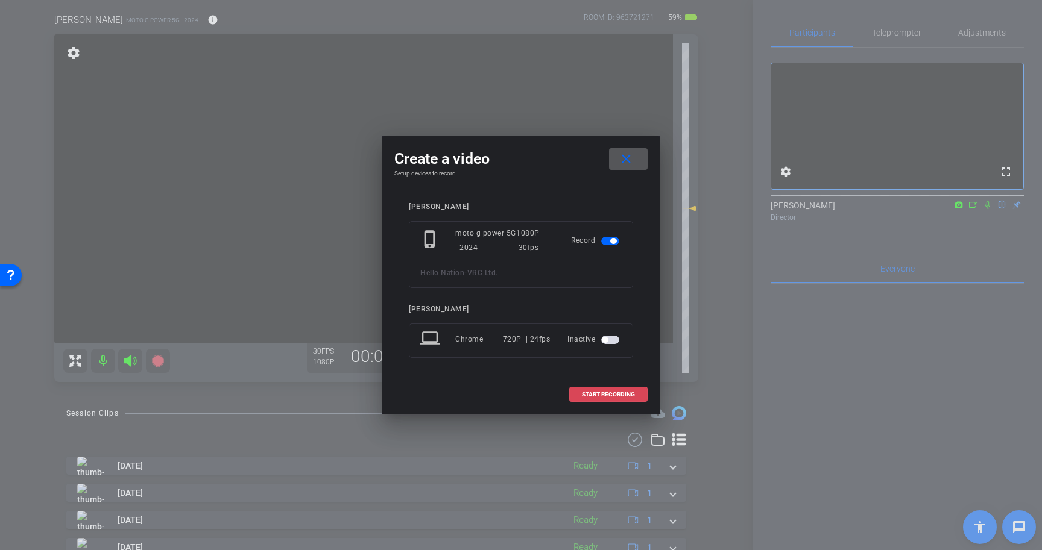
click at [619, 392] on span "START RECORDING" at bounding box center [608, 395] width 53 height 6
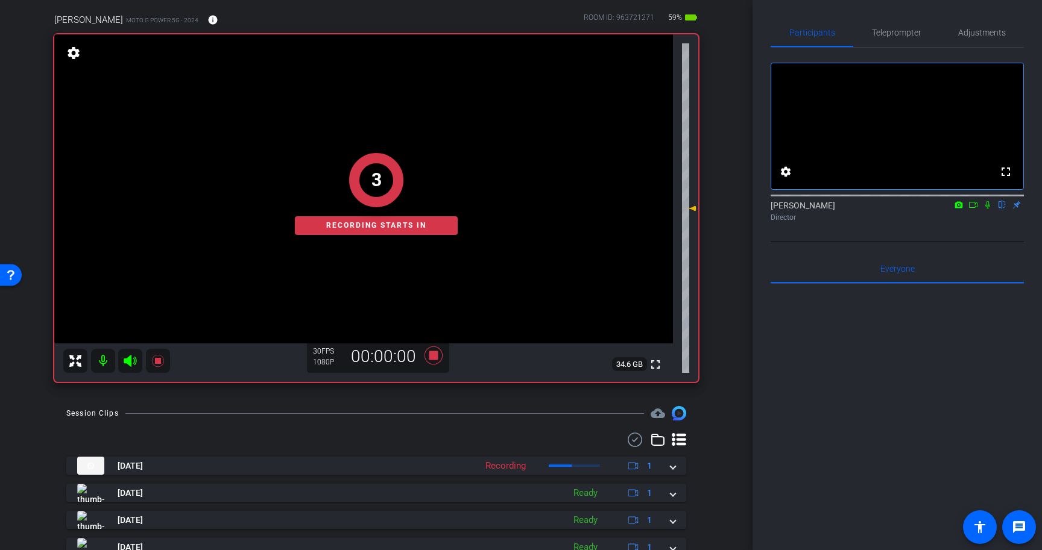
click at [987, 209] on icon at bounding box center [988, 205] width 10 height 8
click at [896, 32] on span "Teleprompter" at bounding box center [896, 32] width 49 height 8
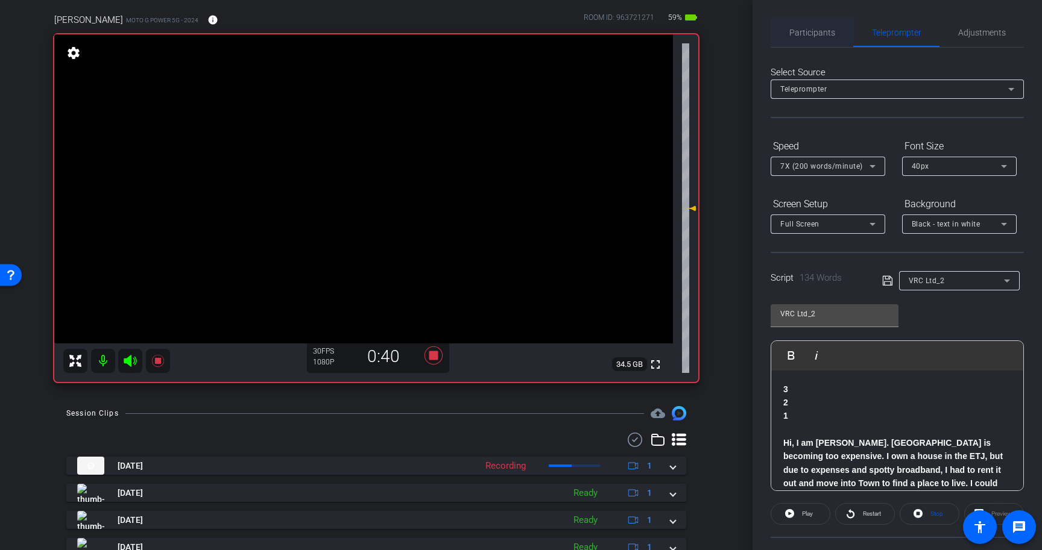
click at [819, 30] on span "Participants" at bounding box center [812, 32] width 46 height 8
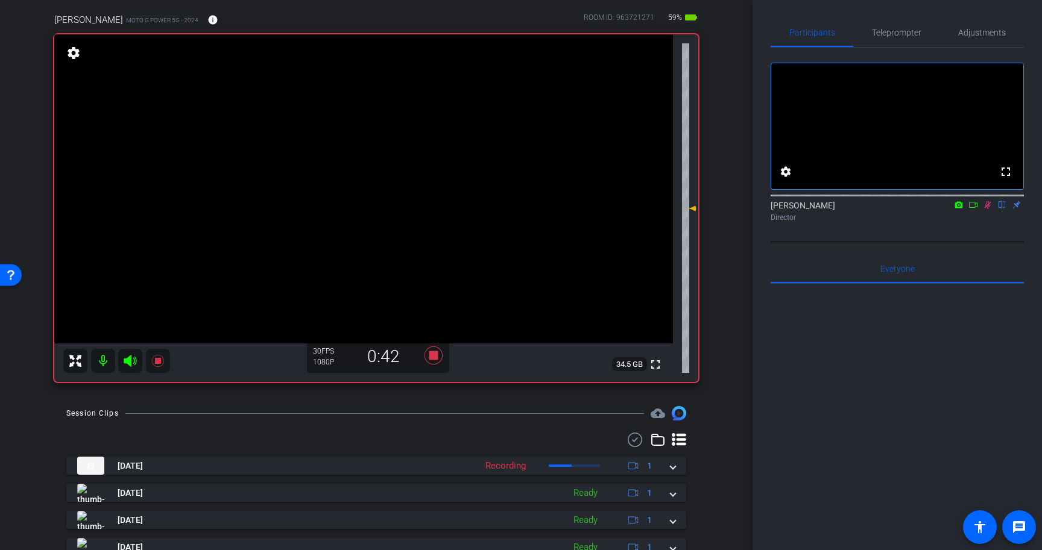
click at [989, 209] on icon at bounding box center [987, 205] width 7 height 8
click at [433, 355] on icon at bounding box center [433, 356] width 18 height 18
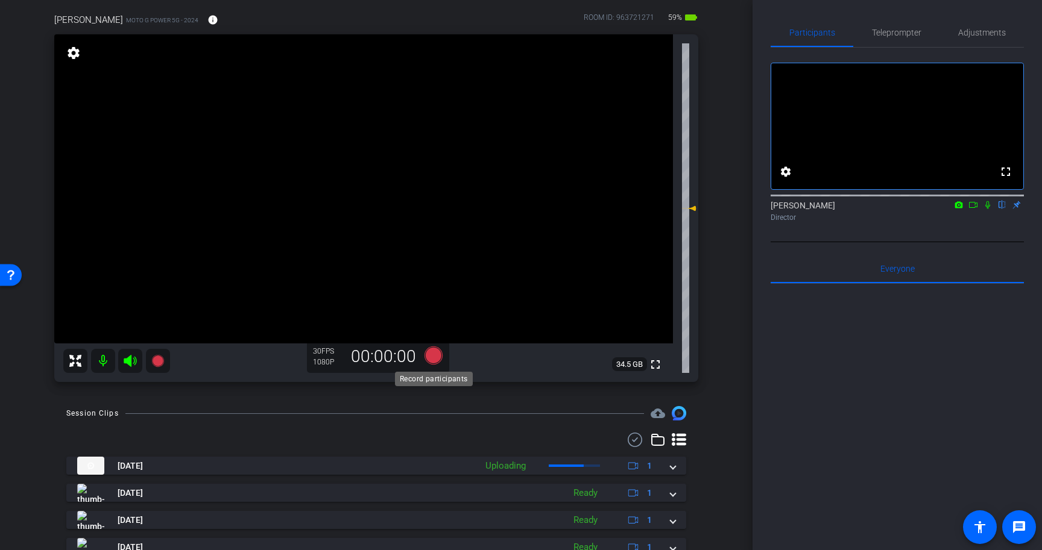
click at [434, 356] on icon at bounding box center [433, 356] width 18 height 18
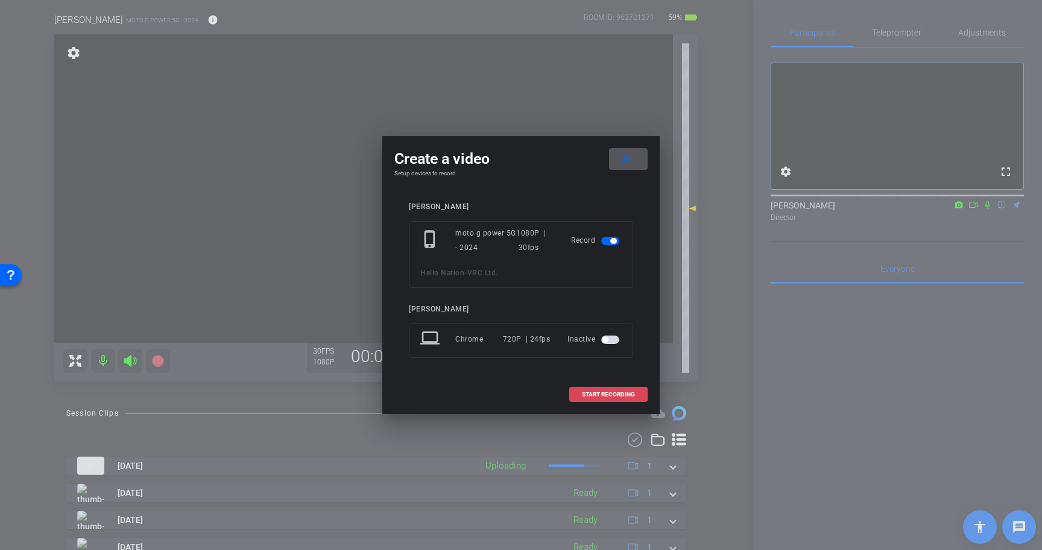
click at [617, 395] on span "START RECORDING" at bounding box center [608, 395] width 53 height 6
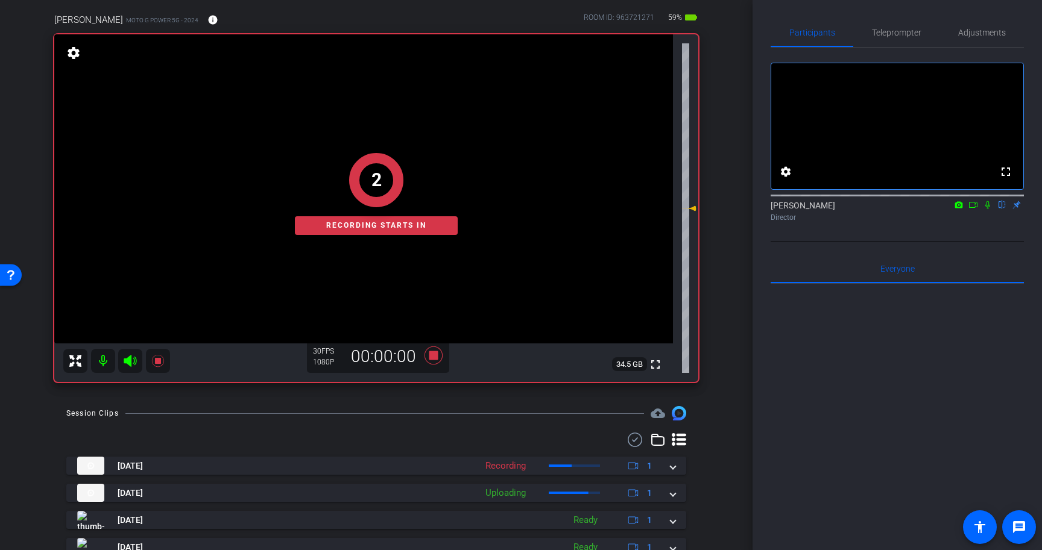
click at [988, 209] on icon at bounding box center [987, 205] width 5 height 8
click at [897, 35] on span "Teleprompter" at bounding box center [896, 32] width 49 height 8
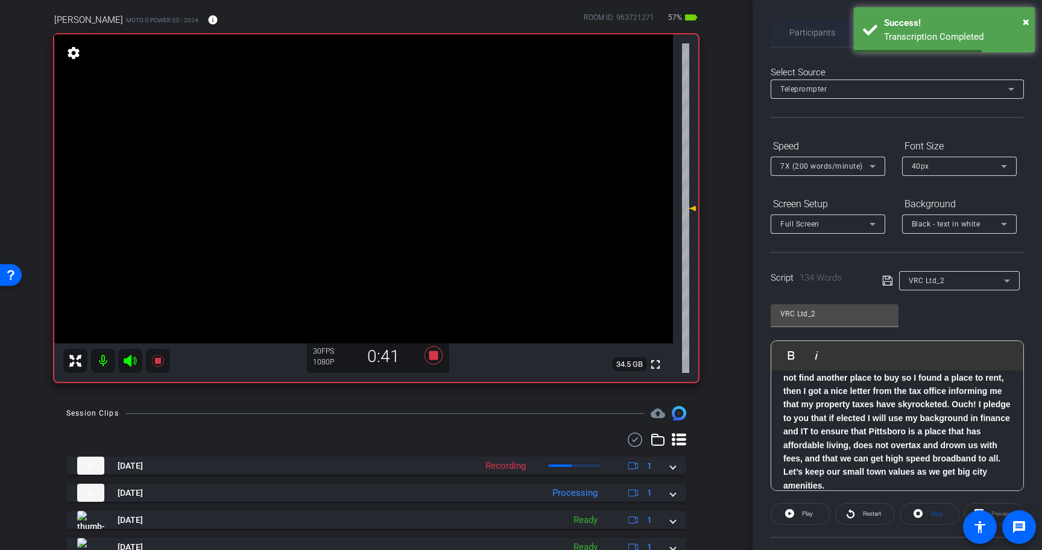
click at [807, 35] on span "Participants" at bounding box center [812, 32] width 46 height 8
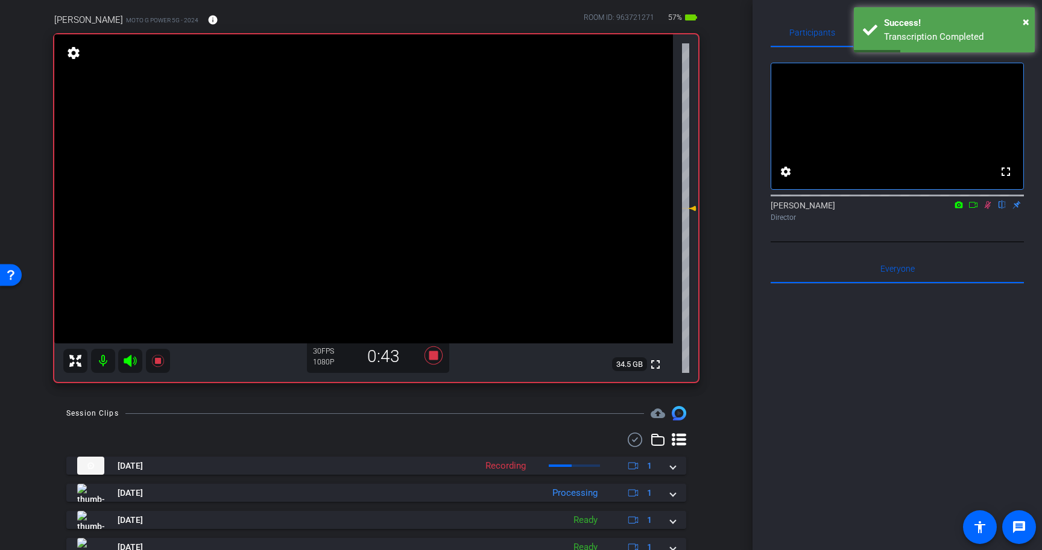
click at [987, 209] on icon at bounding box center [987, 205] width 7 height 8
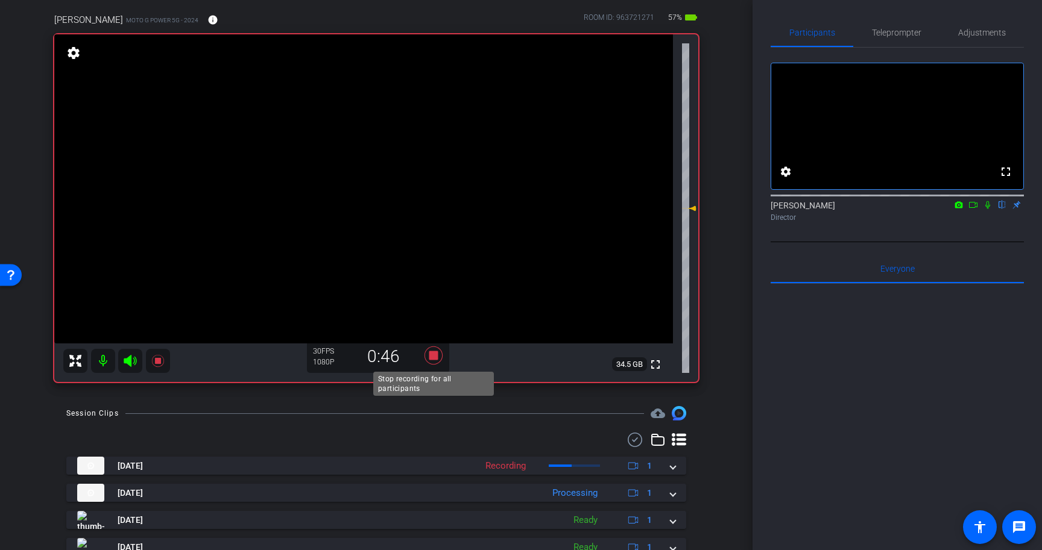
click at [433, 354] on icon at bounding box center [433, 356] width 18 height 18
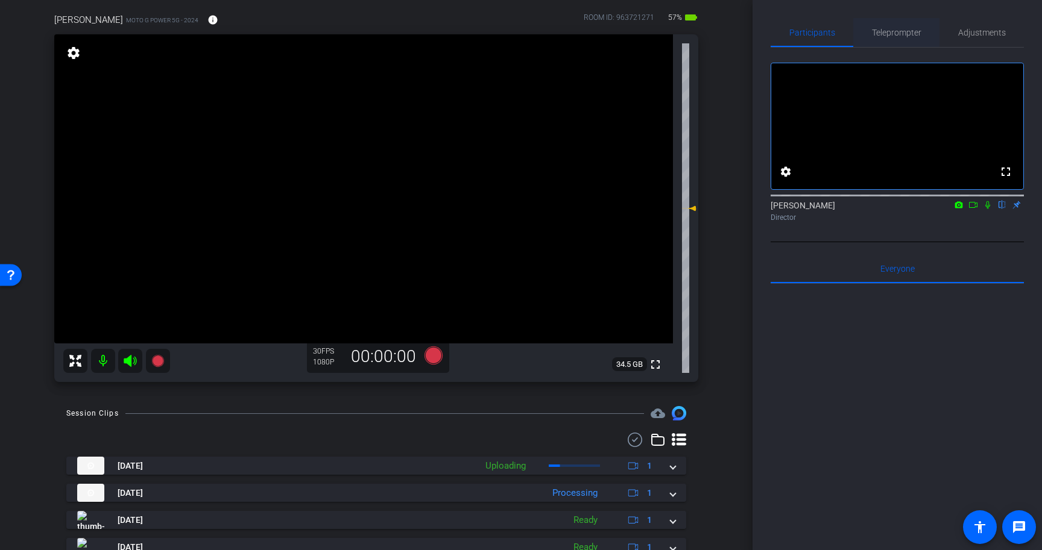
click at [904, 33] on span "Teleprompter" at bounding box center [896, 32] width 49 height 8
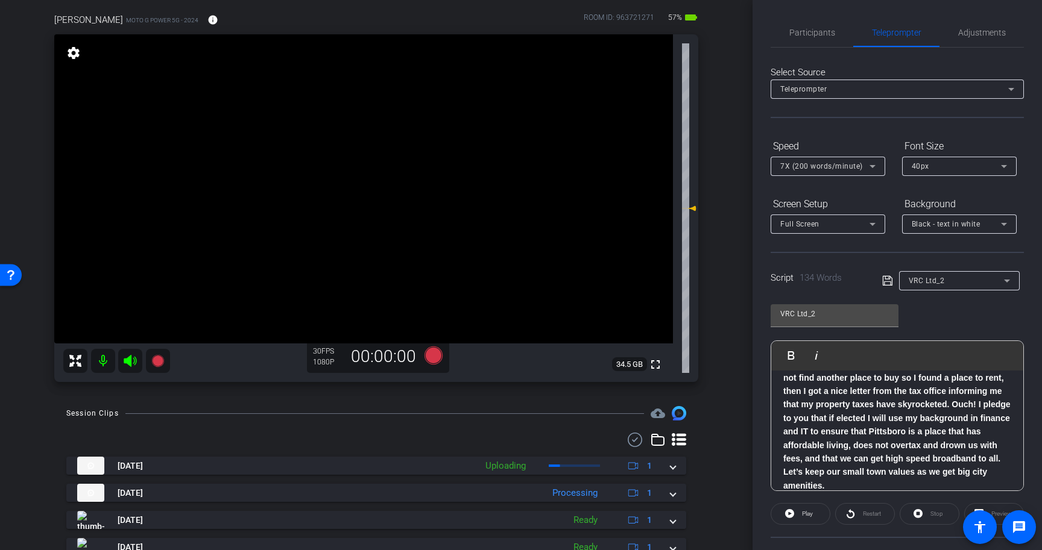
scroll to position [109, 0]
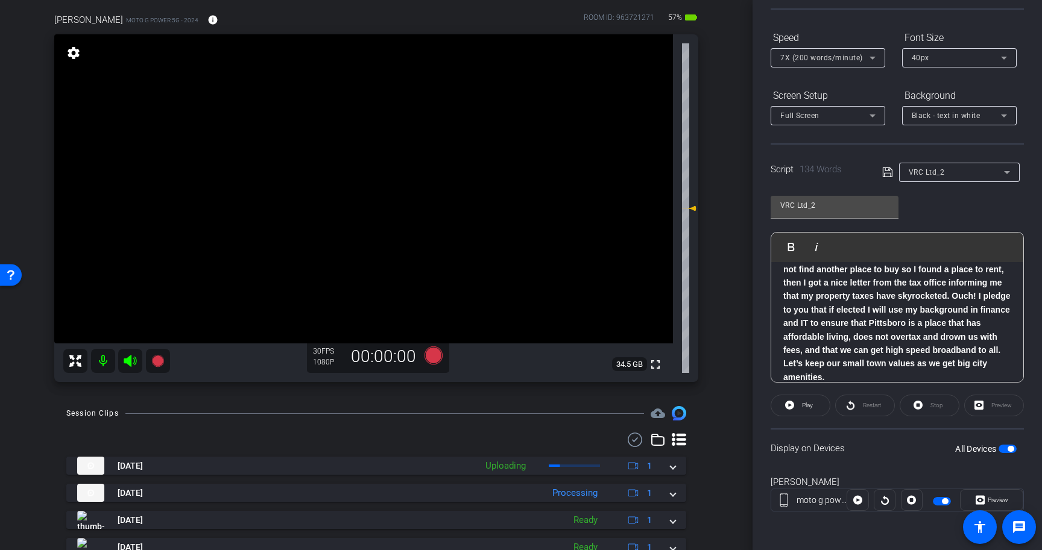
click at [1011, 452] on span "button" at bounding box center [1007, 449] width 18 height 8
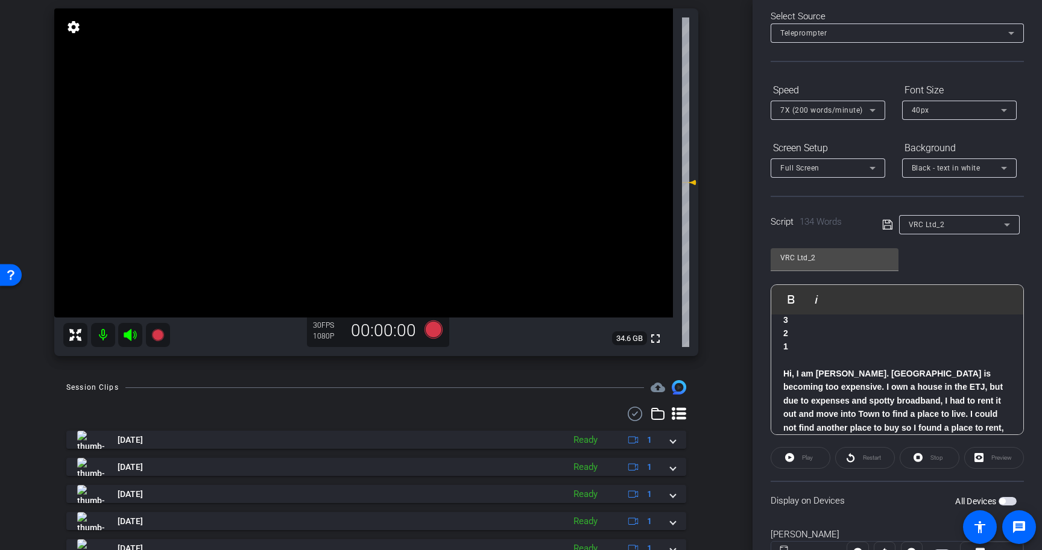
scroll to position [0, 0]
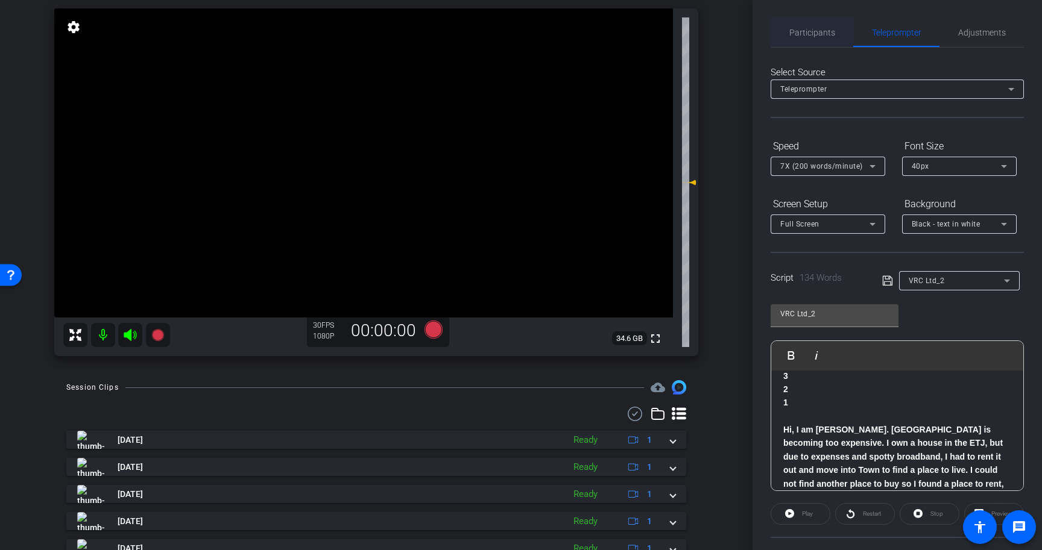
click at [811, 28] on span "Participants" at bounding box center [812, 32] width 46 height 8
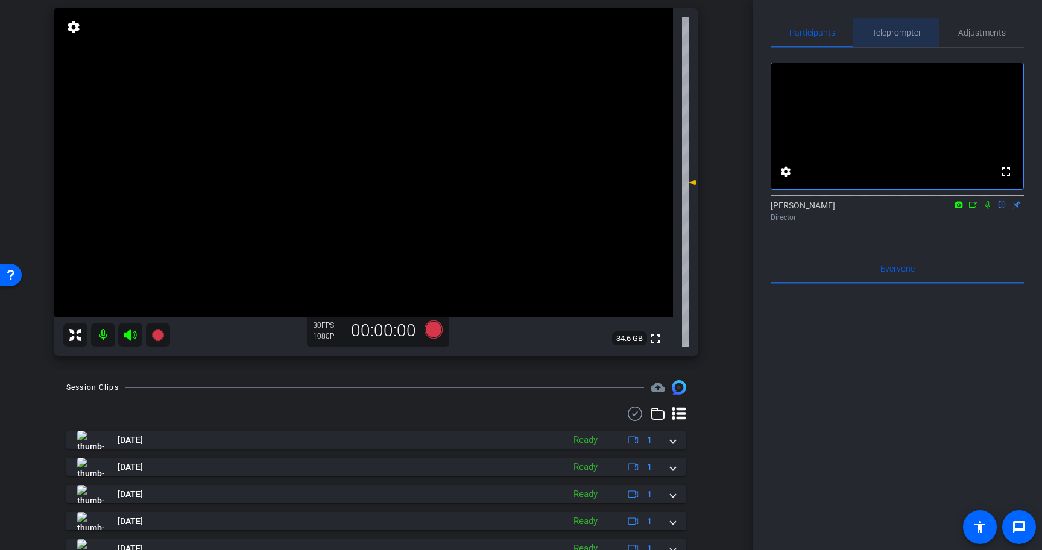
click at [913, 35] on span "Teleprompter" at bounding box center [896, 32] width 49 height 8
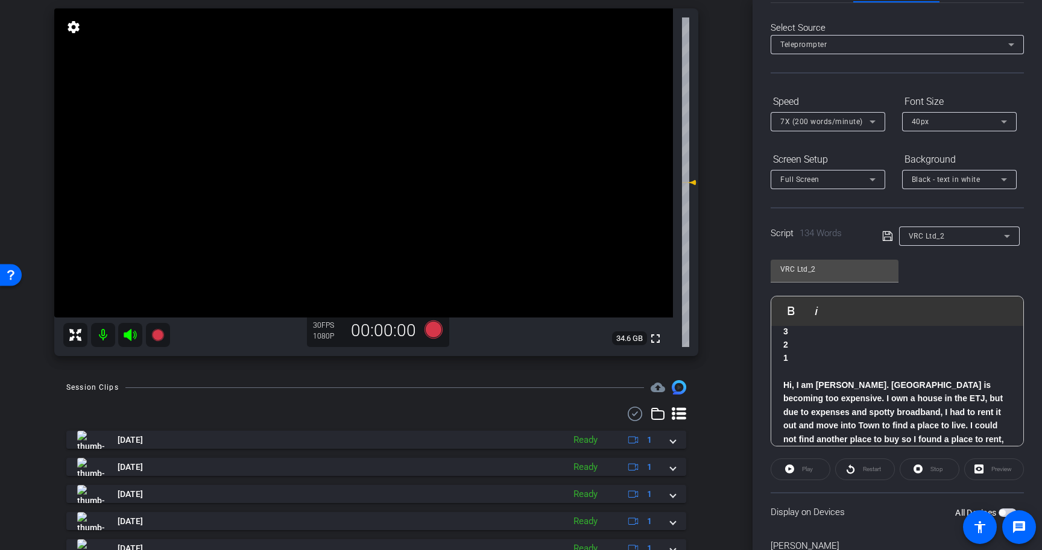
scroll to position [74, 0]
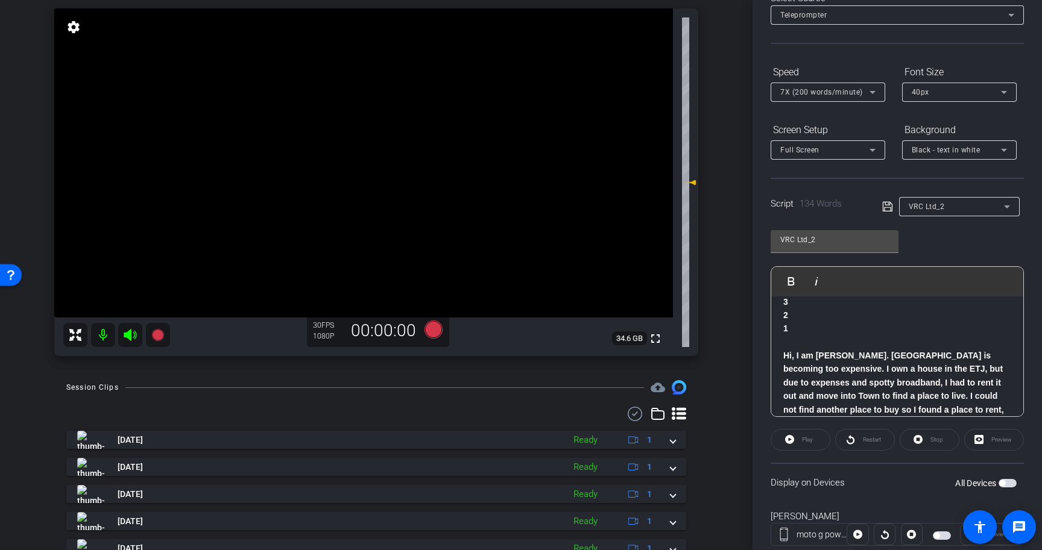
click at [1011, 480] on span "button" at bounding box center [1007, 483] width 18 height 8
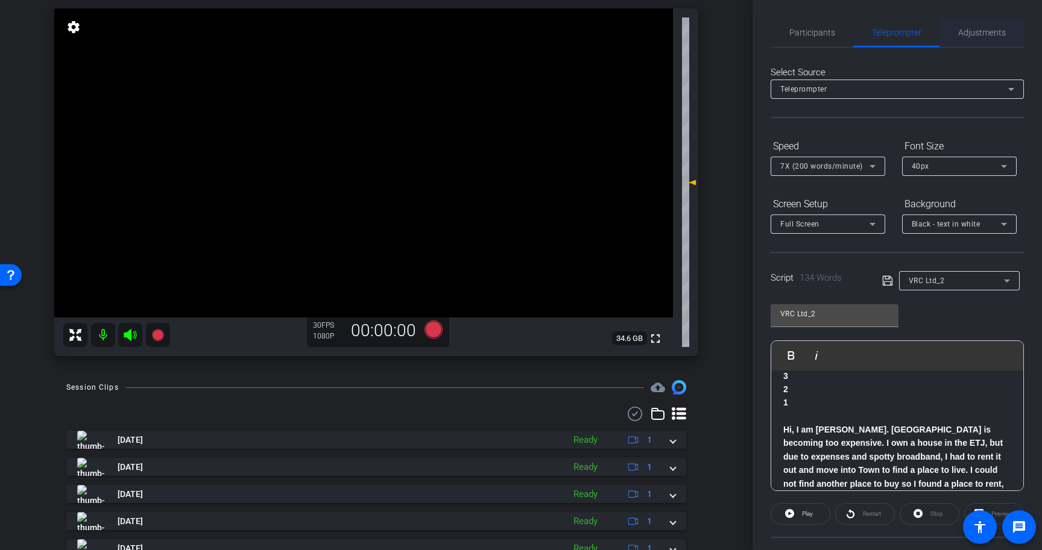
click at [978, 34] on span "Adjustments" at bounding box center [982, 32] width 48 height 8
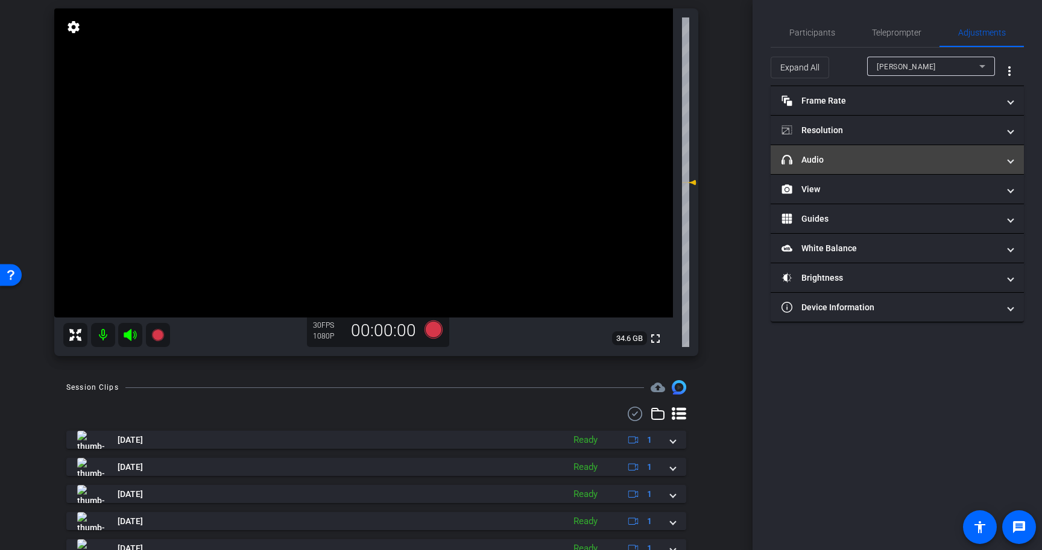
click at [887, 159] on mat-panel-title "headphone icon Audio" at bounding box center [889, 160] width 217 height 13
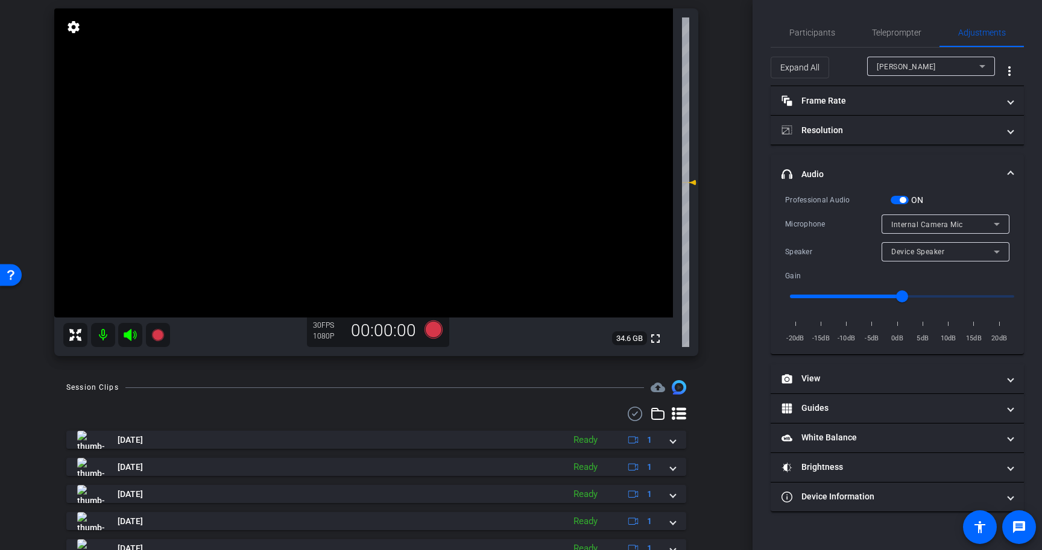
click at [902, 227] on span "Internal Camera Mic" at bounding box center [927, 225] width 72 height 8
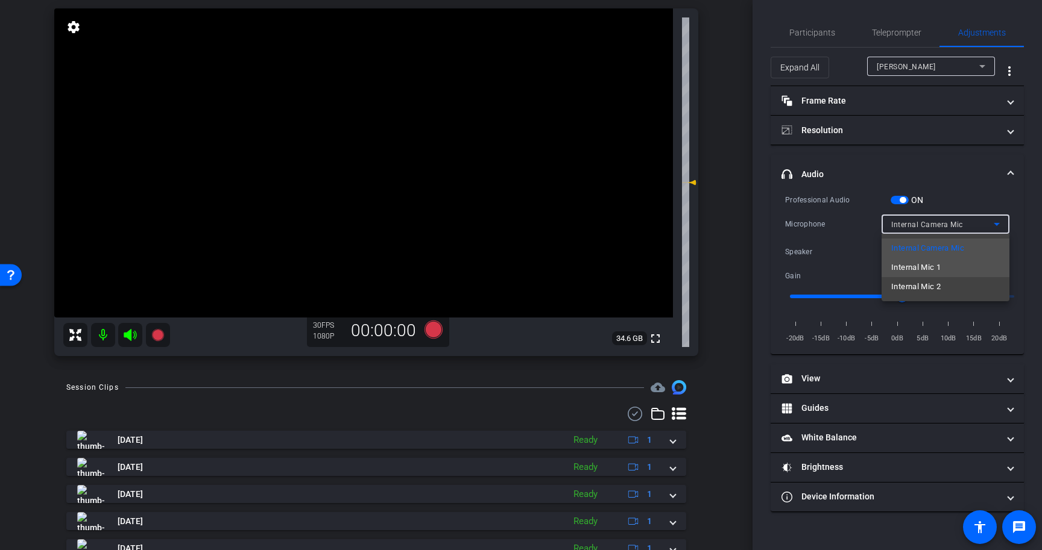
click at [910, 268] on span "Internal Mic 1" at bounding box center [915, 267] width 49 height 14
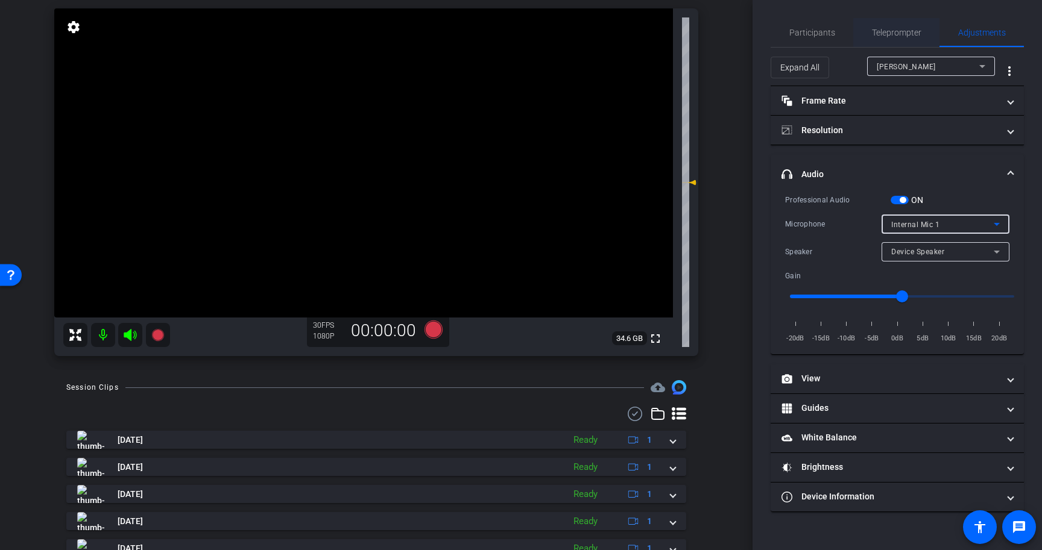
click at [890, 29] on span "Teleprompter" at bounding box center [896, 32] width 49 height 8
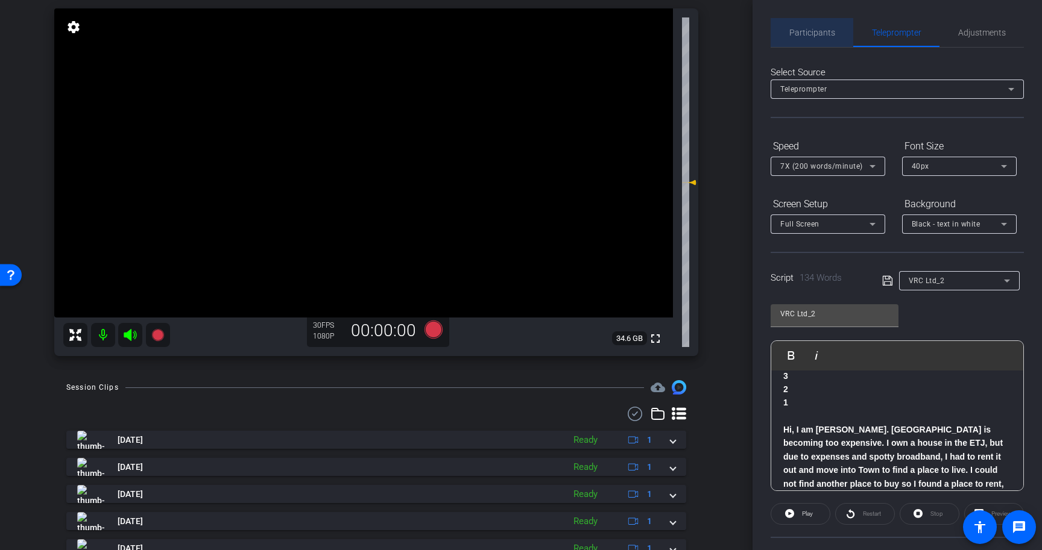
click at [822, 36] on span "Participants" at bounding box center [812, 32] width 46 height 8
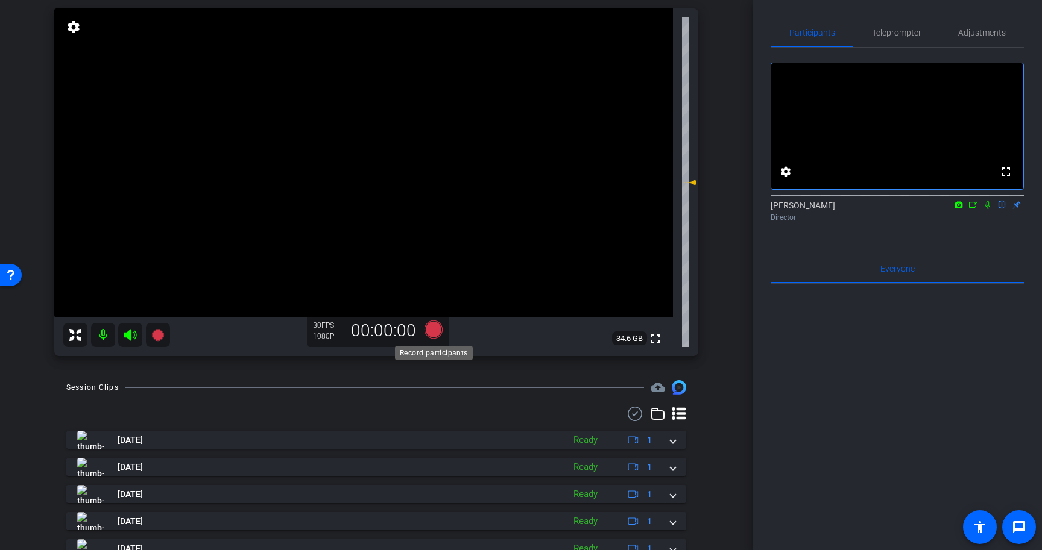
click at [437, 328] on icon at bounding box center [433, 330] width 18 height 18
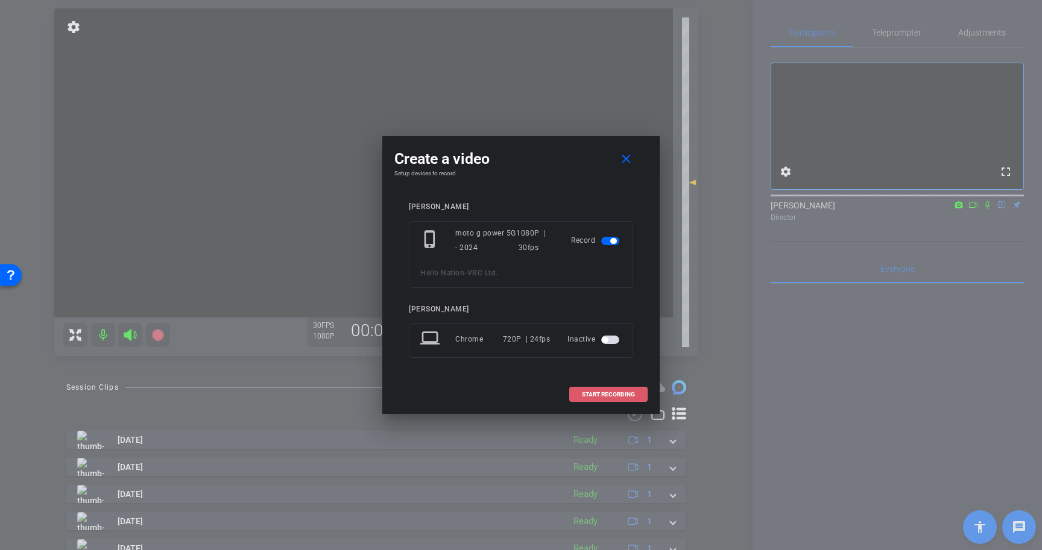
click at [630, 394] on span "START RECORDING" at bounding box center [608, 395] width 53 height 6
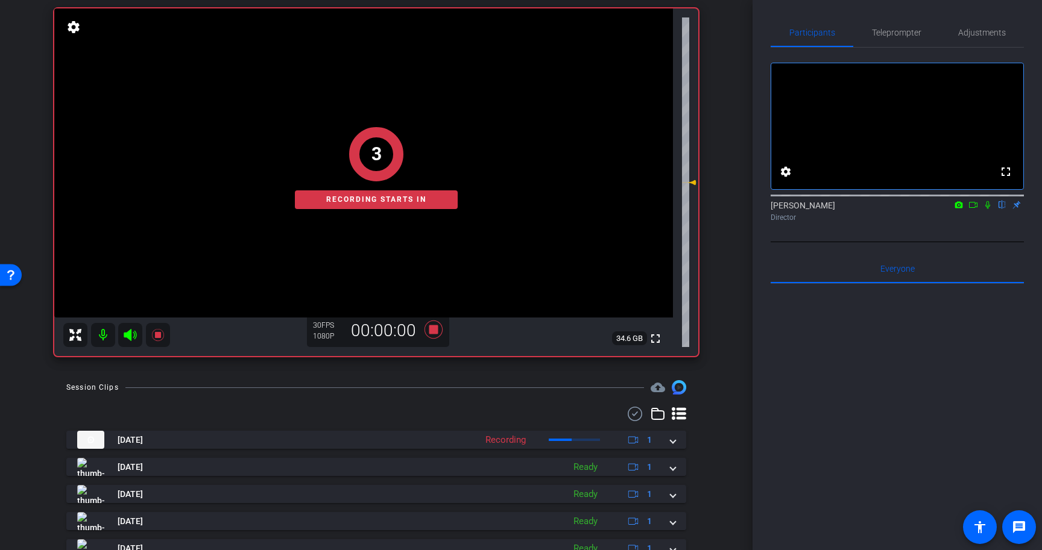
click at [989, 209] on icon at bounding box center [988, 205] width 10 height 8
click at [907, 24] on span "Teleprompter" at bounding box center [896, 32] width 49 height 29
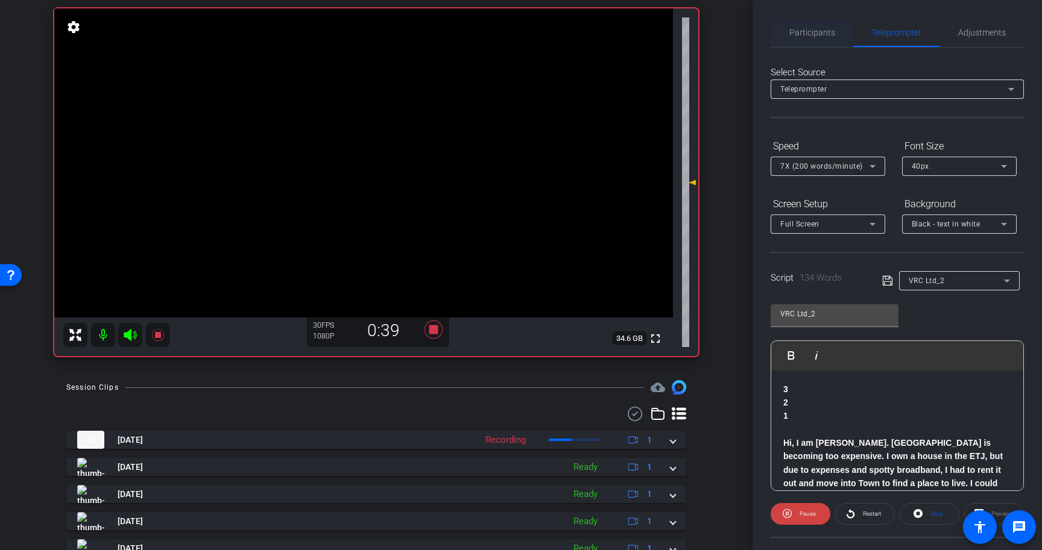
click at [817, 39] on span "Participants" at bounding box center [812, 32] width 46 height 29
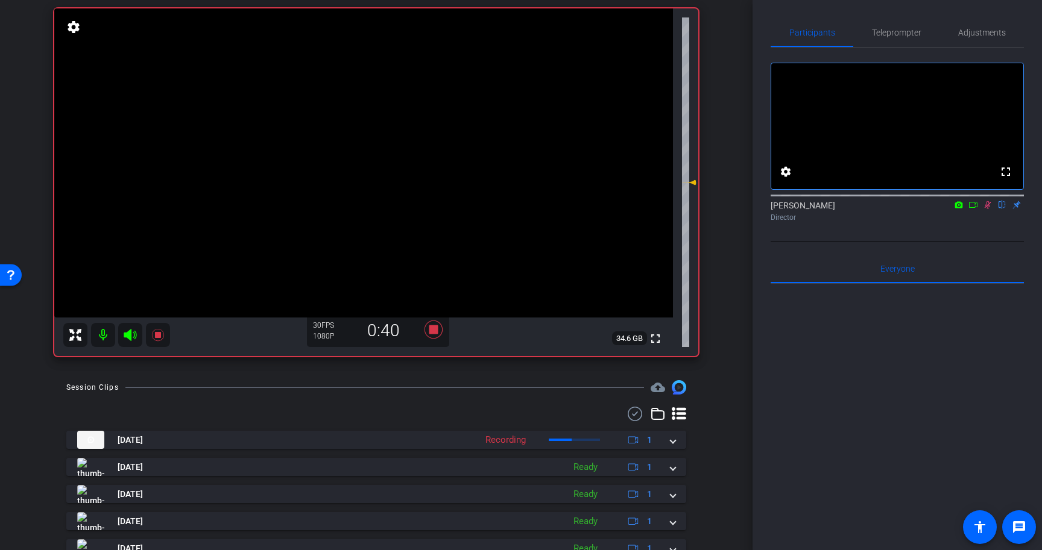
click at [990, 209] on icon at bounding box center [988, 205] width 10 height 8
click at [438, 328] on icon at bounding box center [433, 330] width 29 height 22
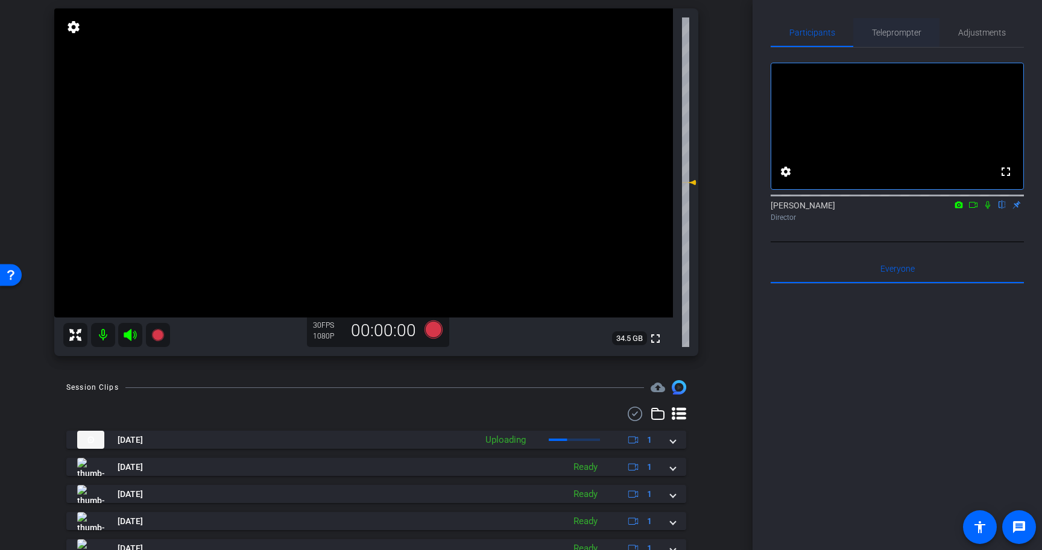
click at [875, 33] on span "Teleprompter" at bounding box center [896, 32] width 49 height 8
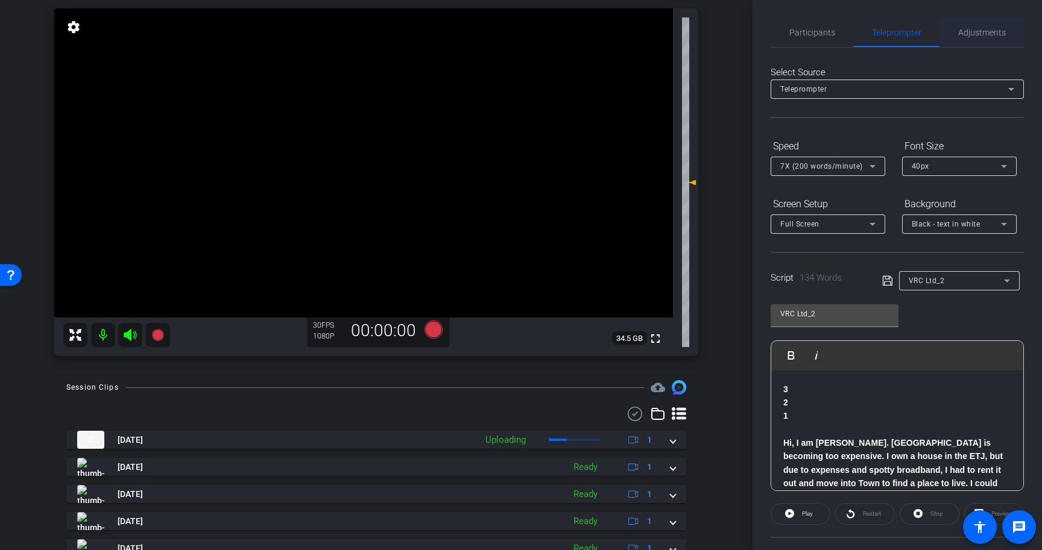
click at [980, 34] on span "Adjustments" at bounding box center [982, 32] width 48 height 8
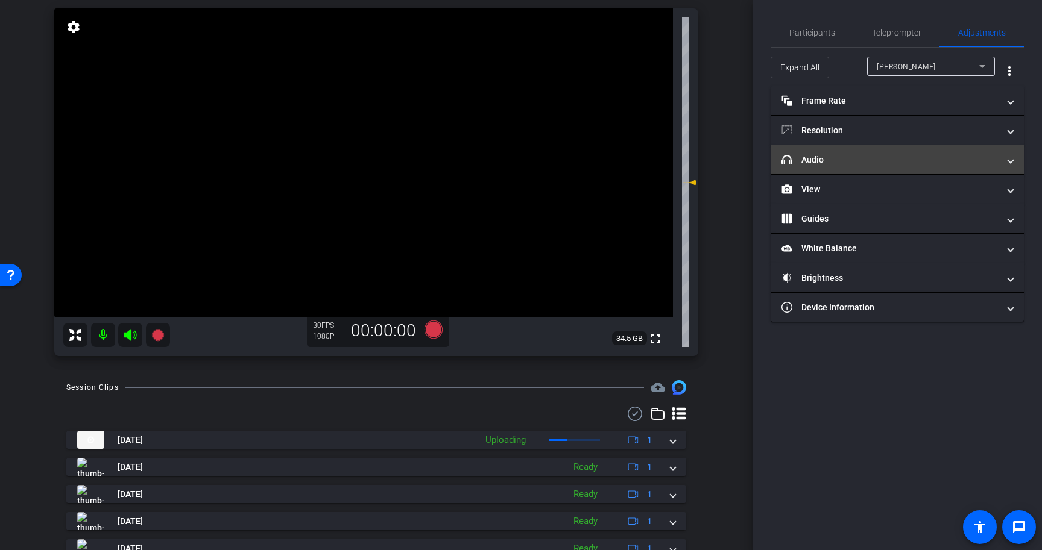
click at [949, 166] on mat-expansion-panel-header "headphone icon Audio" at bounding box center [896, 159] width 253 height 29
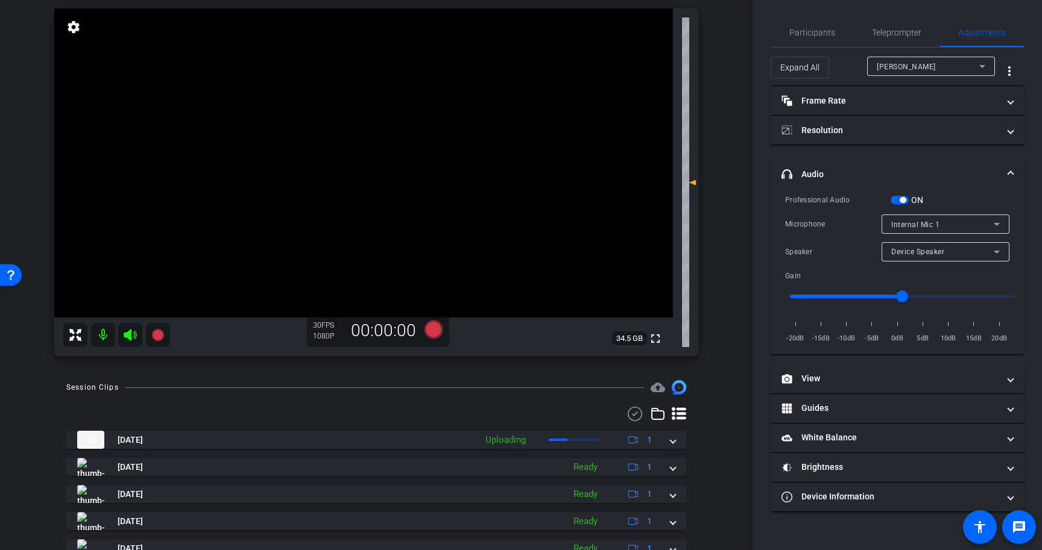
click at [903, 200] on span "button" at bounding box center [902, 200] width 6 height 6
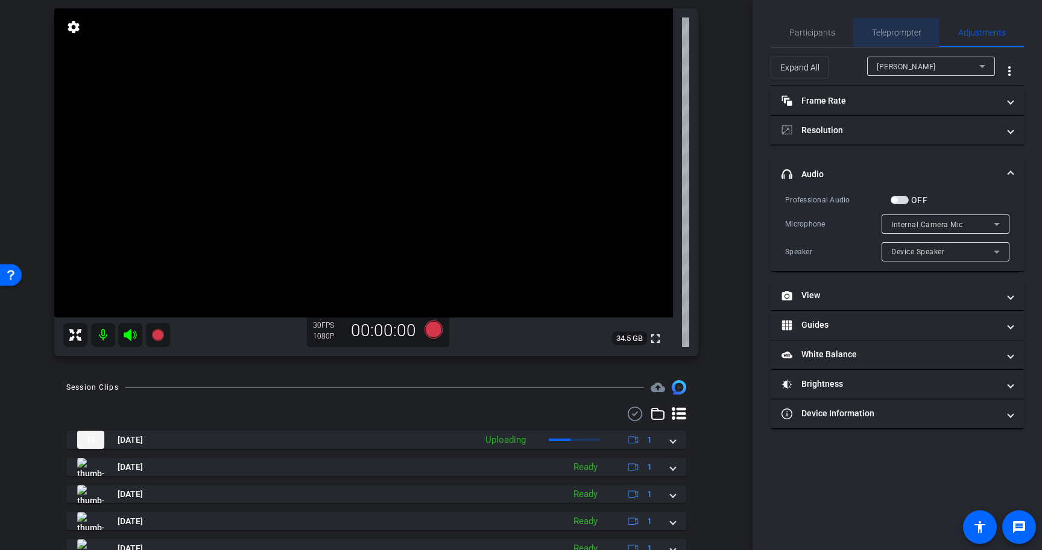
click at [899, 31] on span "Teleprompter" at bounding box center [896, 32] width 49 height 8
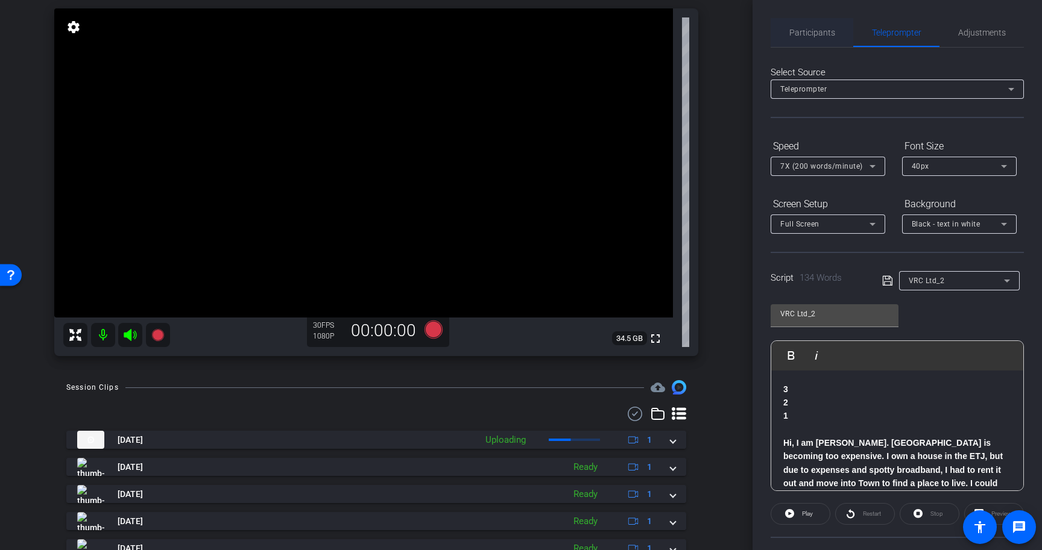
click at [797, 31] on span "Participants" at bounding box center [812, 32] width 46 height 8
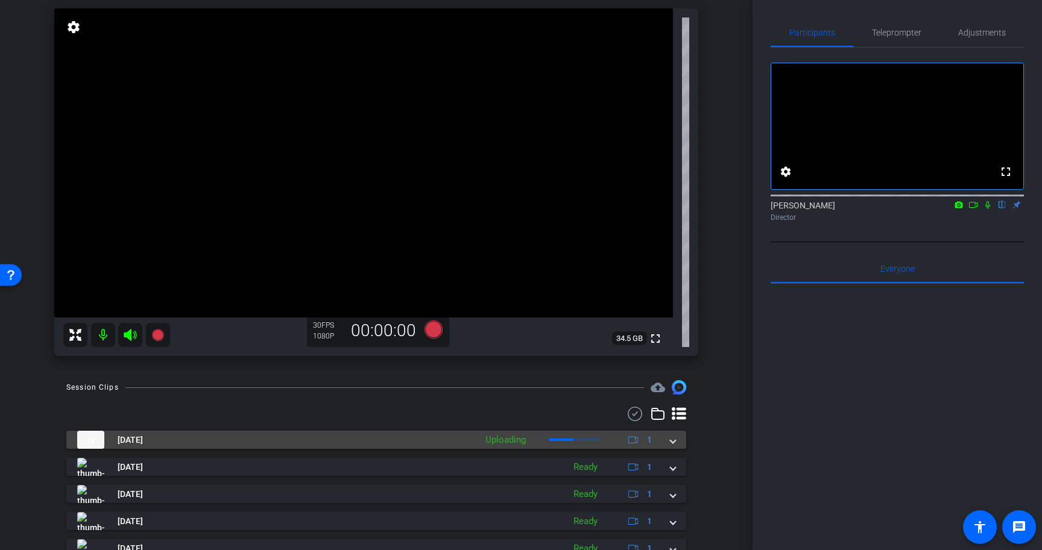
click at [674, 442] on span at bounding box center [672, 440] width 5 height 13
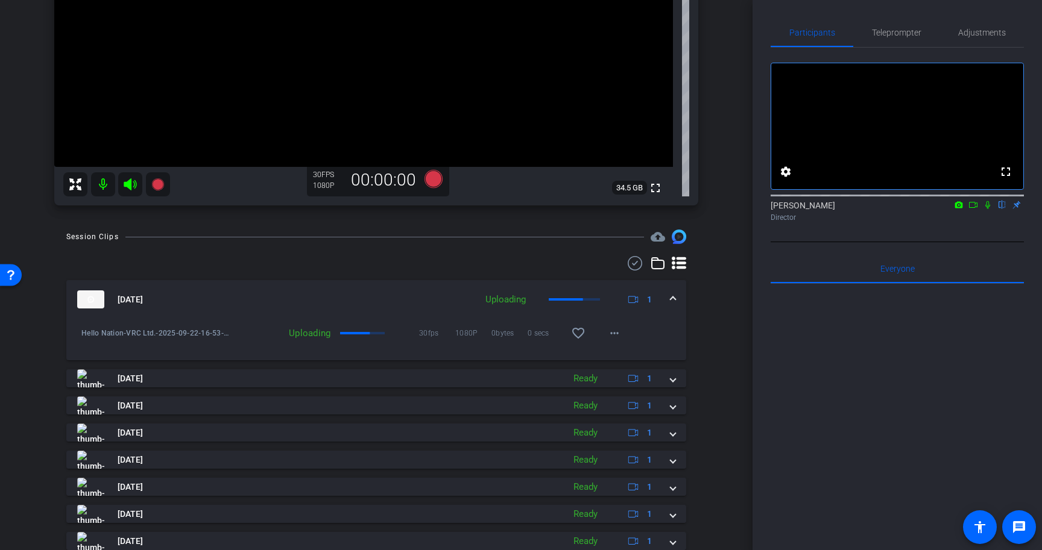
scroll to position [267, 0]
click at [902, 36] on span "Teleprompter" at bounding box center [896, 32] width 49 height 8
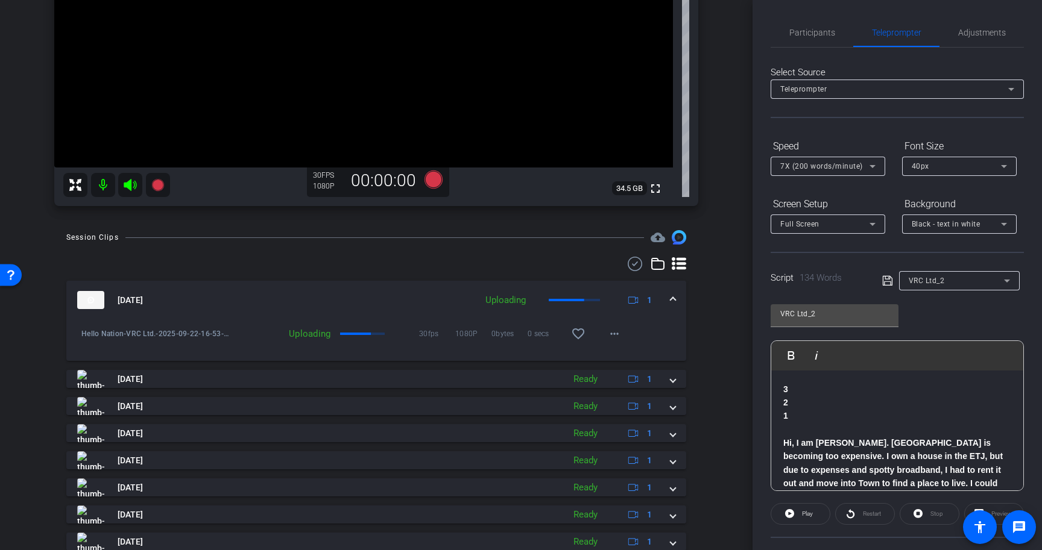
click at [785, 446] on strong "Hi, I am Nick Shramek. Pittsboro is becoming too expensive. I own a house in th…" at bounding box center [896, 524] width 227 height 172
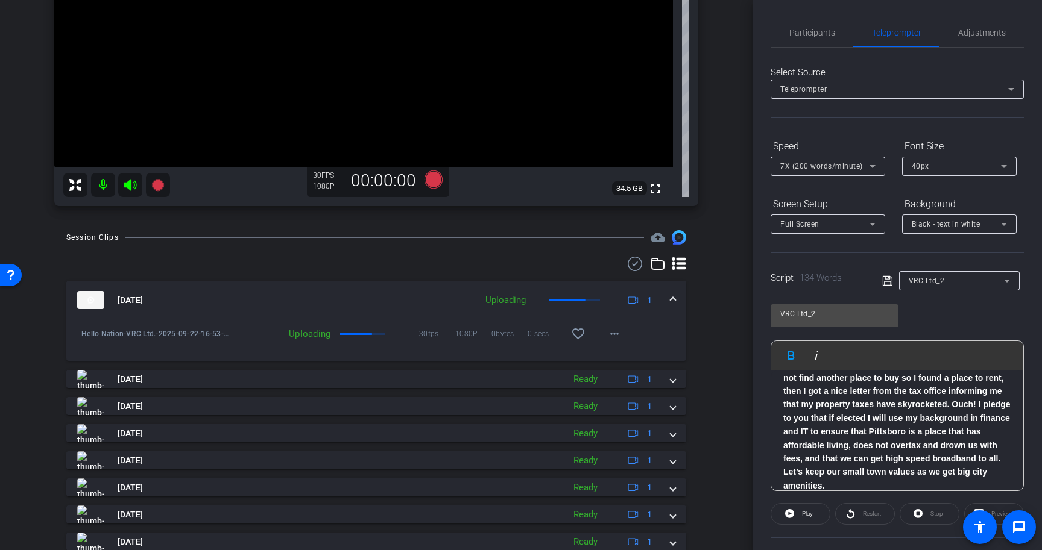
click at [989, 474] on p "Hi, I am Nick Shramek. Pittsboro is becoming too expensive. I own a house in th…" at bounding box center [897, 404] width 228 height 175
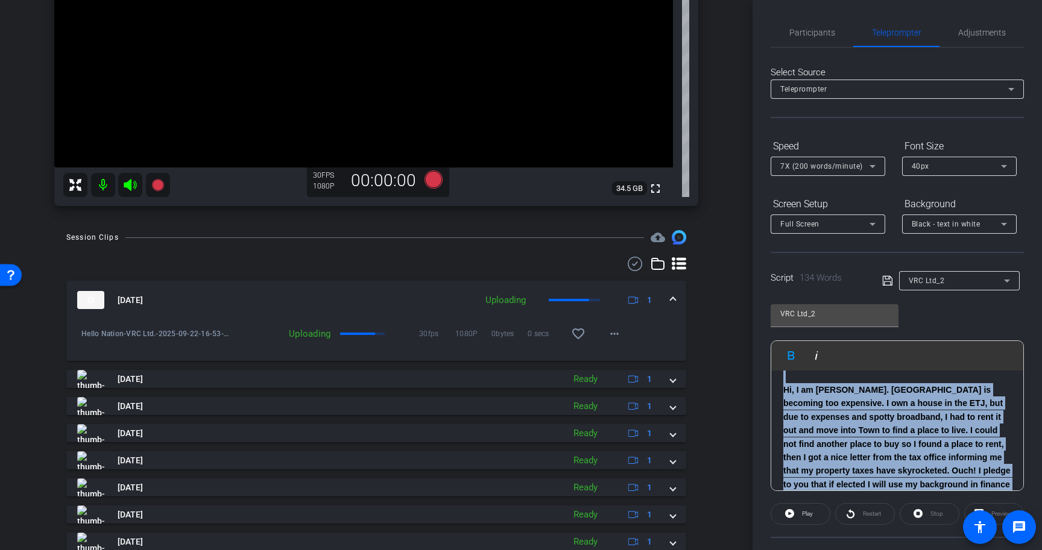
scroll to position [0, 0]
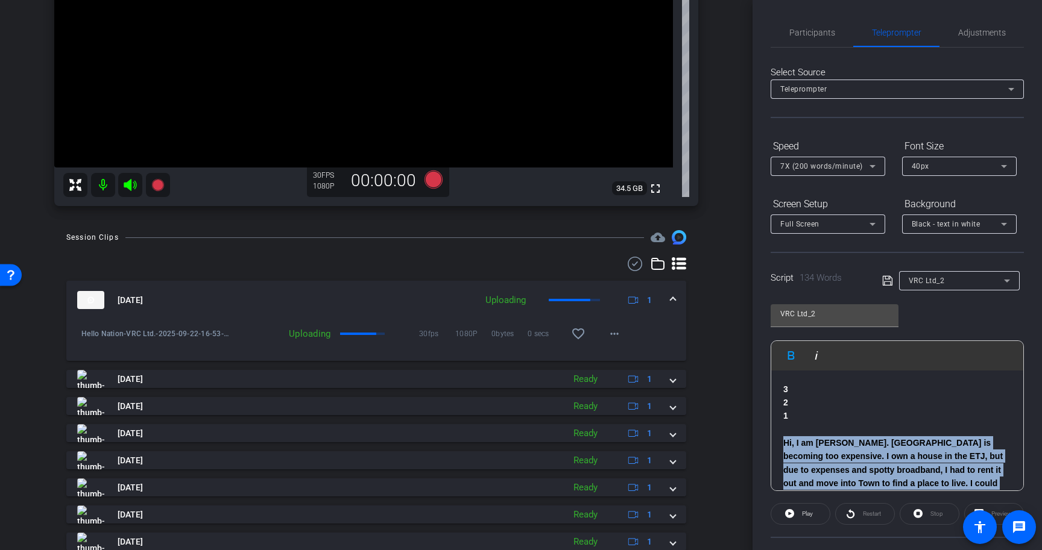
copy strong "Hi, I am Nick Shramek. Pittsboro is becoming too expensive. I own a house in th…"
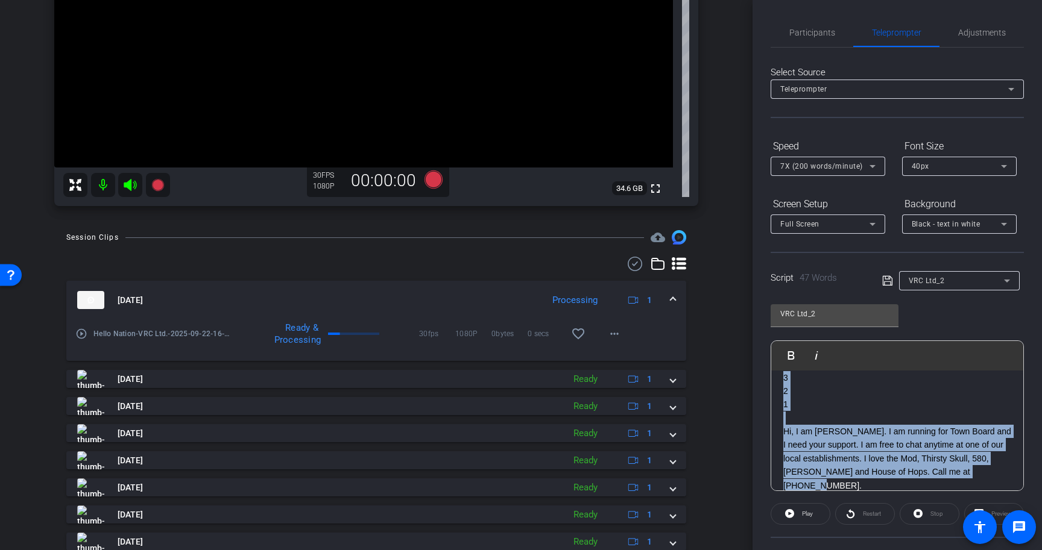
scroll to position [25, 0]
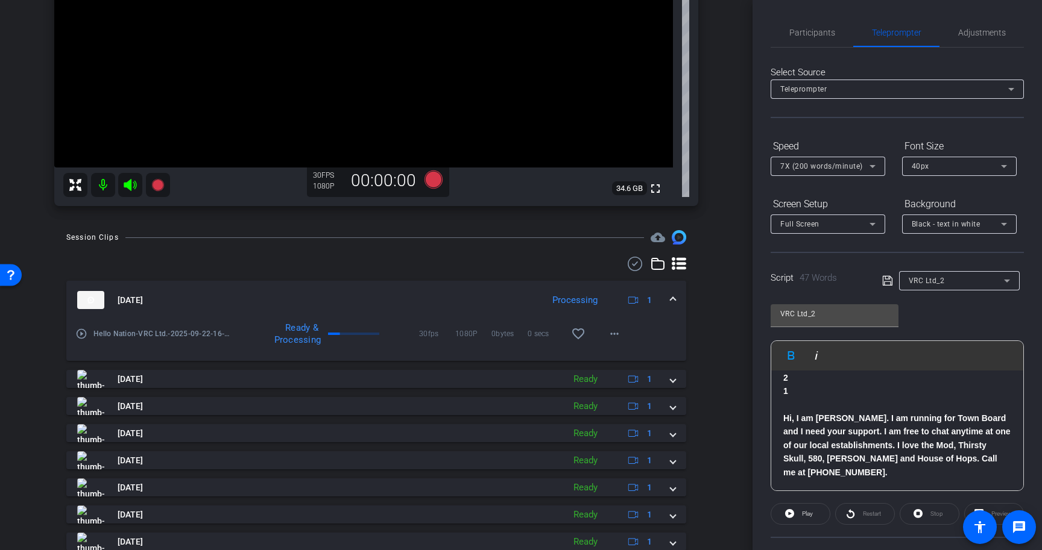
click at [843, 482] on div "3 2 1 Hi, I am Nick Shramek. I am running for Town Board and I need your suppor…" at bounding box center [897, 419] width 252 height 146
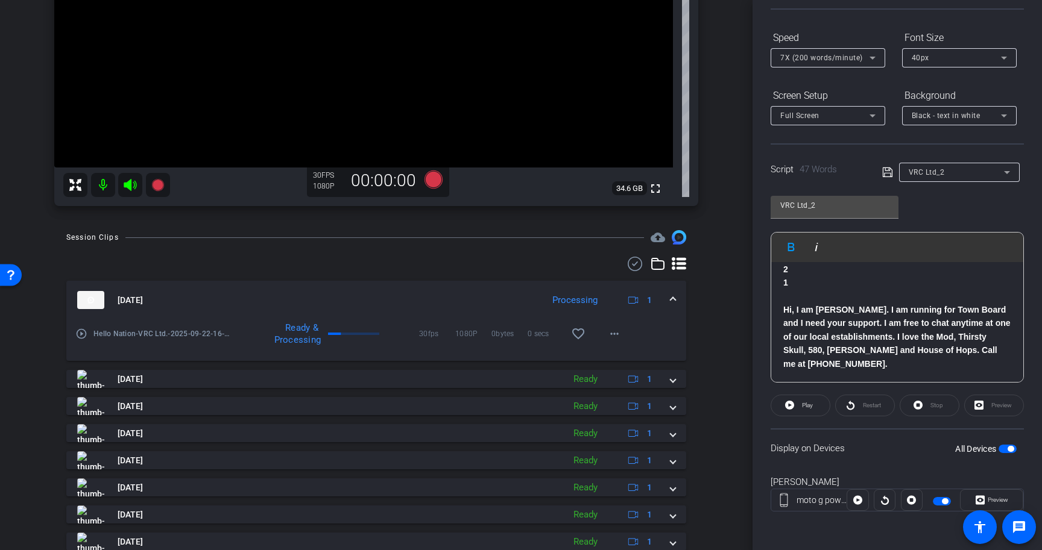
scroll to position [108, 0]
click at [1008, 451] on span "button" at bounding box center [1010, 450] width 6 height 6
click at [887, 175] on icon at bounding box center [887, 173] width 11 height 14
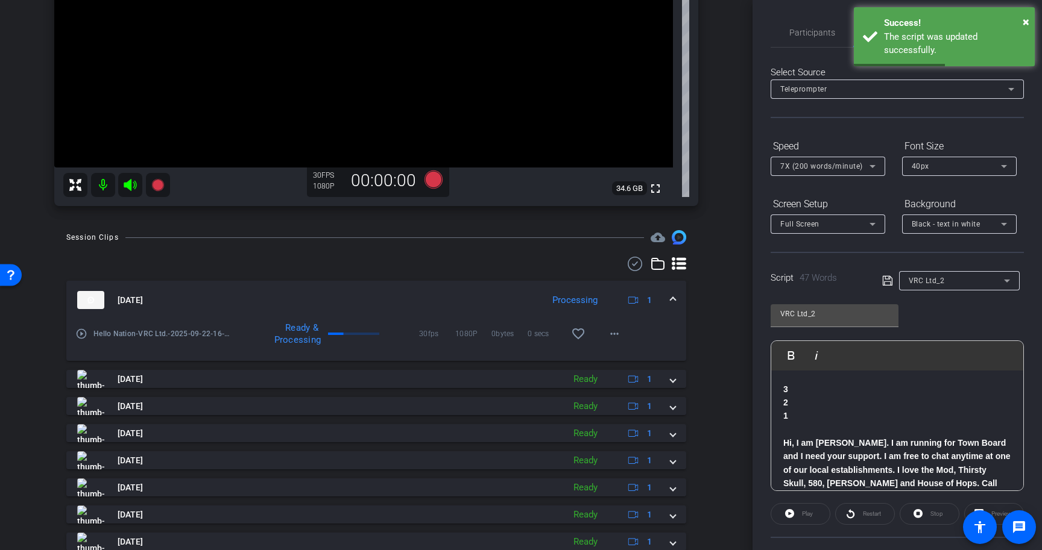
scroll to position [109, 0]
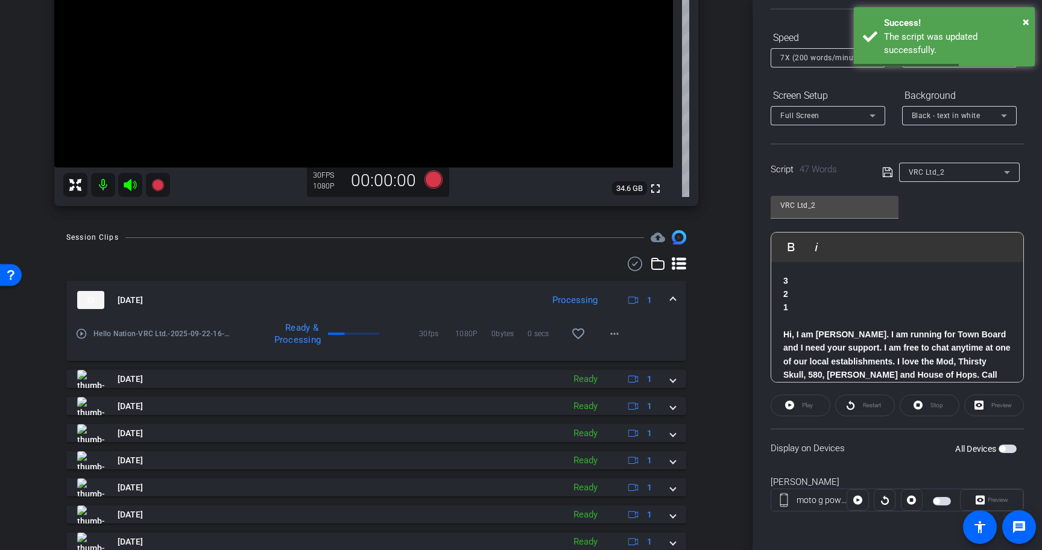
click at [886, 175] on icon at bounding box center [887, 172] width 11 height 14
click at [1005, 447] on span "button" at bounding box center [1007, 449] width 18 height 8
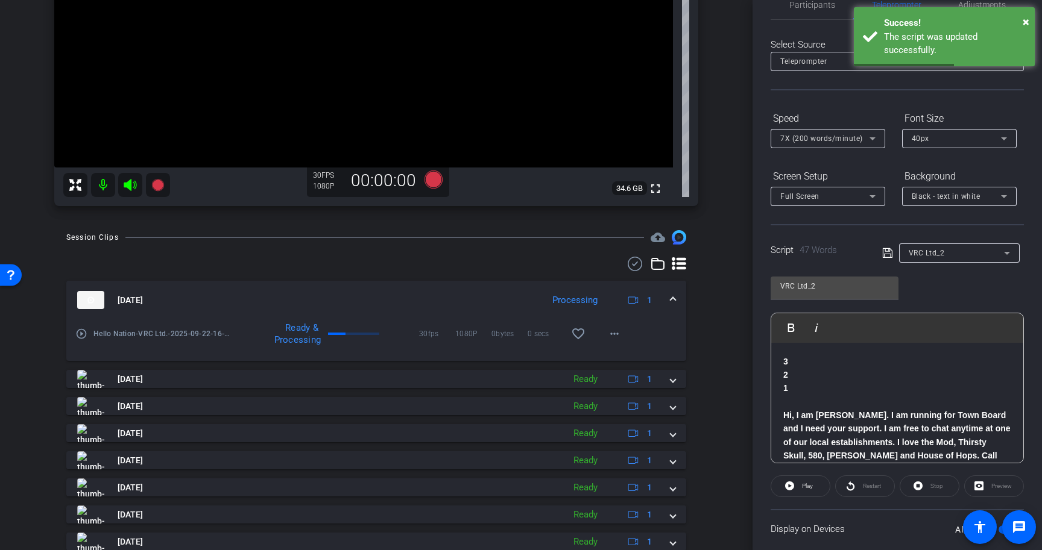
scroll to position [0, 0]
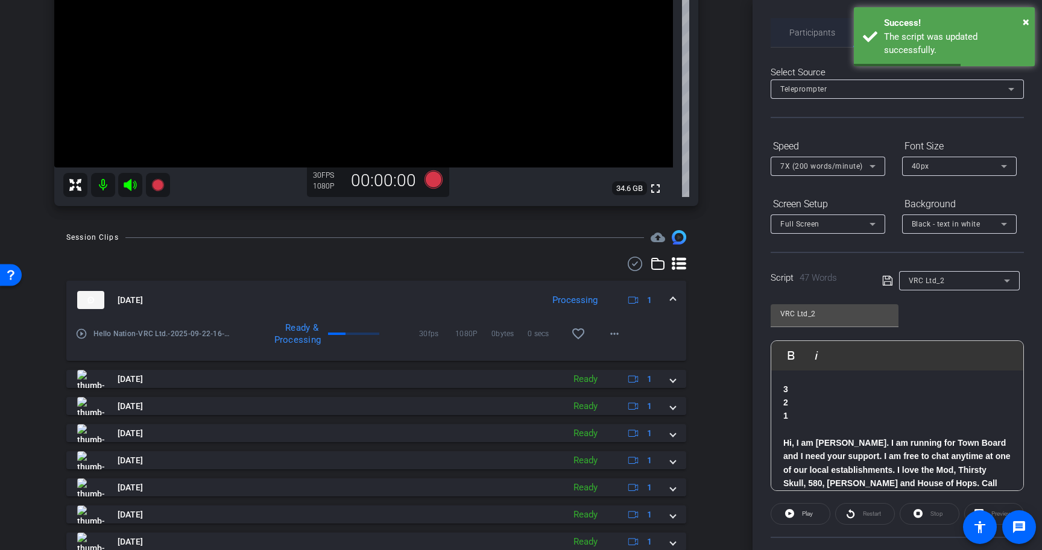
click at [807, 28] on span "Participants" at bounding box center [812, 32] width 46 height 8
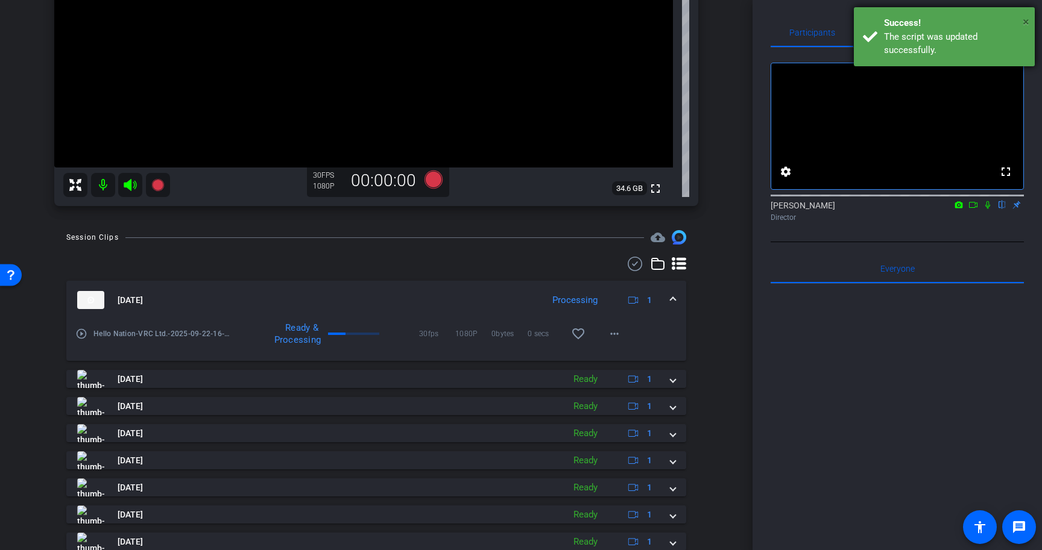
click at [1028, 22] on span "×" at bounding box center [1025, 21] width 7 height 14
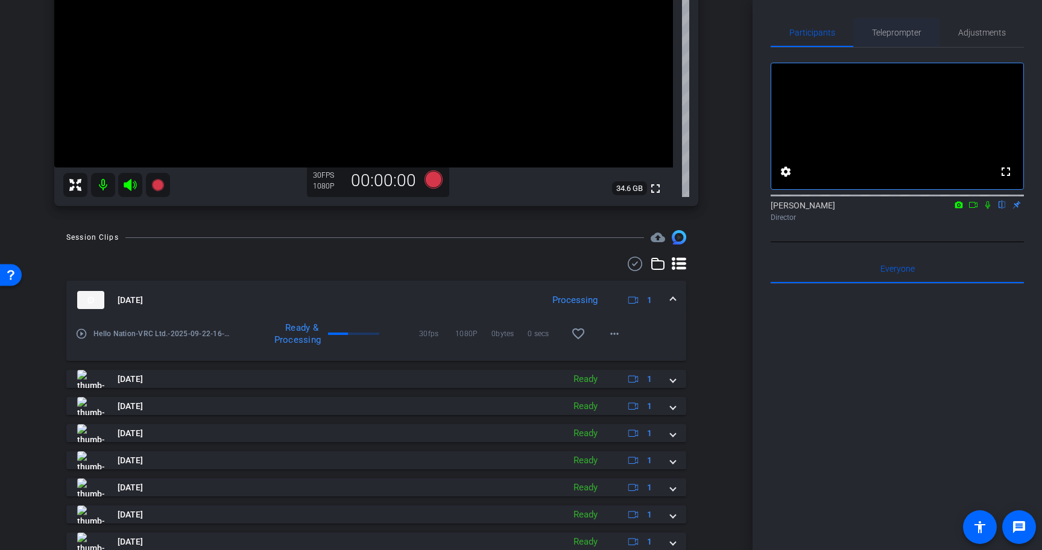
click at [886, 23] on span "Teleprompter" at bounding box center [896, 32] width 49 height 29
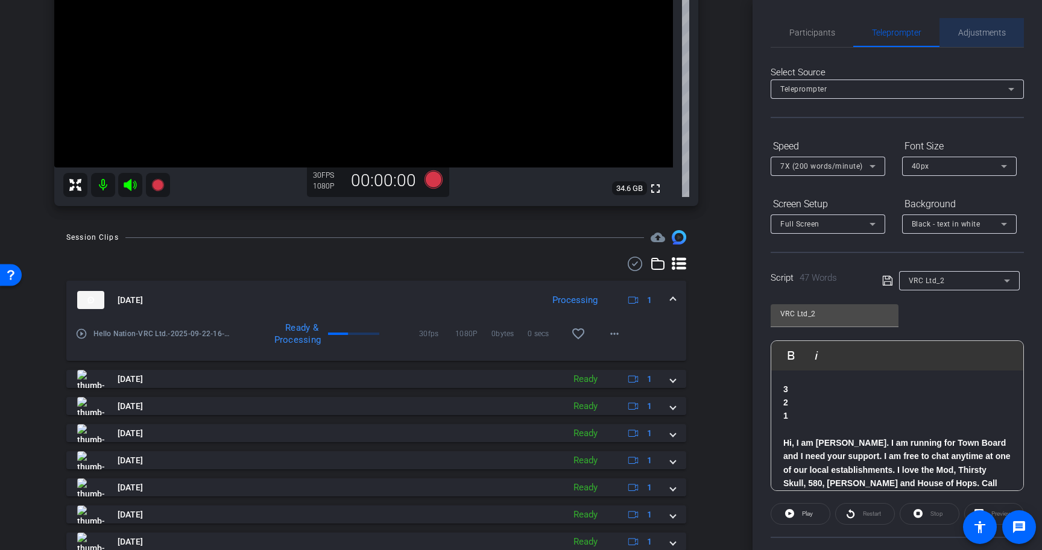
click at [988, 31] on span "Adjustments" at bounding box center [982, 32] width 48 height 8
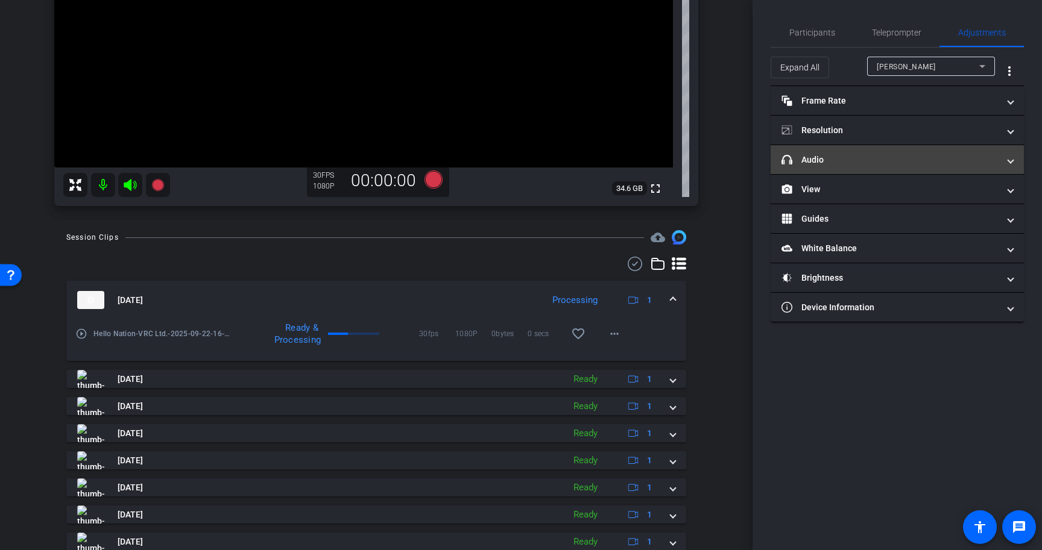
click at [864, 164] on mat-panel-title "headphone icon Audio" at bounding box center [889, 160] width 217 height 13
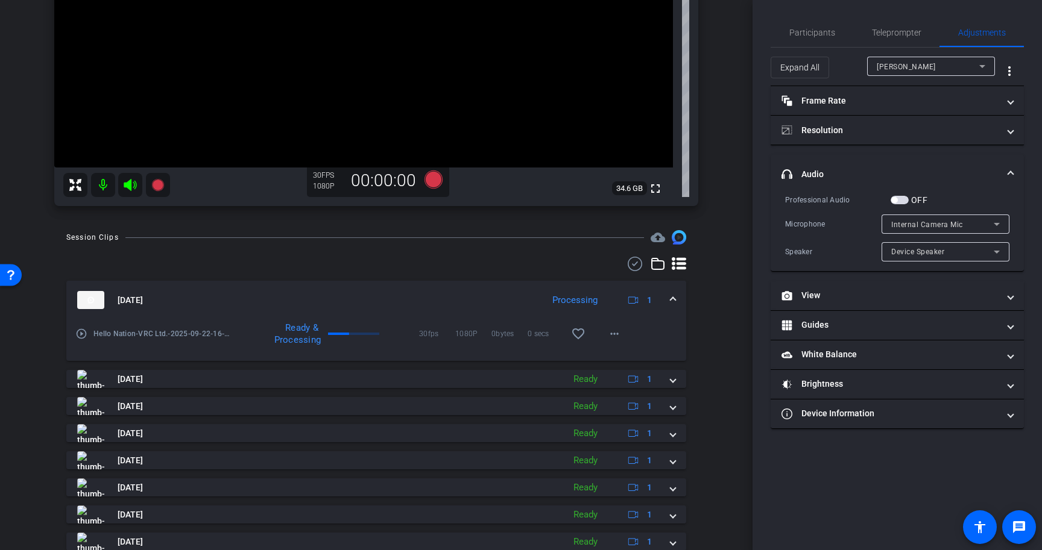
click at [897, 197] on span "button" at bounding box center [899, 200] width 18 height 8
click at [917, 225] on span "Internal Camera Mic" at bounding box center [927, 225] width 72 height 8
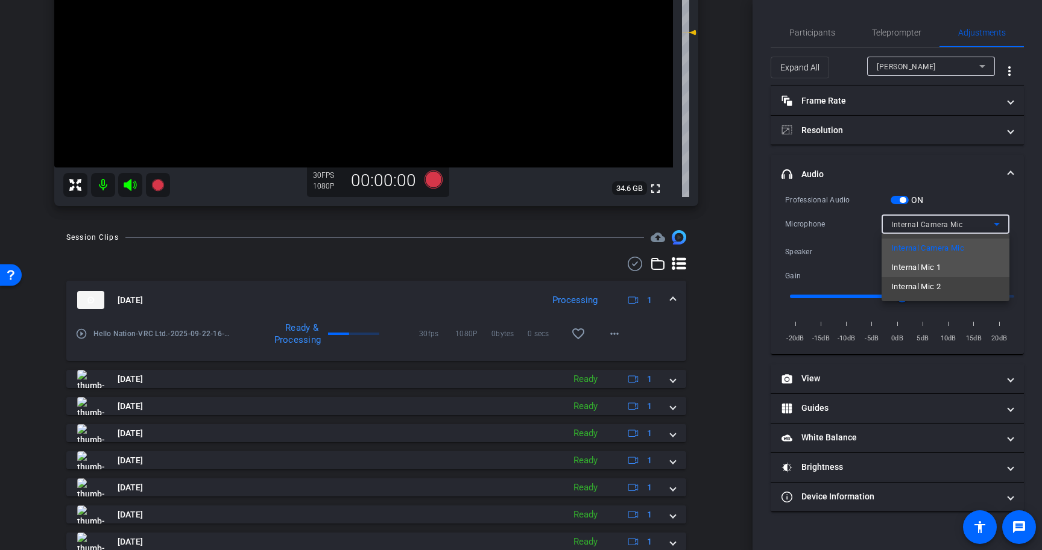
click at [917, 266] on span "Internal Mic 1" at bounding box center [915, 267] width 49 height 14
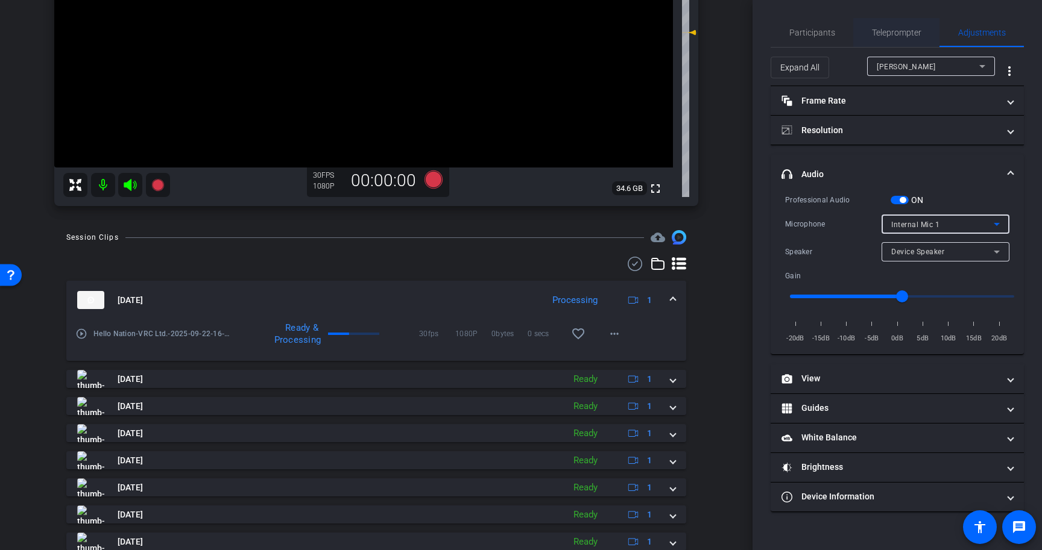
click at [889, 24] on span "Teleprompter" at bounding box center [896, 32] width 49 height 29
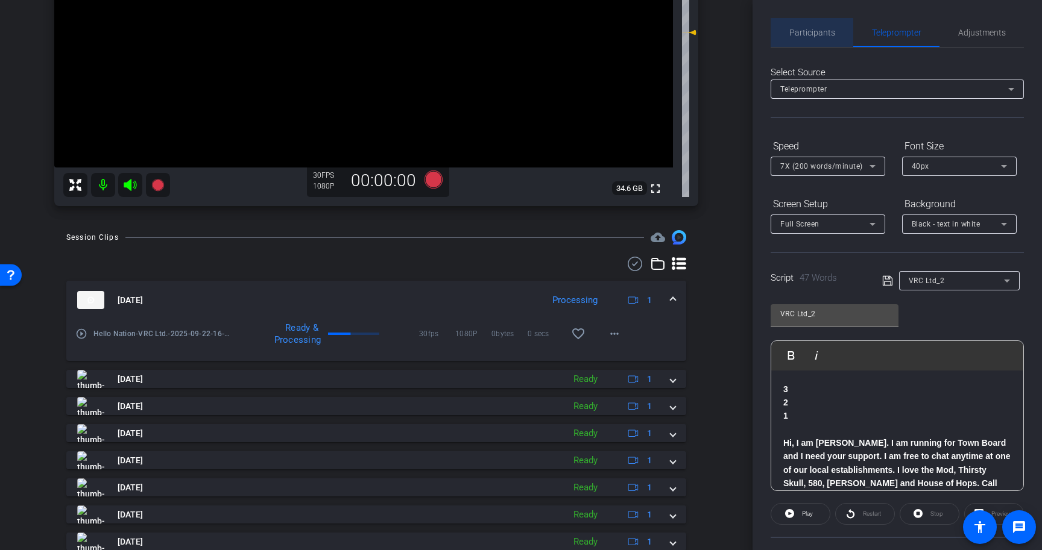
click at [809, 28] on span "Participants" at bounding box center [812, 32] width 46 height 8
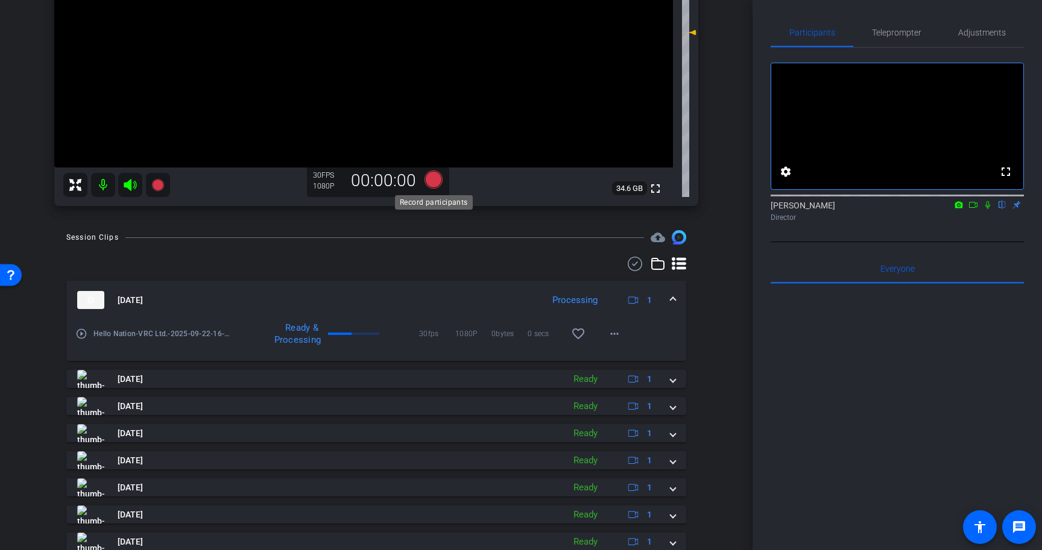
click at [436, 180] on icon at bounding box center [433, 180] width 18 height 18
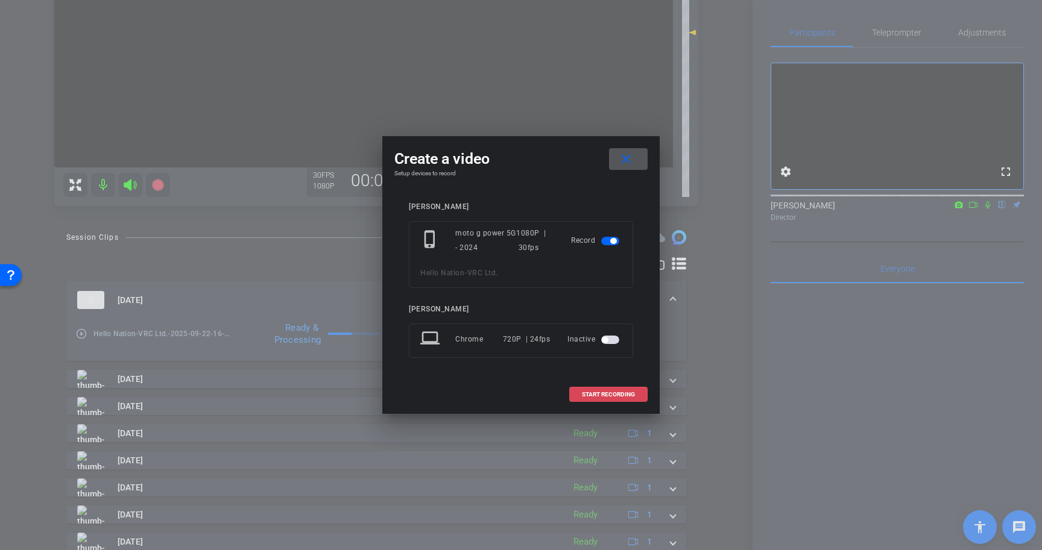
click at [605, 392] on span "START RECORDING" at bounding box center [608, 395] width 53 height 6
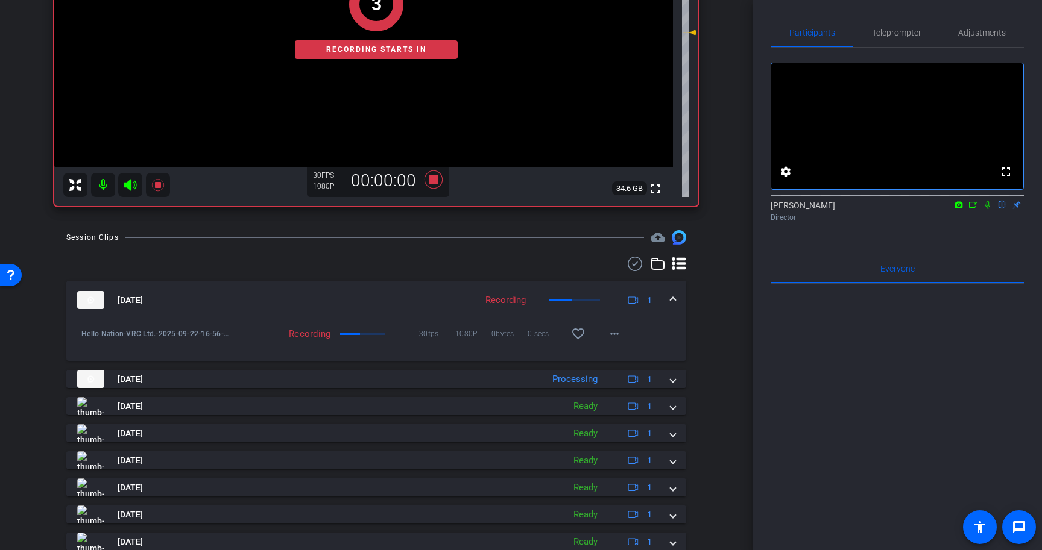
click at [987, 209] on icon at bounding box center [988, 205] width 10 height 8
click at [903, 27] on span "Teleprompter" at bounding box center [896, 32] width 49 height 29
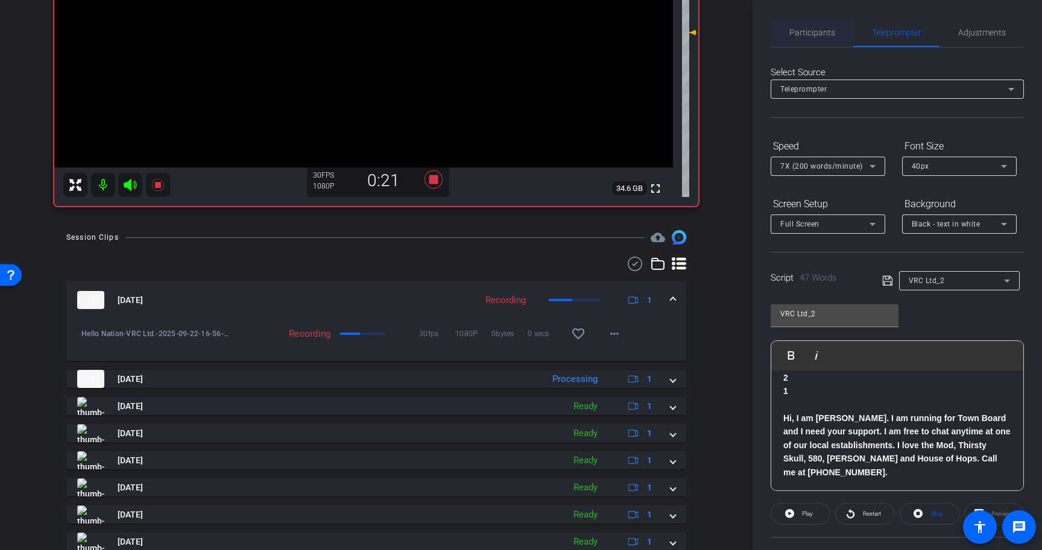
click at [809, 29] on span "Participants" at bounding box center [812, 32] width 46 height 8
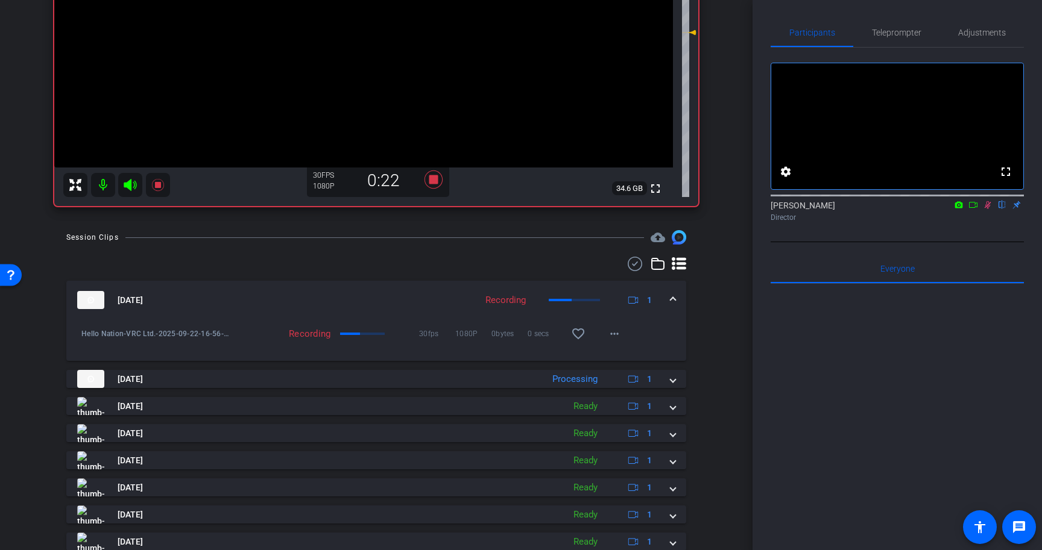
click at [989, 209] on icon at bounding box center [988, 205] width 10 height 8
click at [433, 178] on icon at bounding box center [433, 180] width 18 height 18
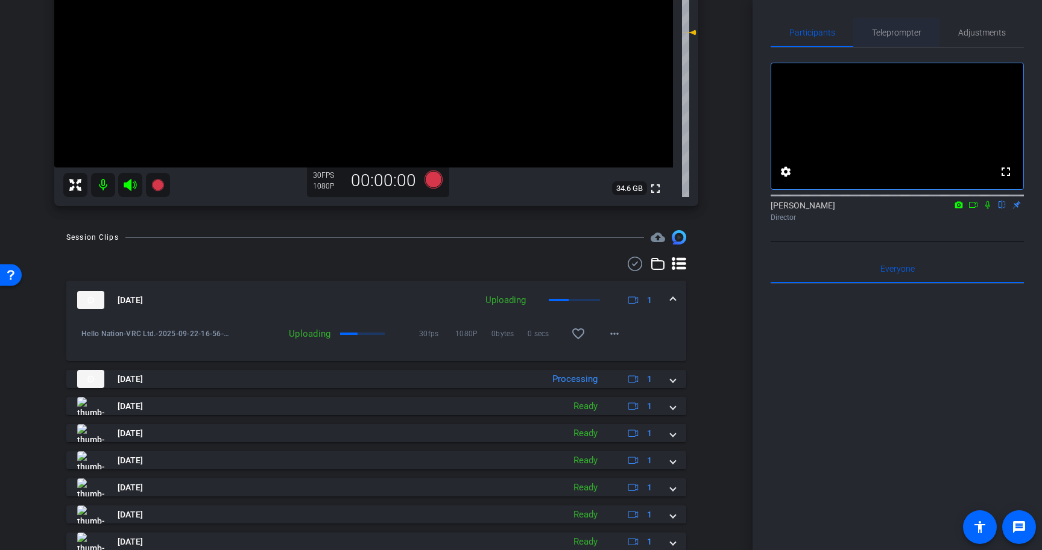
click at [889, 29] on span "Teleprompter" at bounding box center [896, 32] width 49 height 8
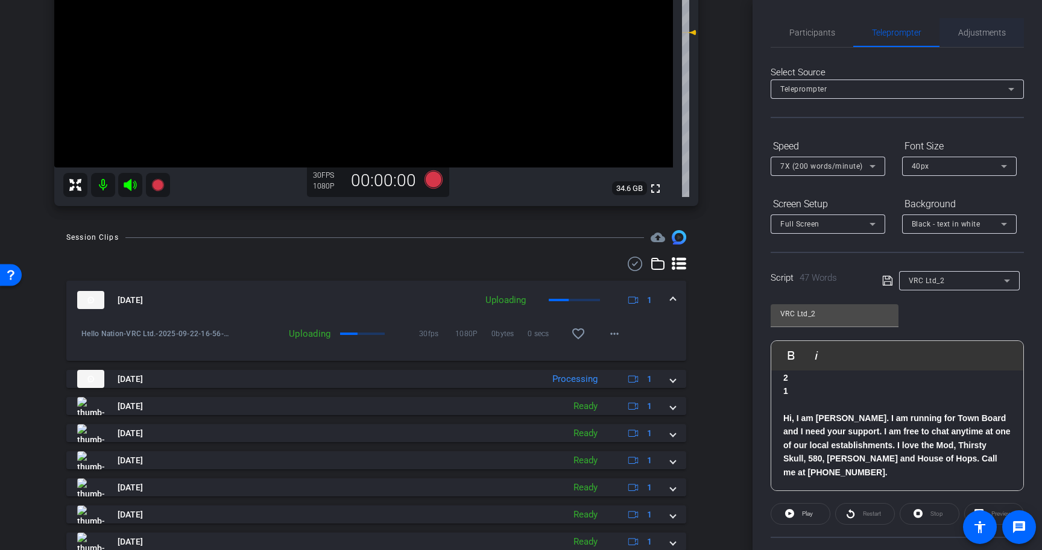
click at [972, 37] on span "Adjustments" at bounding box center [982, 32] width 48 height 29
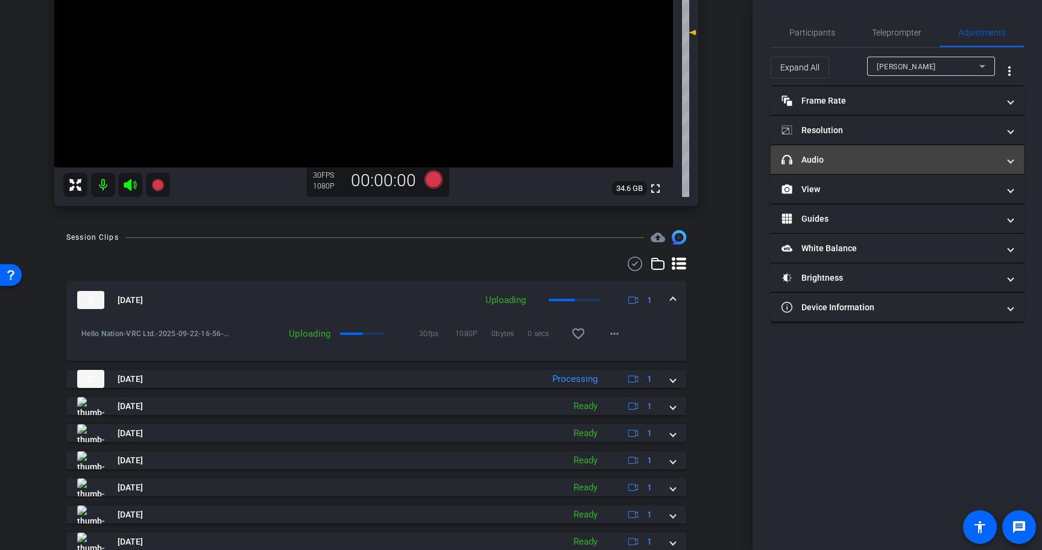
click at [869, 152] on mat-expansion-panel-header "headphone icon Audio" at bounding box center [896, 159] width 253 height 29
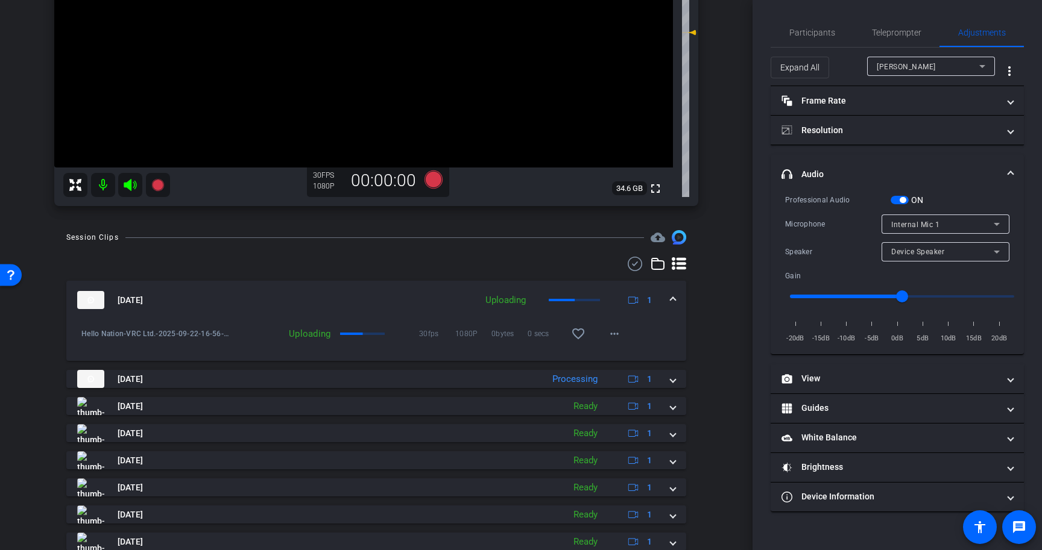
click at [905, 203] on span "button" at bounding box center [899, 200] width 18 height 8
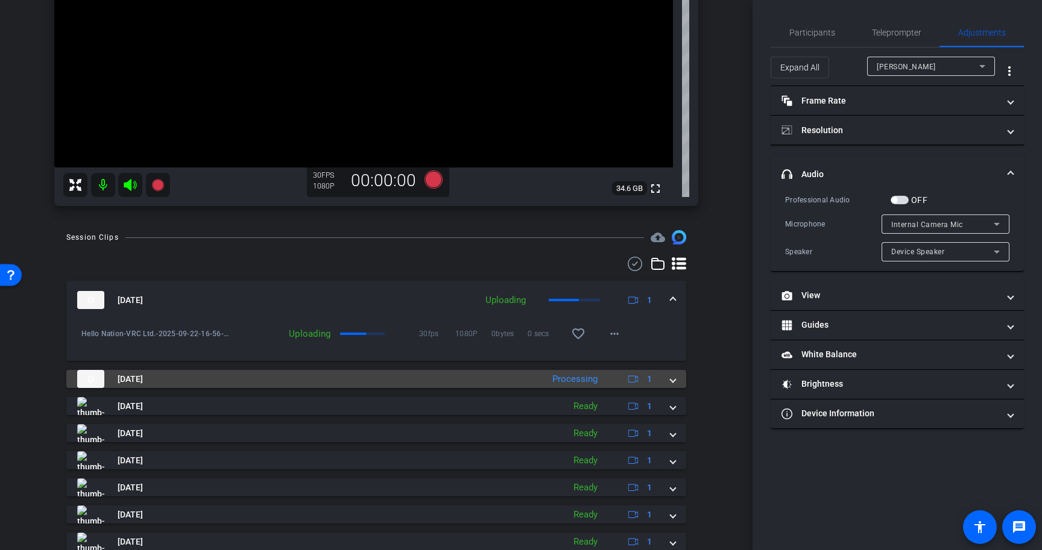
click at [677, 382] on mat-expansion-panel-header "Sep 22, 2025 Processing 1" at bounding box center [376, 379] width 620 height 18
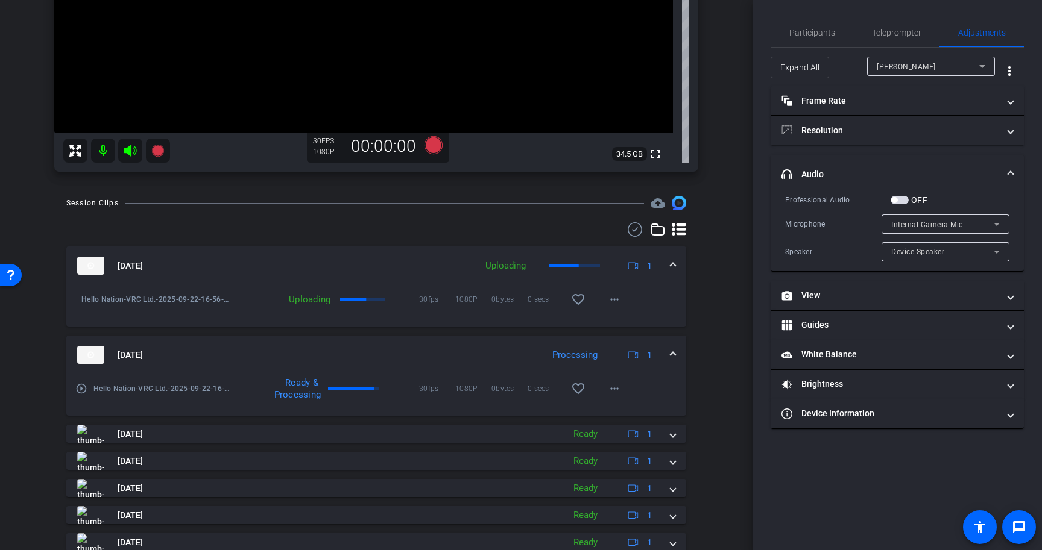
scroll to position [323, 0]
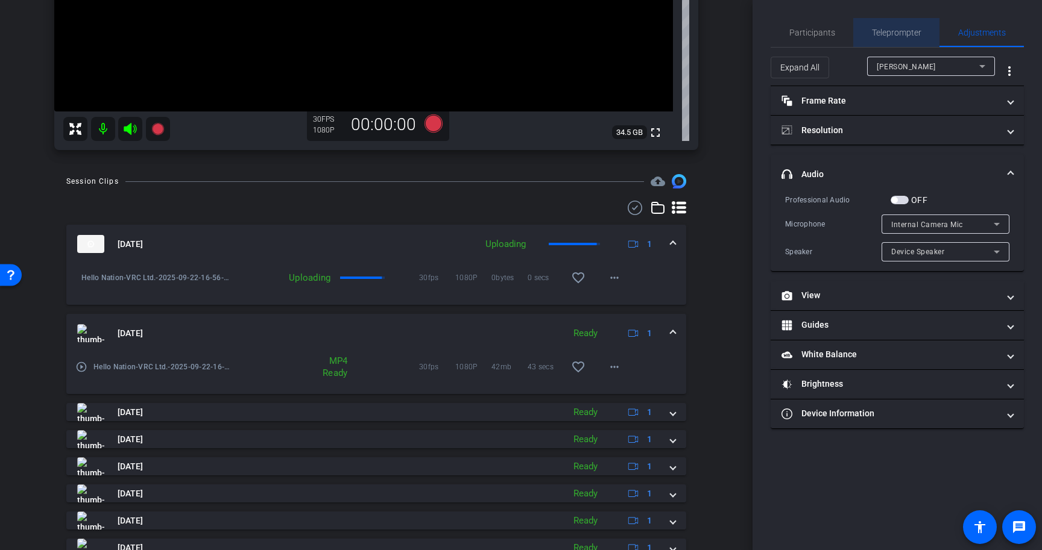
click at [892, 25] on span "Teleprompter" at bounding box center [896, 32] width 49 height 29
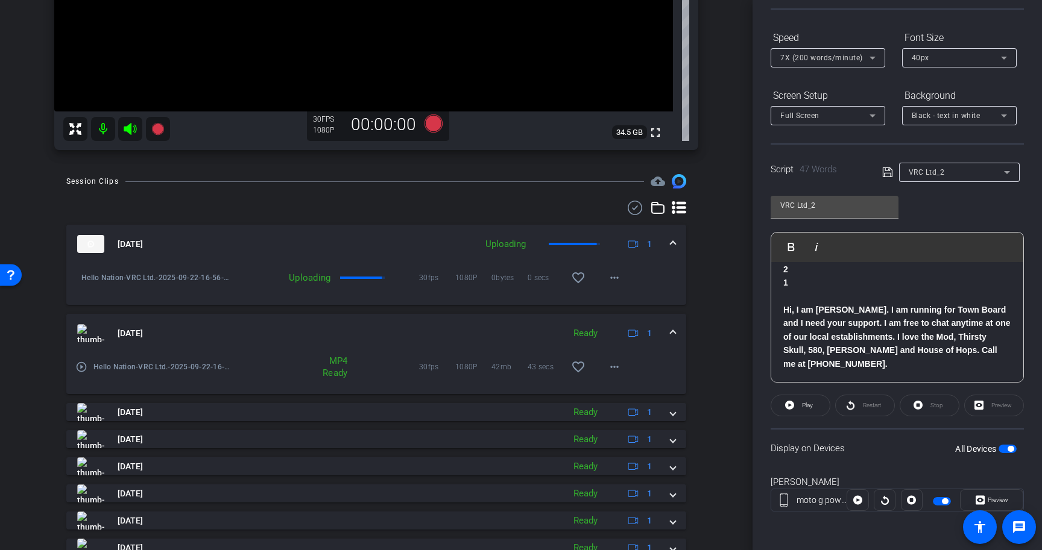
scroll to position [107, 0]
click at [1003, 451] on span "button" at bounding box center [1007, 450] width 18 height 8
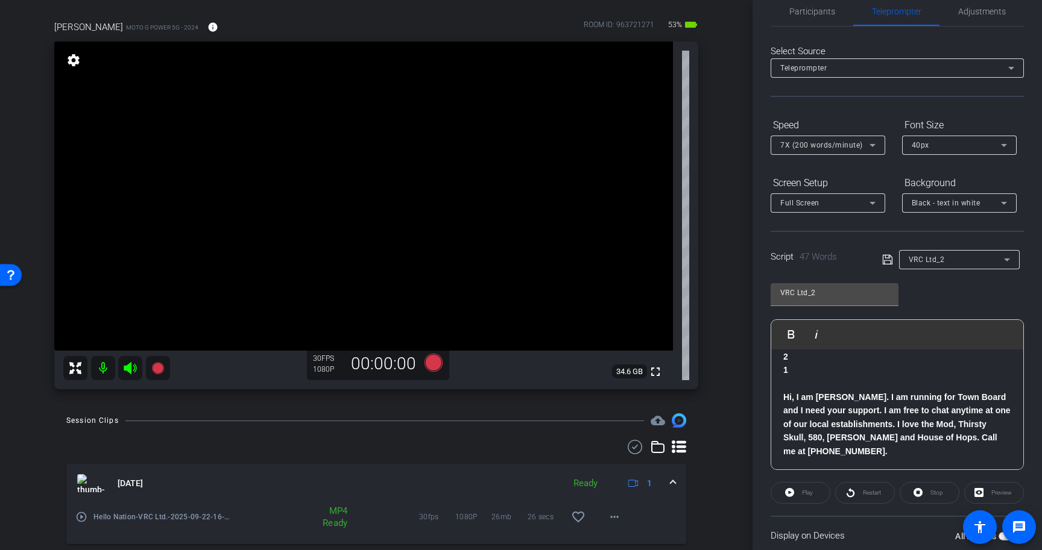
scroll to position [0, 0]
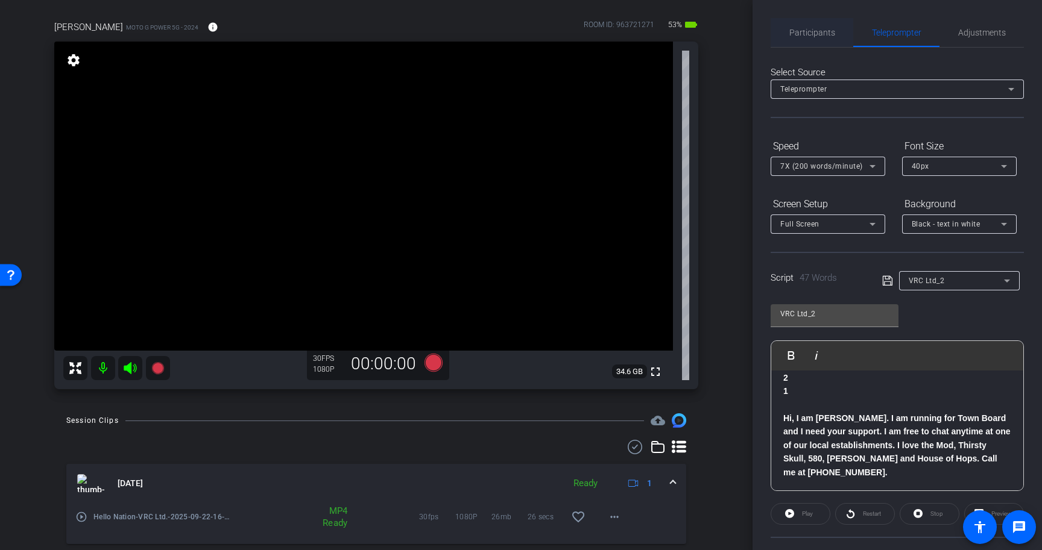
click at [828, 24] on span "Participants" at bounding box center [812, 32] width 46 height 29
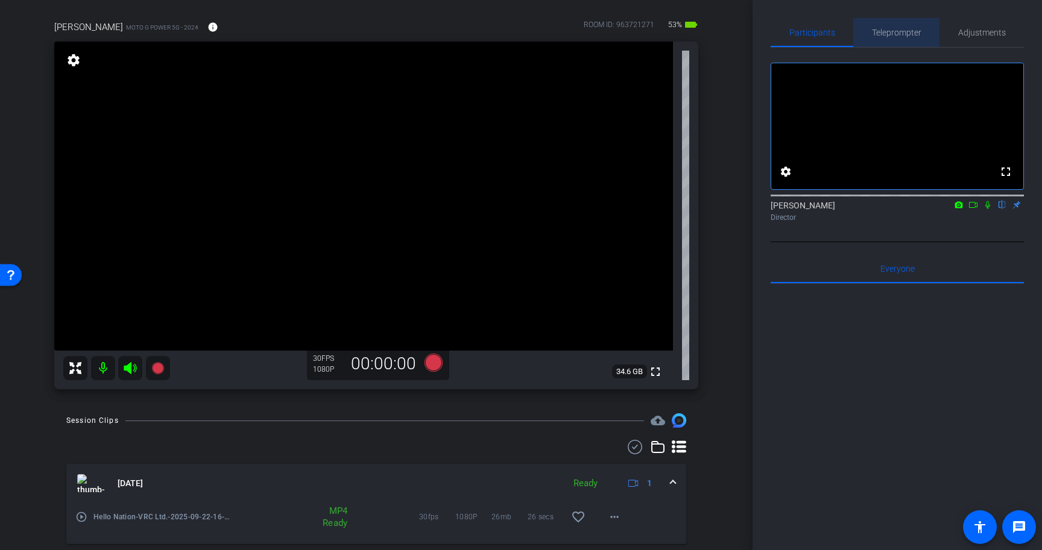
click at [899, 33] on span "Teleprompter" at bounding box center [896, 32] width 49 height 8
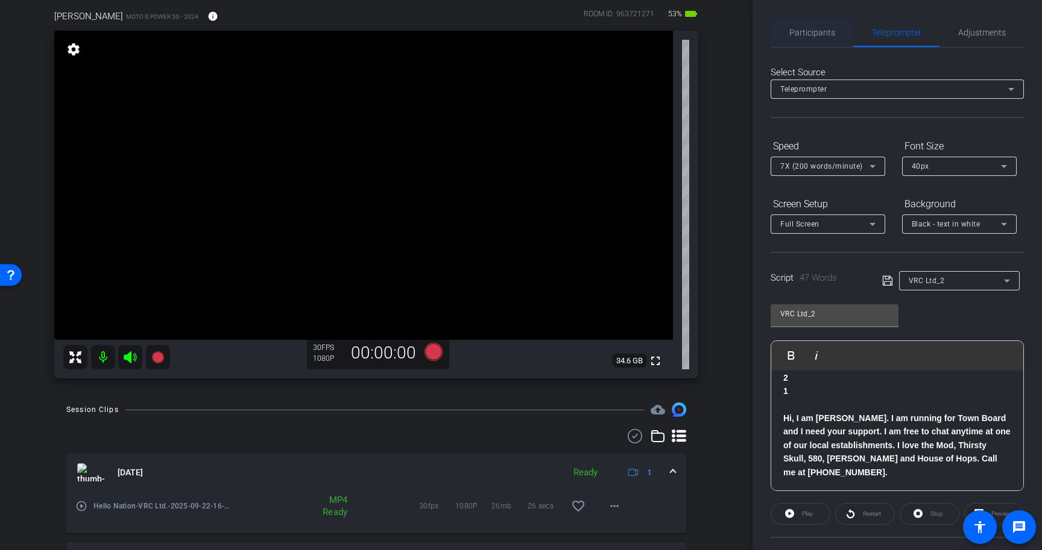
click at [808, 28] on span "Participants" at bounding box center [812, 32] width 46 height 8
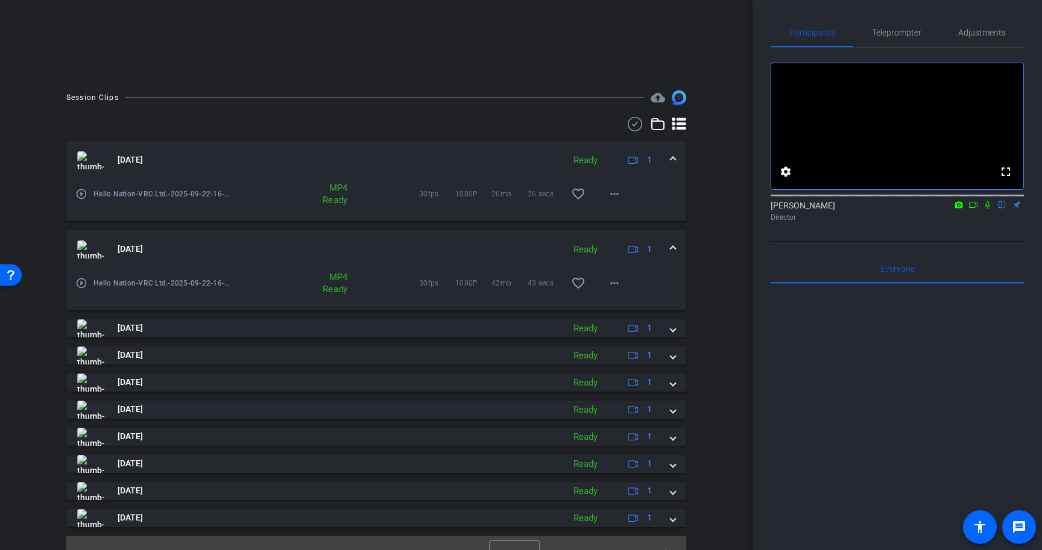
scroll to position [281, 0]
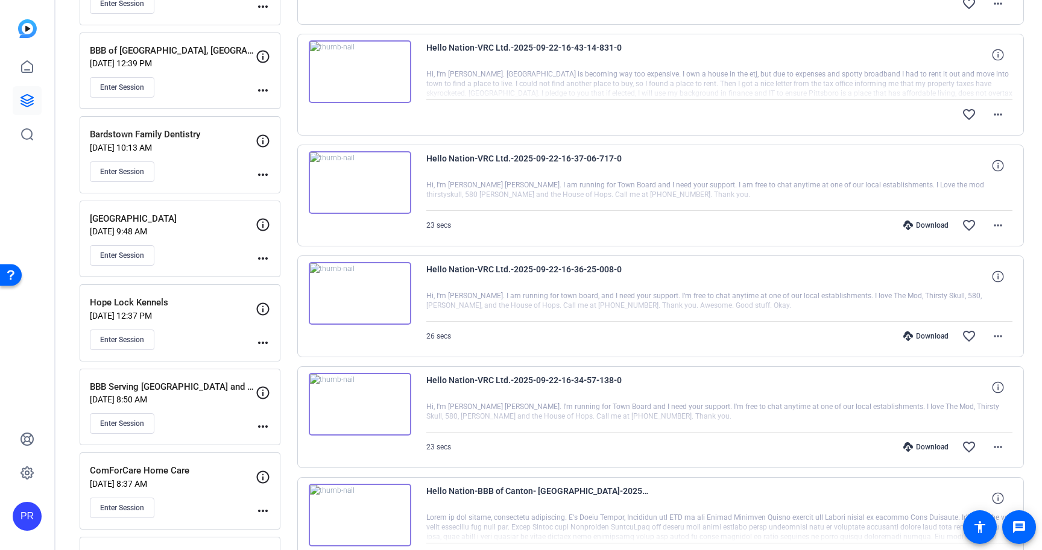
scroll to position [232, 0]
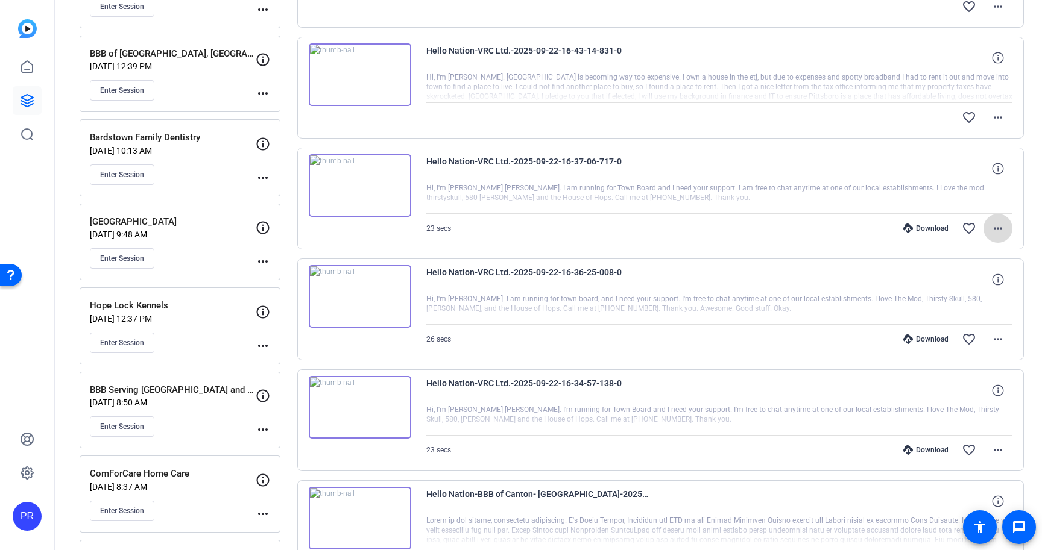
click at [1005, 228] on span at bounding box center [997, 228] width 29 height 29
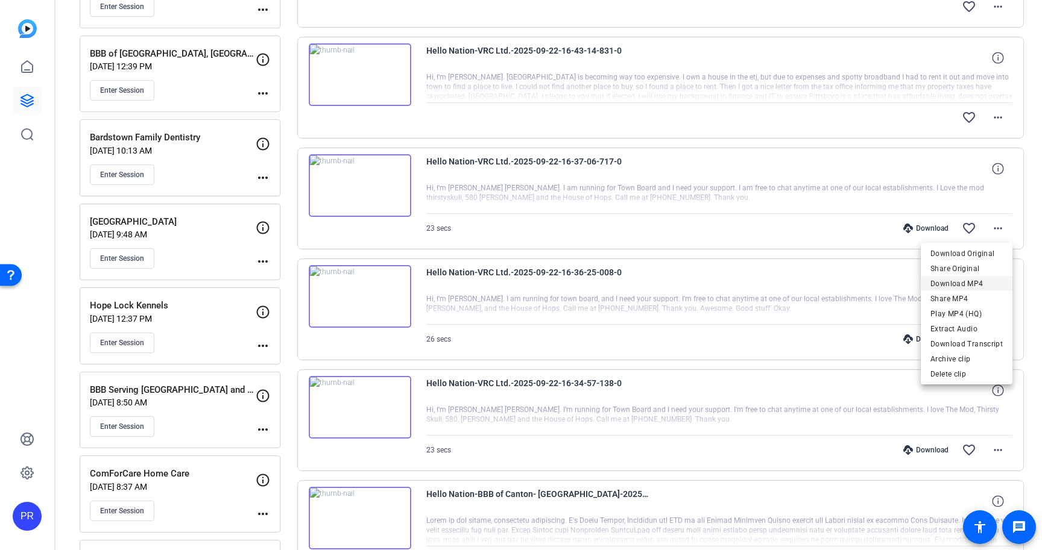
click at [986, 282] on span "Download MP4" at bounding box center [966, 284] width 72 height 14
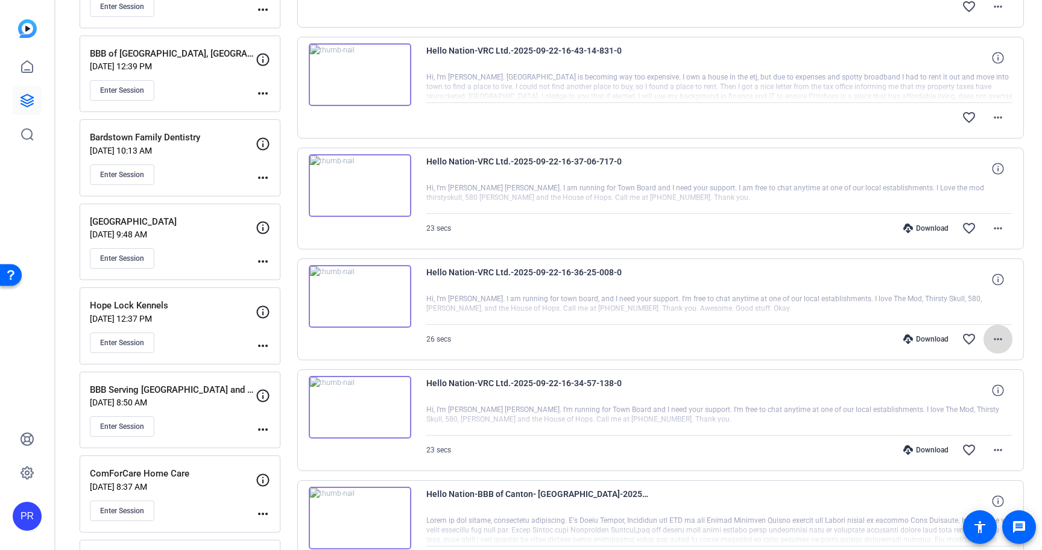
click at [1000, 337] on mat-icon "more_horiz" at bounding box center [997, 339] width 14 height 14
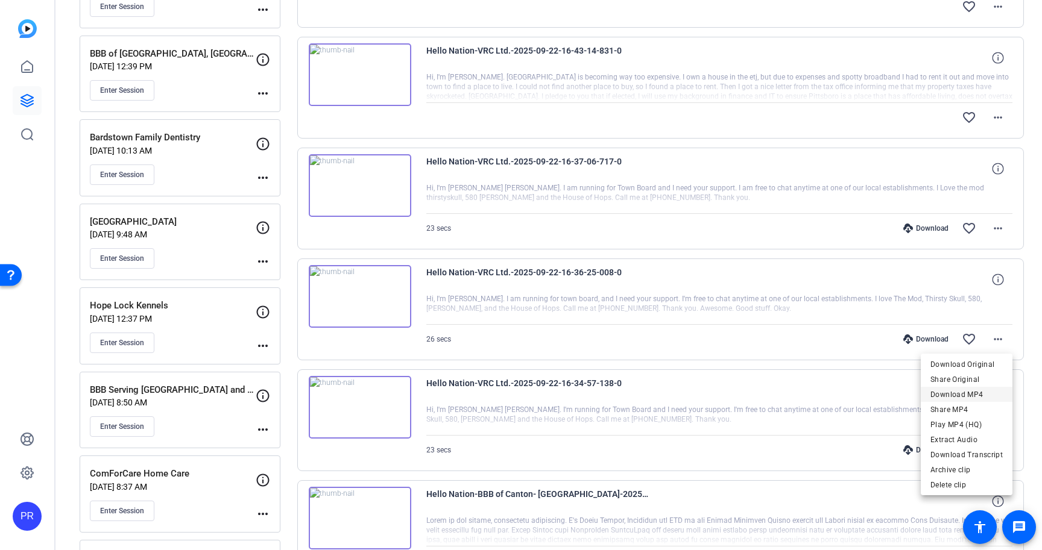
click at [990, 389] on span "Download MP4" at bounding box center [966, 395] width 72 height 14
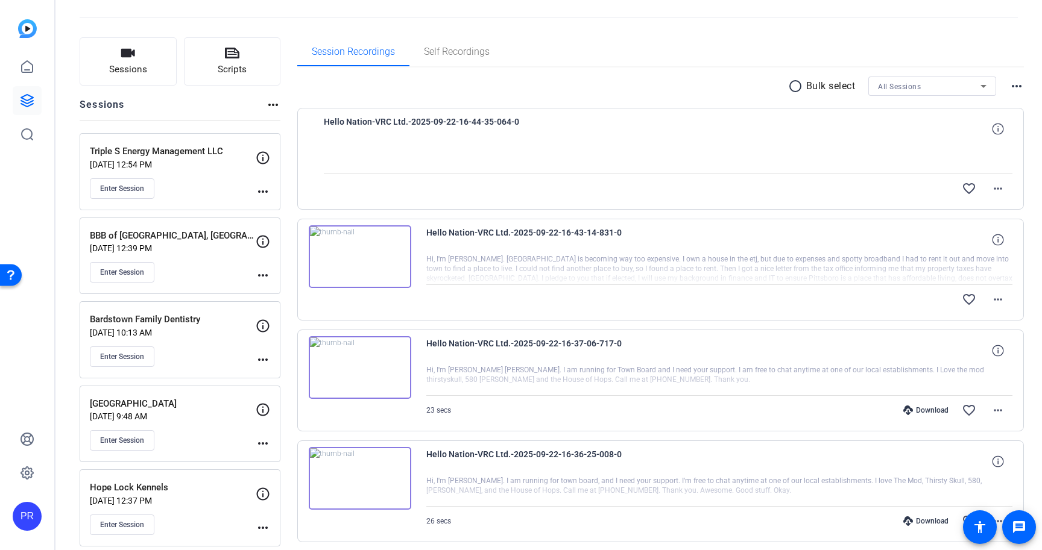
scroll to position [0, 0]
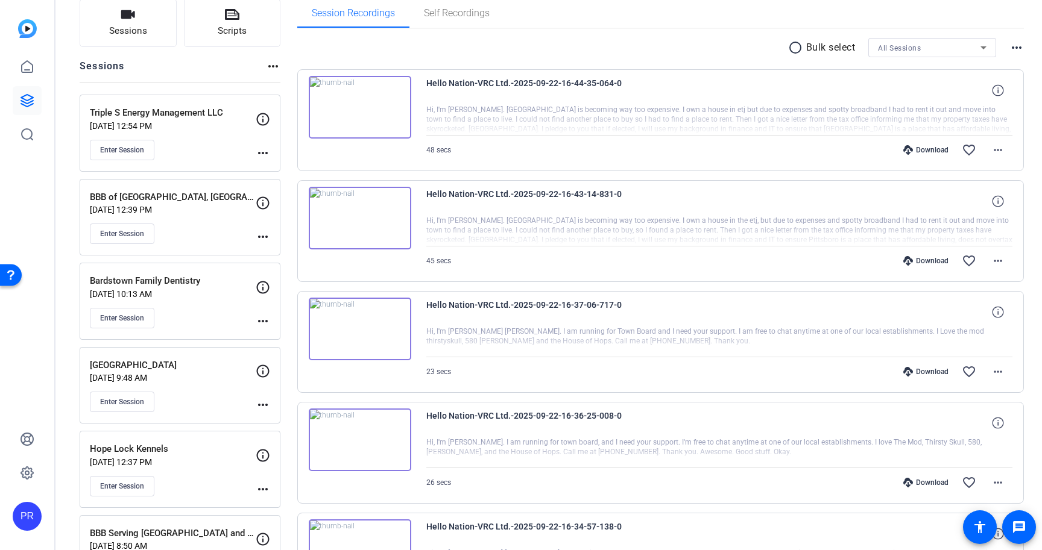
scroll to position [93, 0]
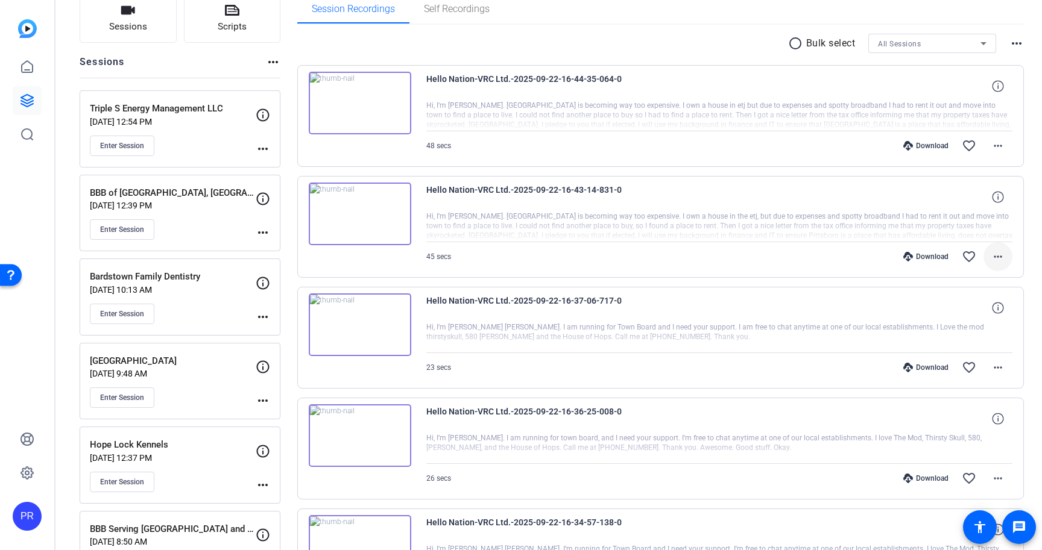
click at [997, 259] on mat-icon "more_horiz" at bounding box center [997, 257] width 14 height 14
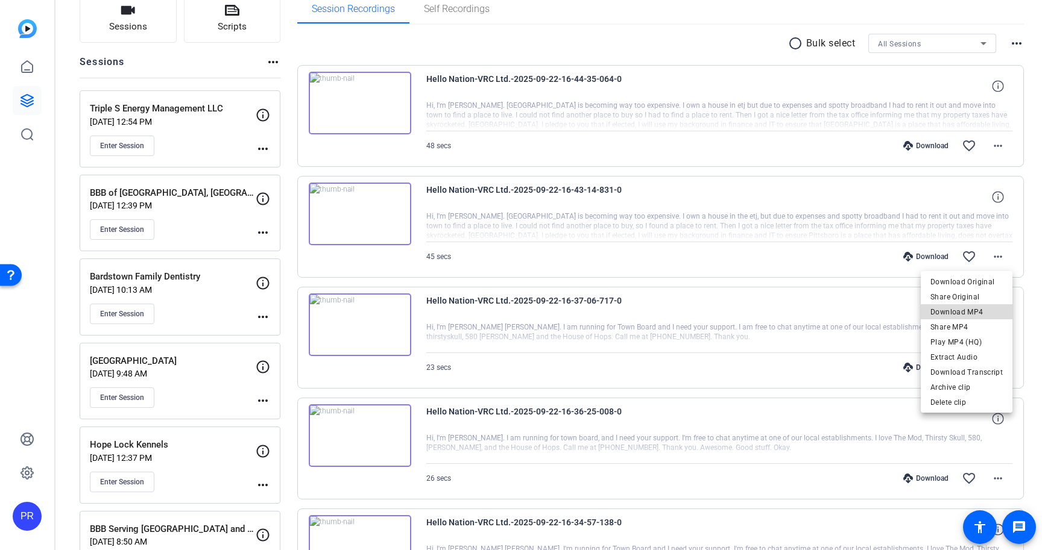
click at [982, 313] on span "Download MP4" at bounding box center [966, 312] width 72 height 14
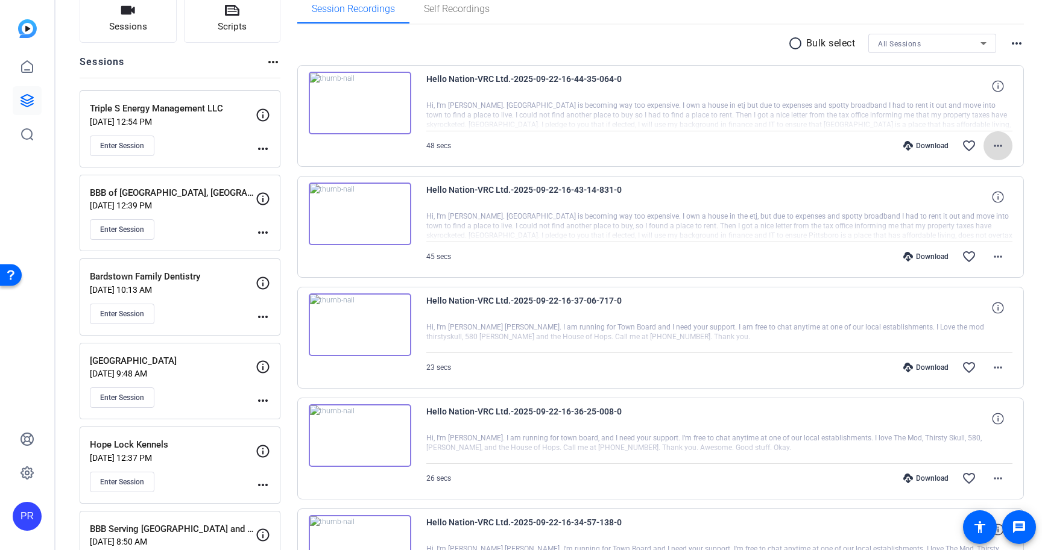
click at [996, 146] on mat-icon "more_horiz" at bounding box center [997, 146] width 14 height 14
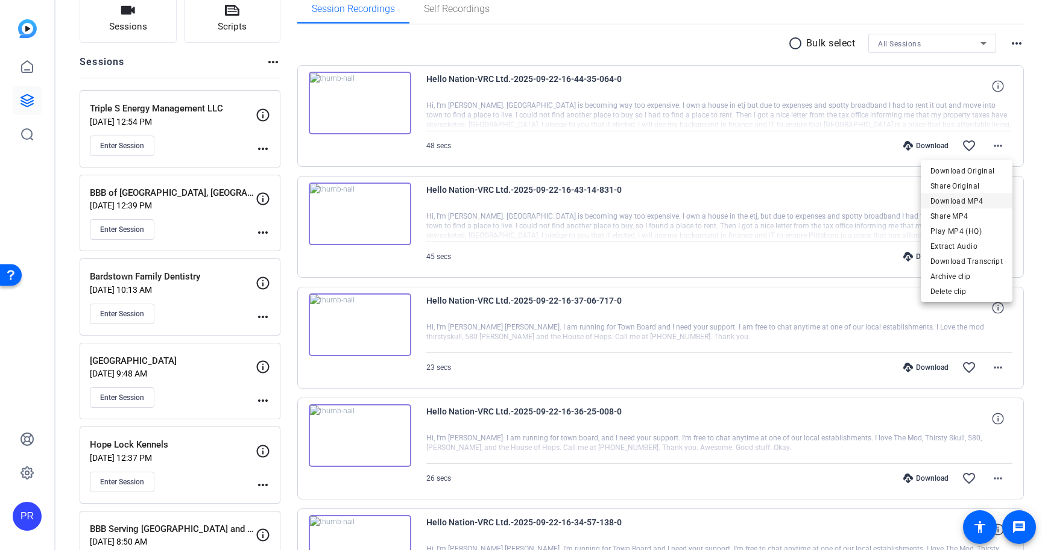
click at [983, 196] on span "Download MP4" at bounding box center [966, 201] width 72 height 14
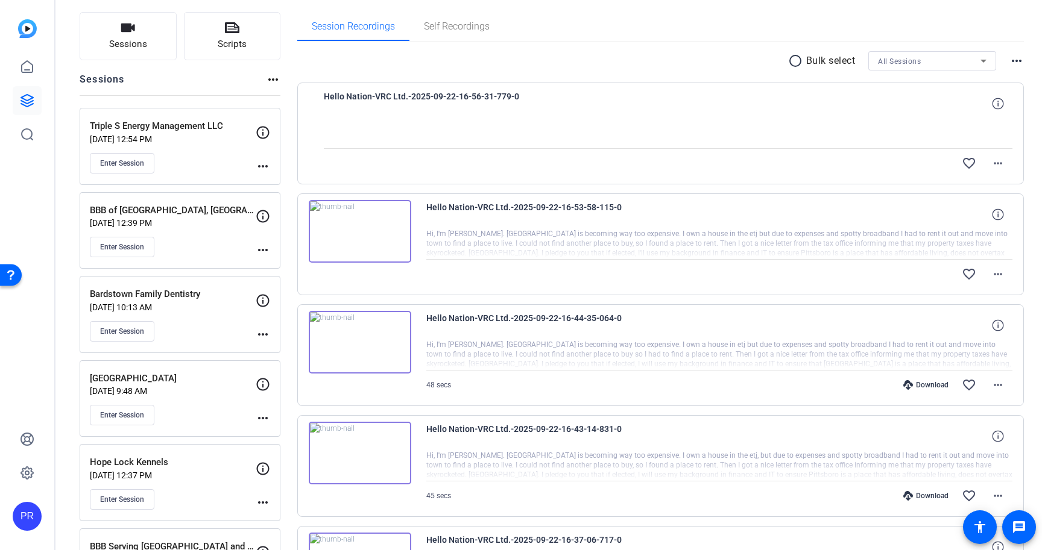
scroll to position [79, 0]
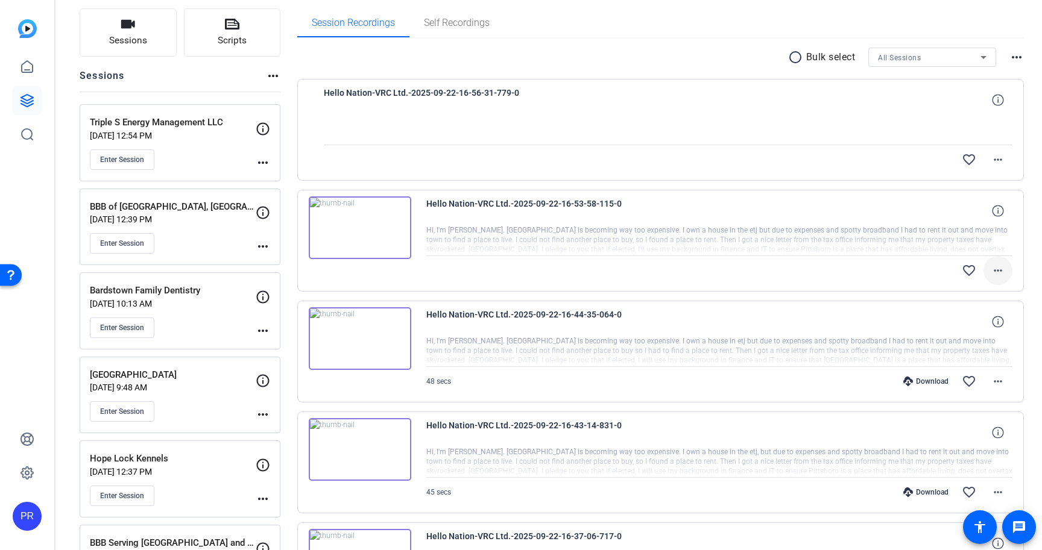
click at [1003, 265] on mat-icon "more_horiz" at bounding box center [997, 270] width 14 height 14
click at [1003, 264] on div at bounding box center [521, 275] width 1042 height 550
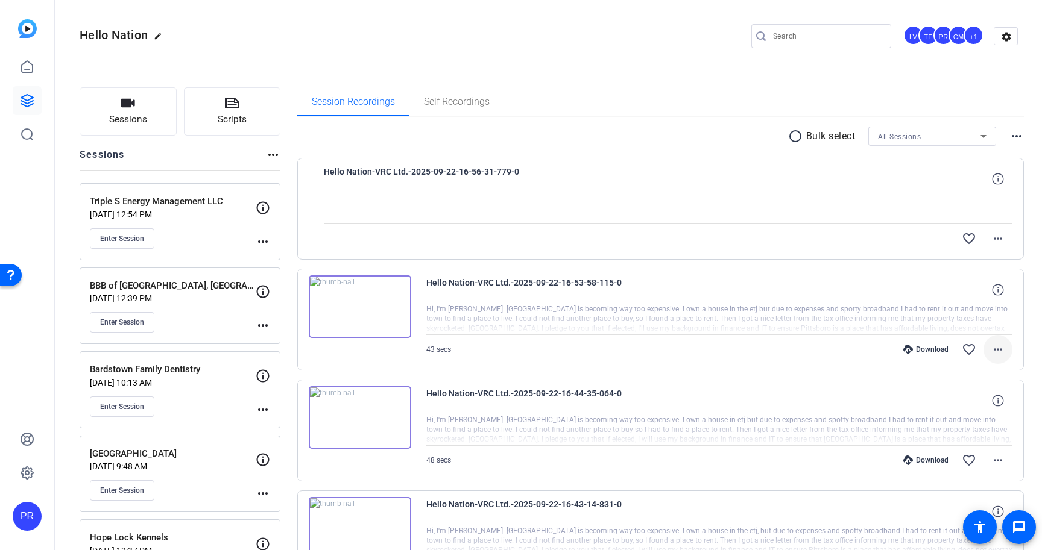
click at [999, 353] on mat-icon "more_horiz" at bounding box center [997, 349] width 14 height 14
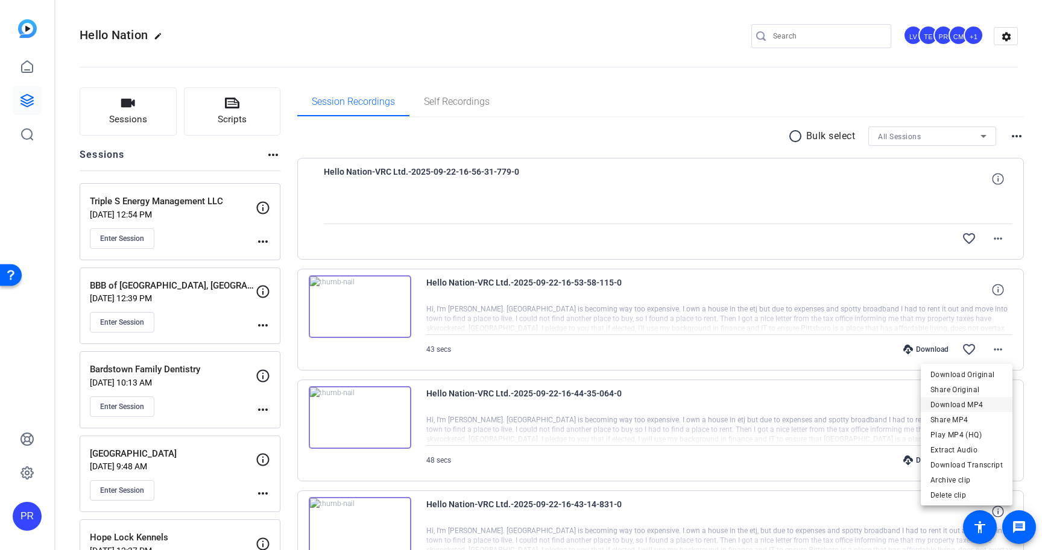
click at [983, 400] on span "Download MP4" at bounding box center [966, 405] width 72 height 14
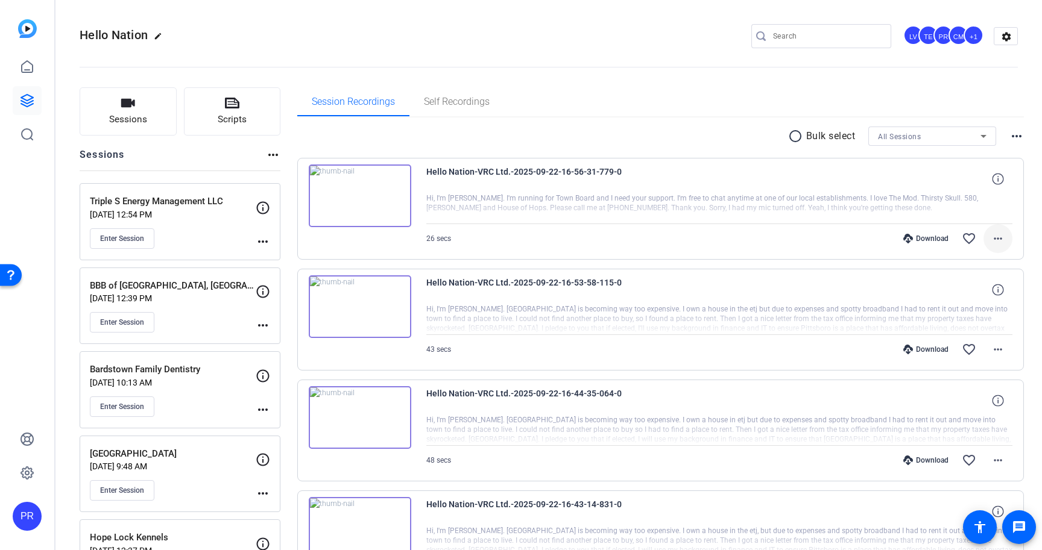
click at [1002, 240] on mat-icon "more_horiz" at bounding box center [997, 238] width 14 height 14
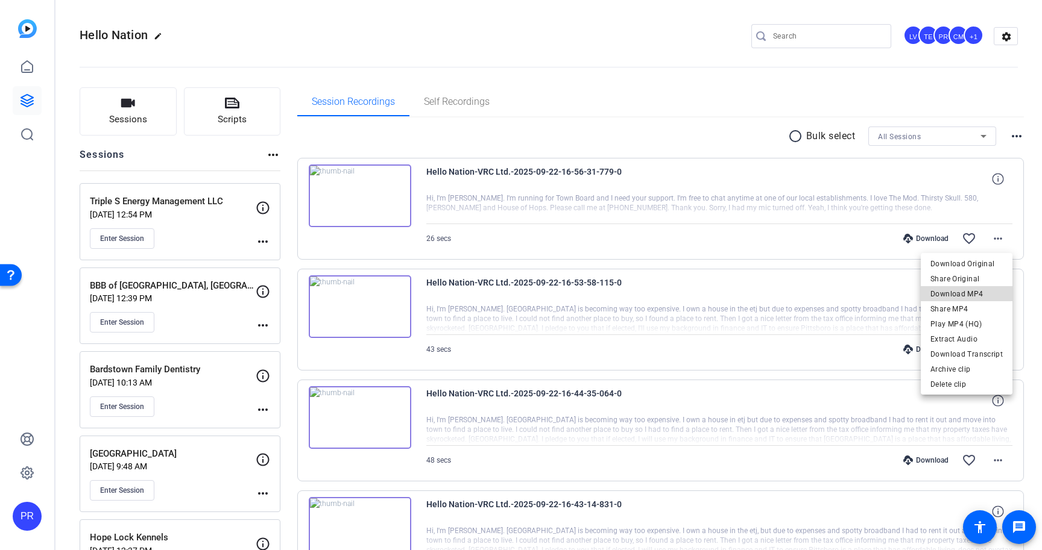
click at [972, 292] on span "Download MP4" at bounding box center [966, 294] width 72 height 14
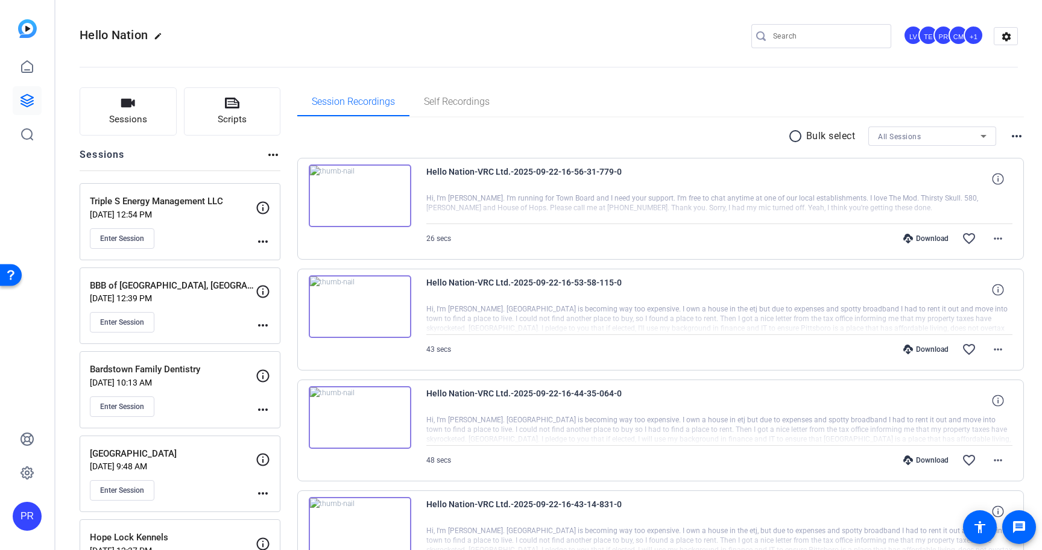
drag, startPoint x: 447, startPoint y: 197, endPoint x: 493, endPoint y: 198, distance: 45.8
click at [493, 198] on div at bounding box center [719, 208] width 587 height 30
